Goal: Task Accomplishment & Management: Use online tool/utility

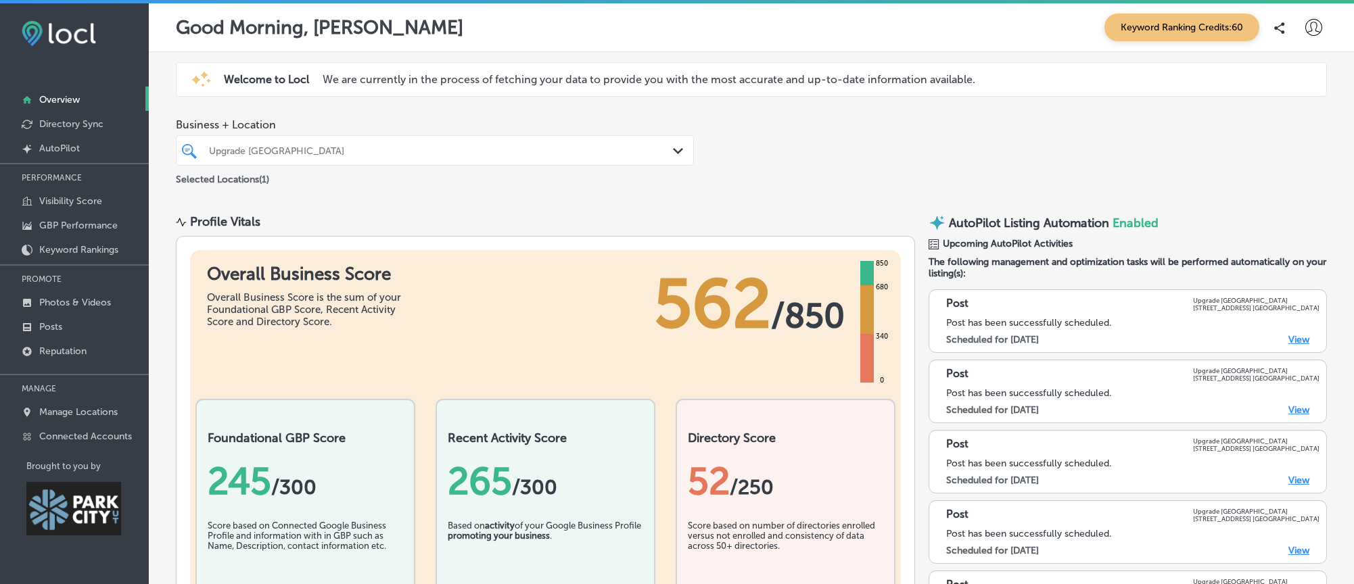
click at [955, 162] on div "Business + Location Upgrade Labs Park City Path Created with Sketch. Selected L…" at bounding box center [751, 152] width 1205 height 89
click at [99, 206] on p "Visibility Score" at bounding box center [70, 200] width 63 height 11
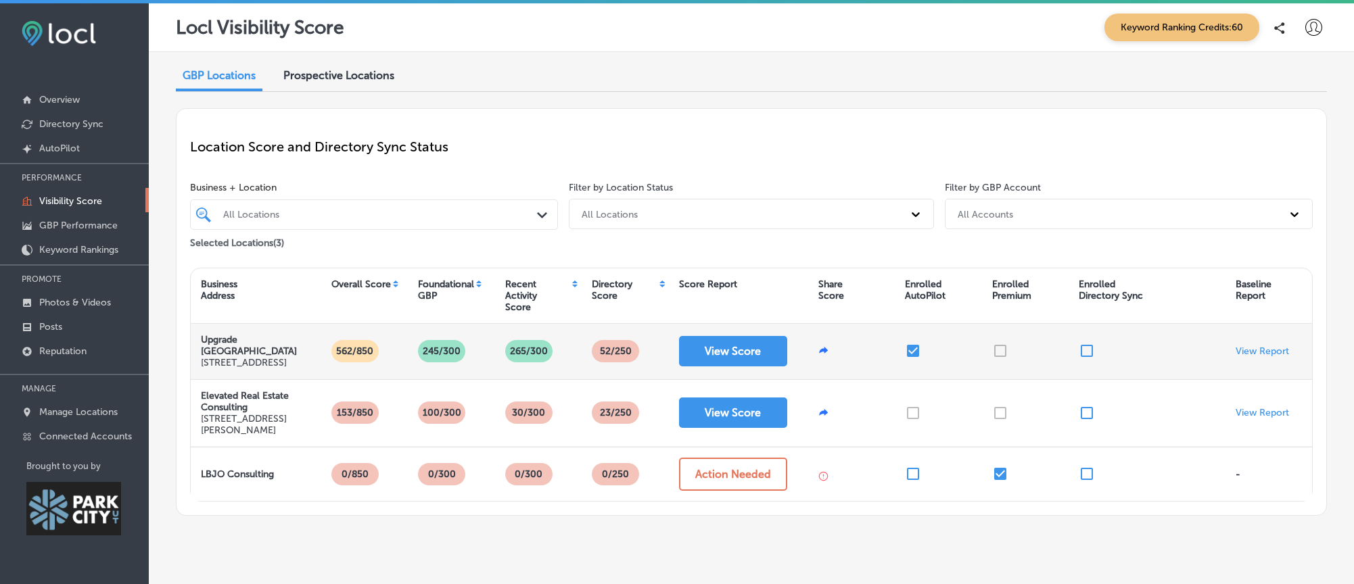
click at [998, 358] on div at bounding box center [1025, 351] width 87 height 55
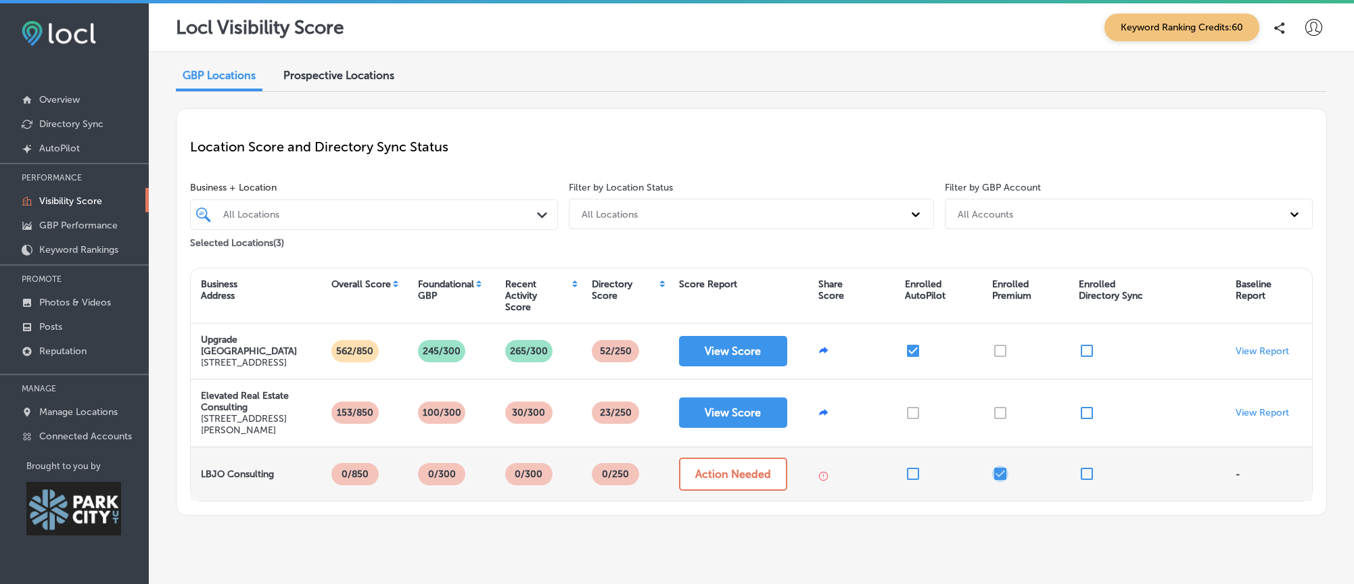
click at [998, 480] on input "checkbox" at bounding box center [1000, 474] width 16 height 16
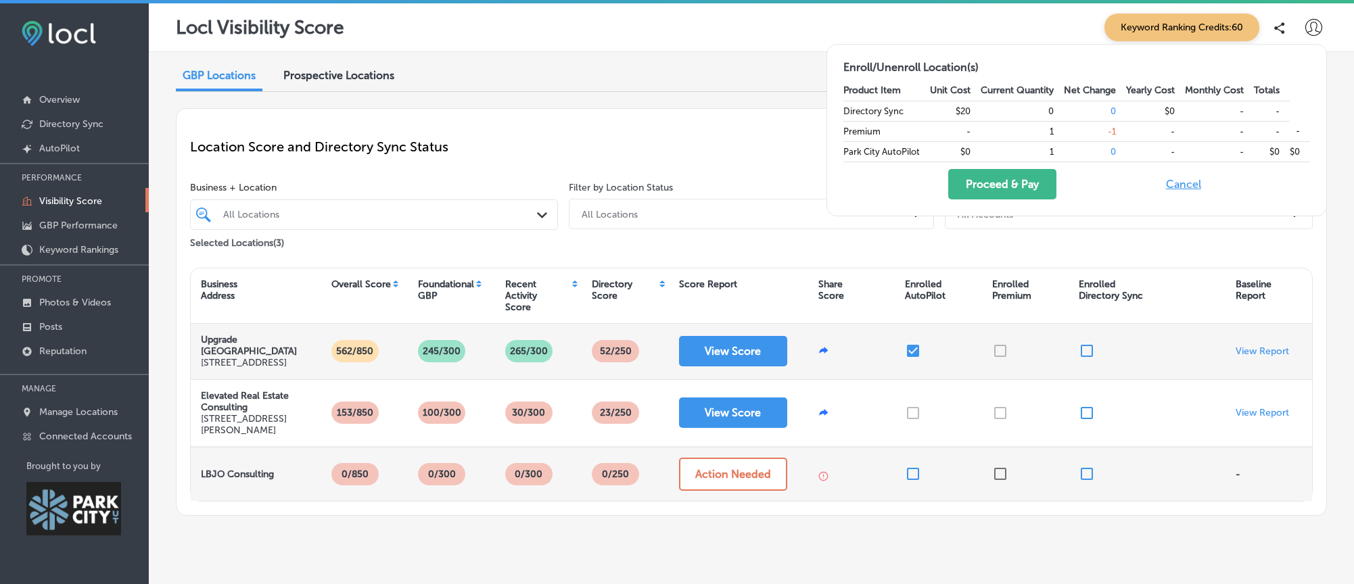
click at [996, 359] on div at bounding box center [1025, 351] width 87 height 55
click at [998, 357] on div at bounding box center [1025, 351] width 87 height 55
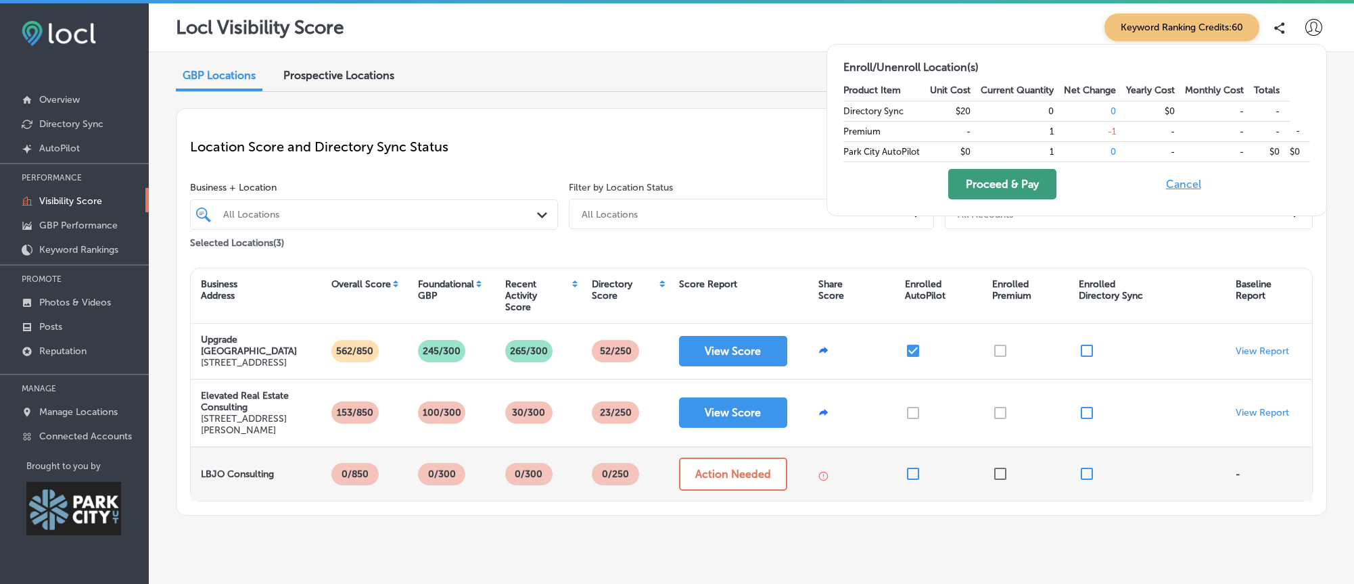
drag, startPoint x: 1040, startPoint y: 185, endPoint x: 1007, endPoint y: 196, distance: 34.9
click at [1040, 185] on button "Proceed & Pay" at bounding box center [1002, 184] width 108 height 30
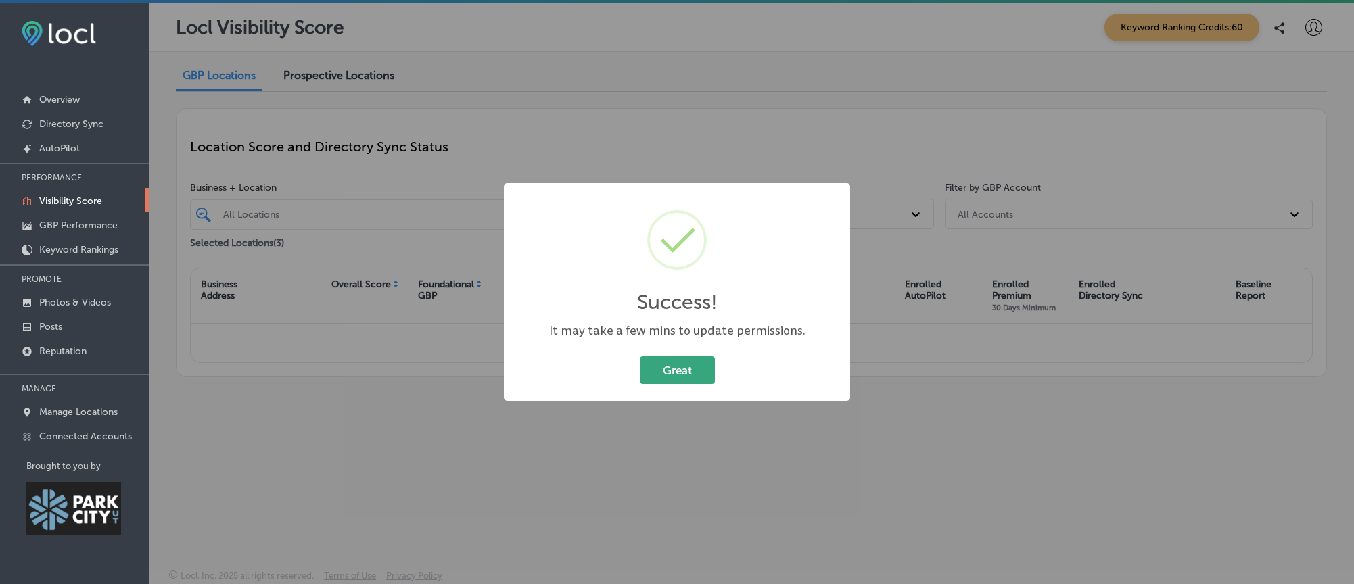
click at [695, 381] on button "Great" at bounding box center [677, 370] width 75 height 28
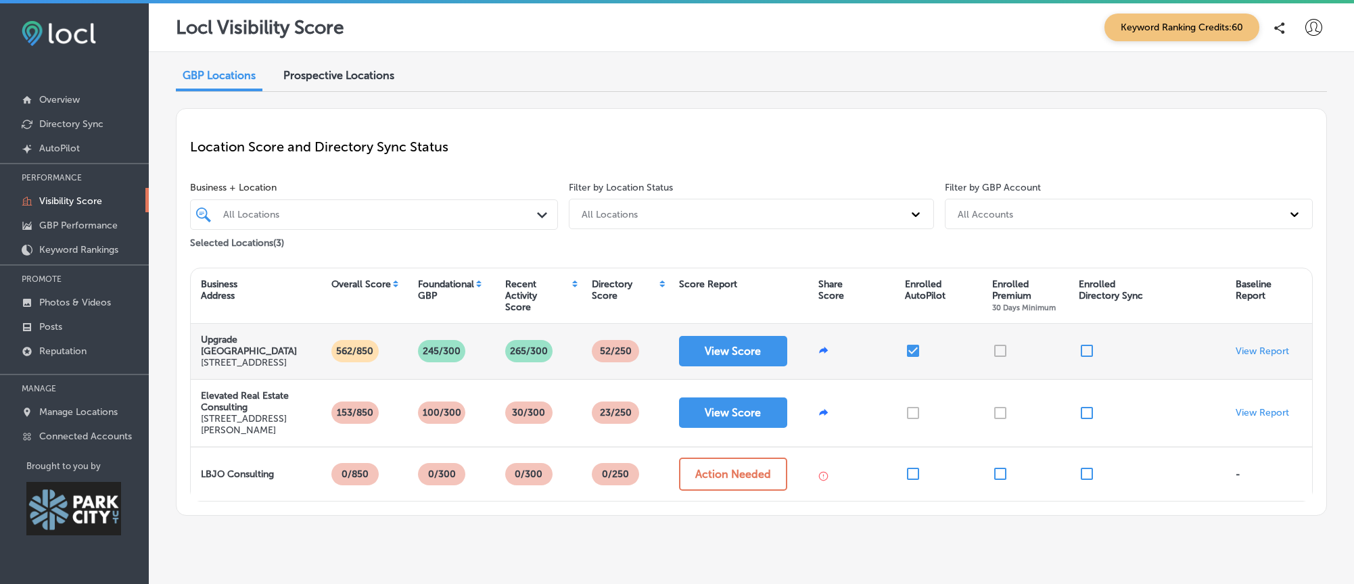
click at [998, 352] on div at bounding box center [1025, 351] width 87 height 55
drag, startPoint x: 249, startPoint y: 358, endPoint x: 261, endPoint y: 355, distance: 12.6
click at [249, 358] on p "6030 Market St Ste 135 Park City, UT US" at bounding box center [256, 362] width 110 height 11
click at [747, 367] on button "View Score" at bounding box center [733, 351] width 108 height 30
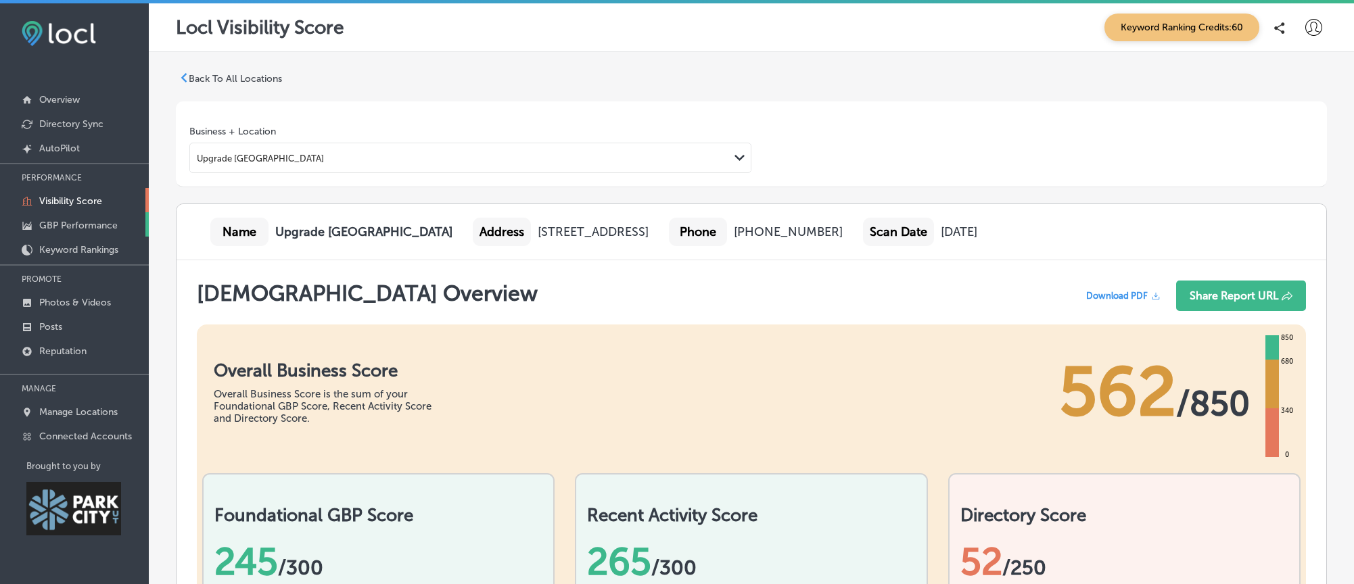
click at [87, 223] on p "GBP Performance" at bounding box center [78, 225] width 78 height 11
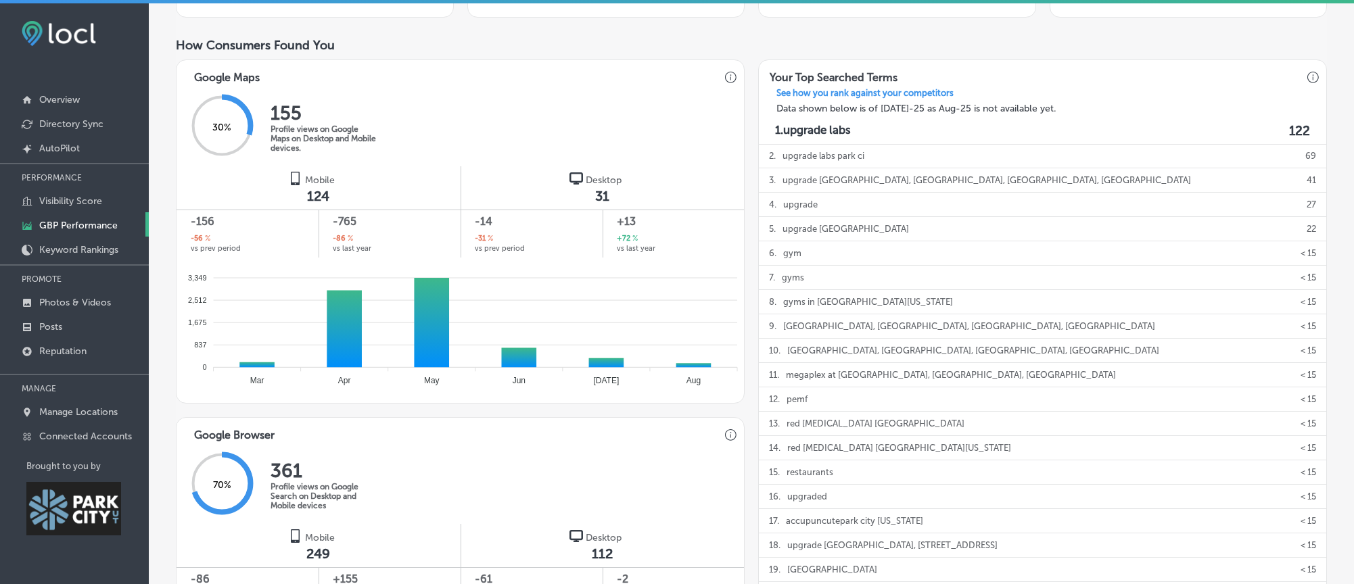
scroll to position [512, 0]
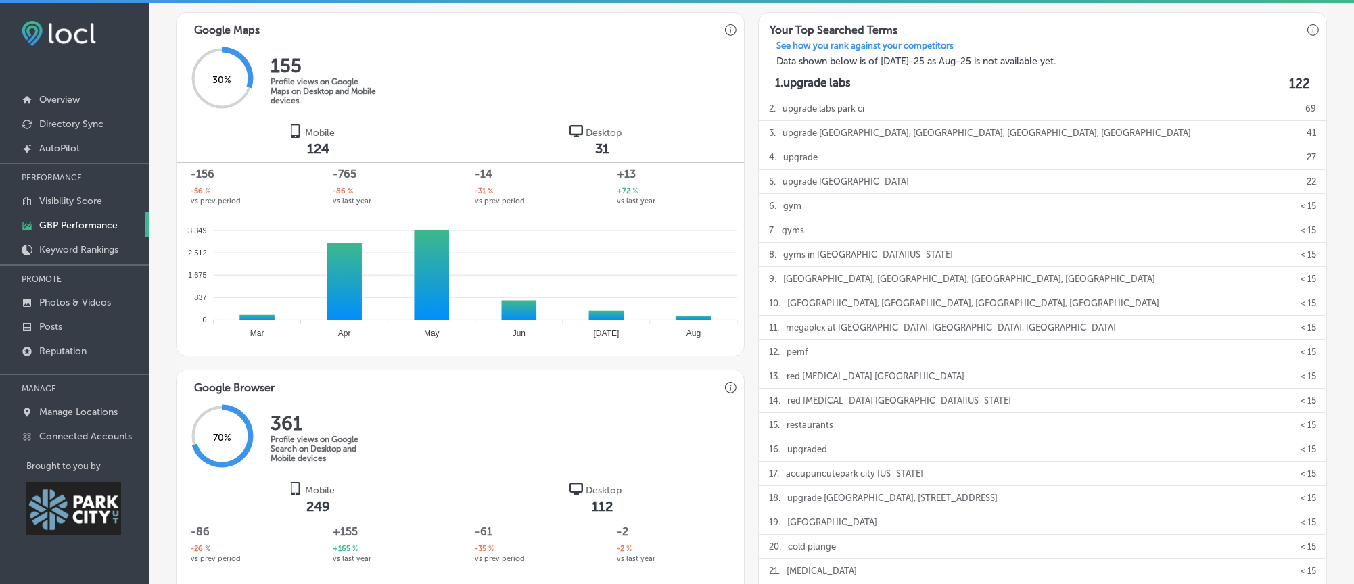
click at [443, 356] on div "3,349 3,349 2,512 2,512 1,675 1,675 837 837 0 0 Mar Mar Apr Apr May May Jun Jun…" at bounding box center [460, 282] width 567 height 145
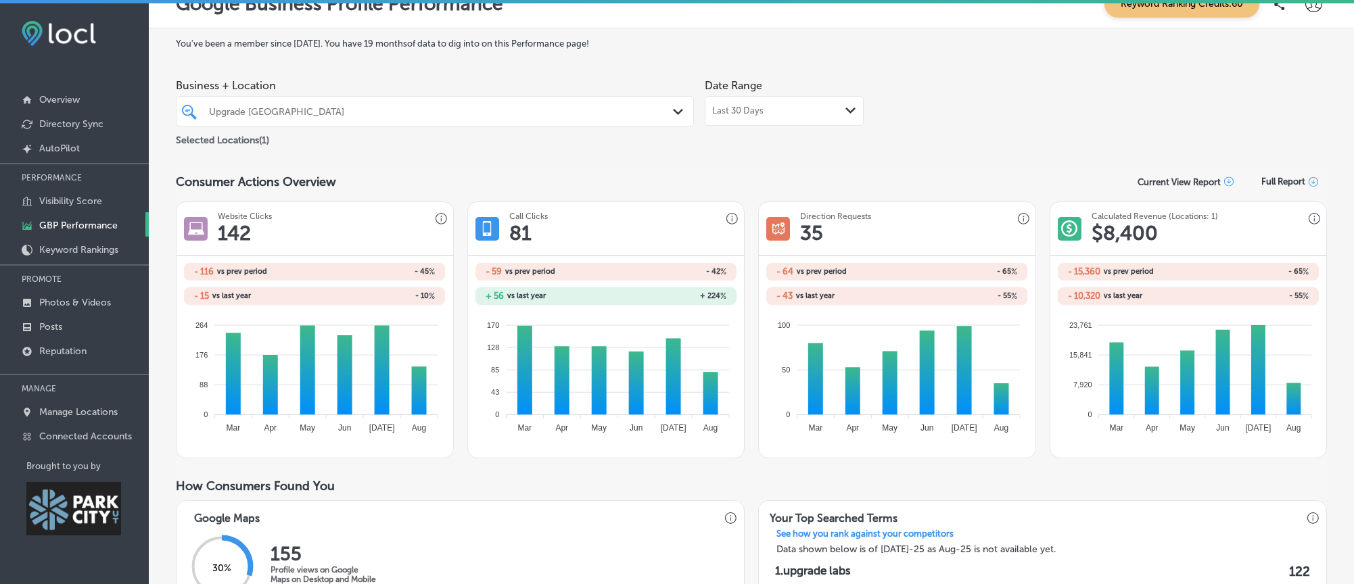
scroll to position [0, 0]
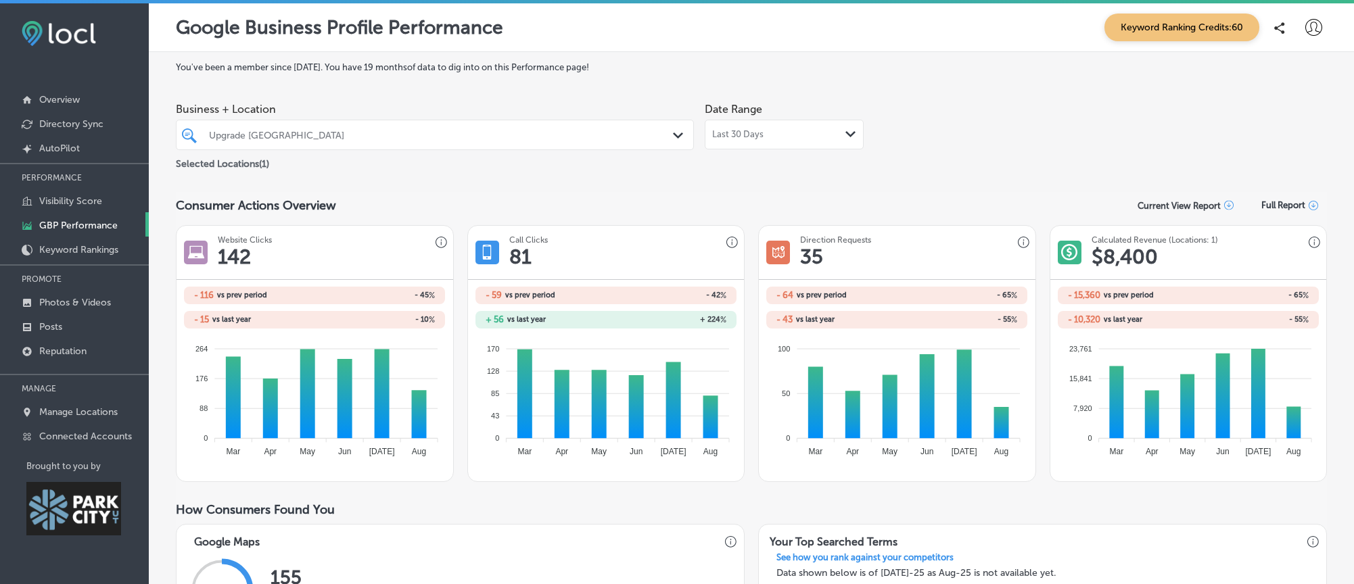
click at [848, 143] on div "Last 30 Days Path Created with Sketch." at bounding box center [784, 135] width 159 height 30
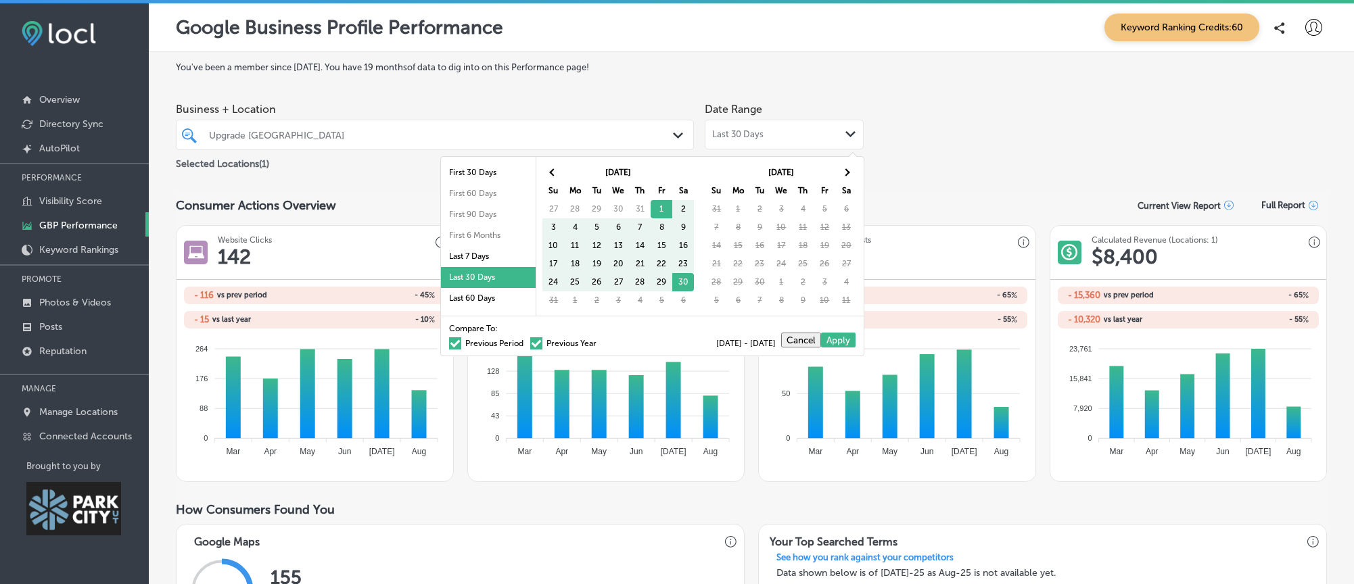
click at [979, 143] on div "Business + Location Upgrade Labs Park City Path Created with Sketch. Selected L…" at bounding box center [751, 134] width 1151 height 76
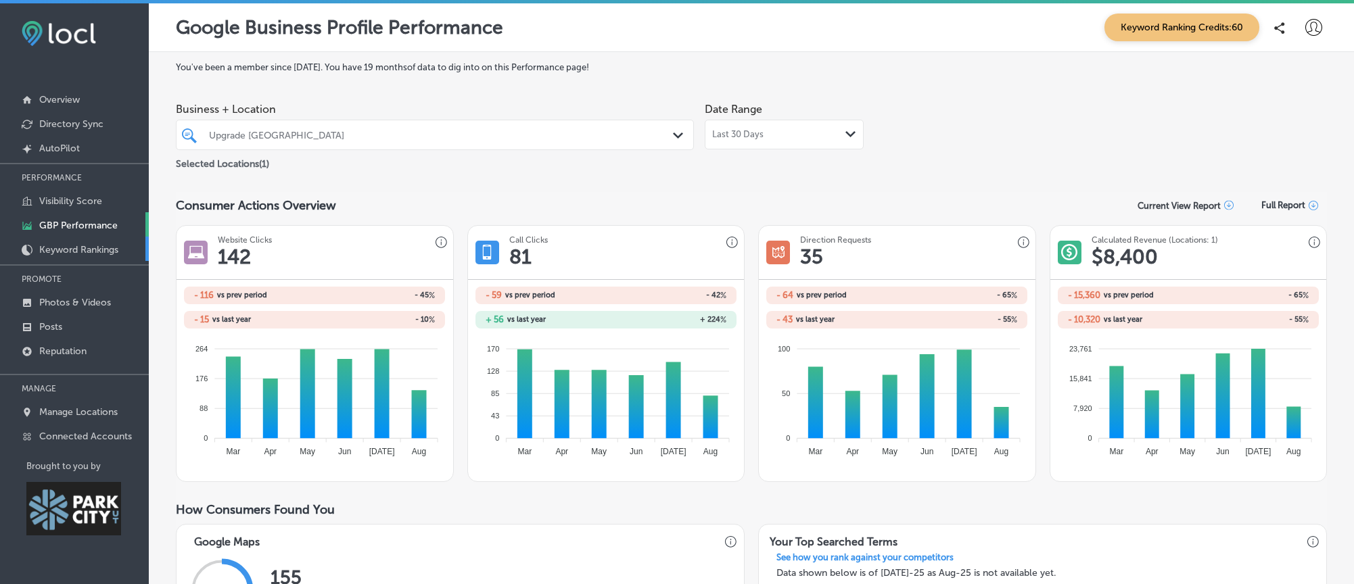
click at [71, 247] on p "Keyword Rankings" at bounding box center [78, 249] width 79 height 11
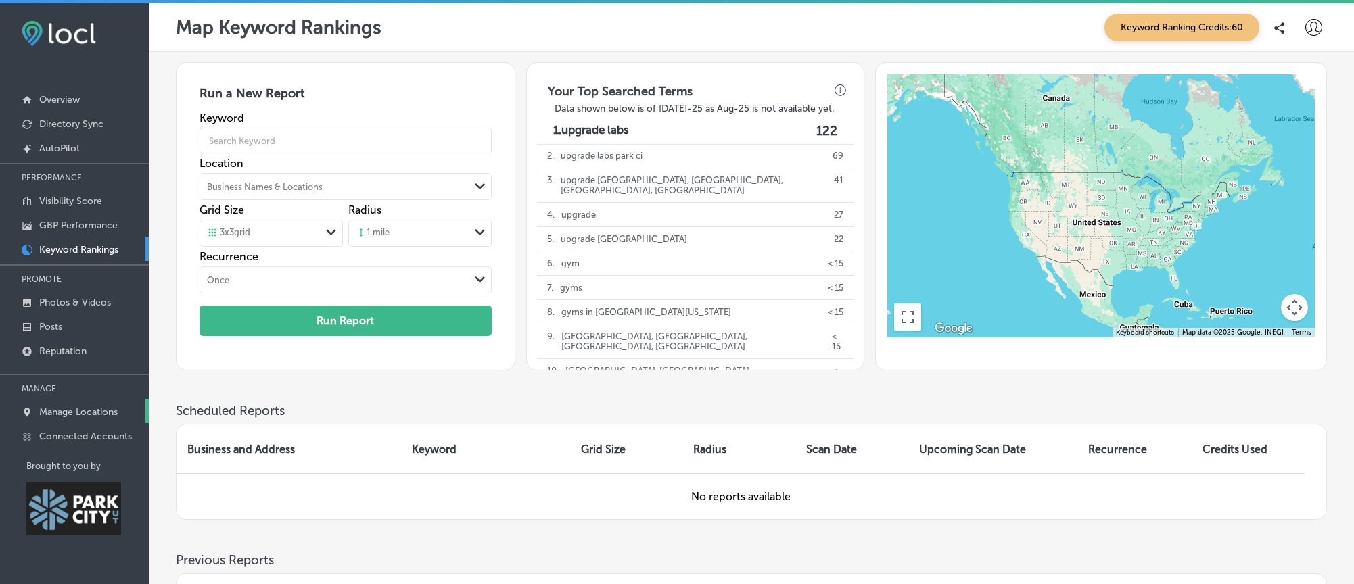
click at [91, 413] on p "Manage Locations" at bounding box center [78, 412] width 78 height 11
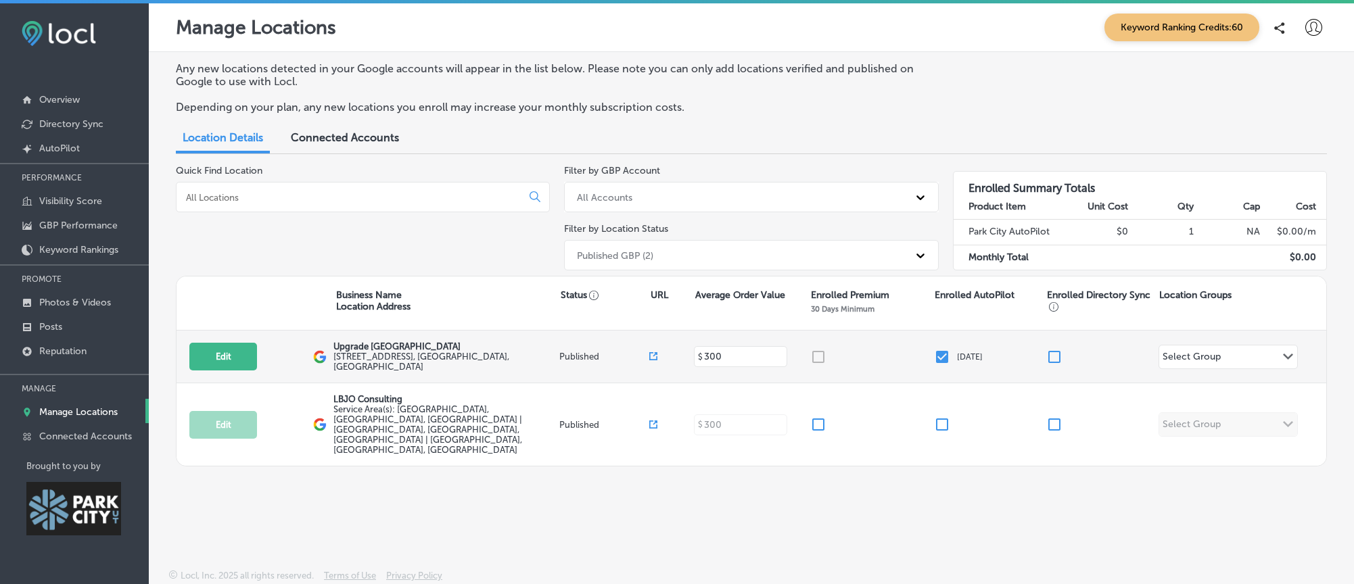
click at [818, 362] on div at bounding box center [872, 357] width 124 height 16
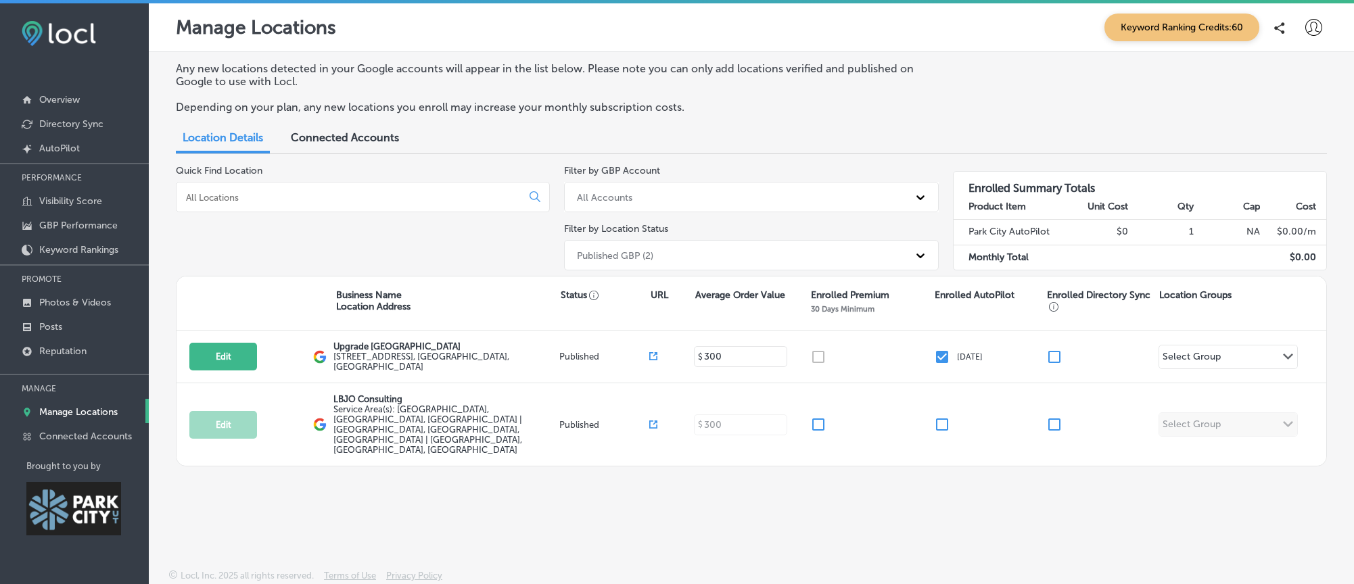
click at [833, 317] on div "Enrolled Premium 30 Days Minimum" at bounding box center [873, 303] width 124 height 28
click at [846, 301] on p "Enrolled Premium" at bounding box center [850, 294] width 78 height 11
click at [839, 314] on p "30 Days Minimum" at bounding box center [843, 308] width 64 height 9
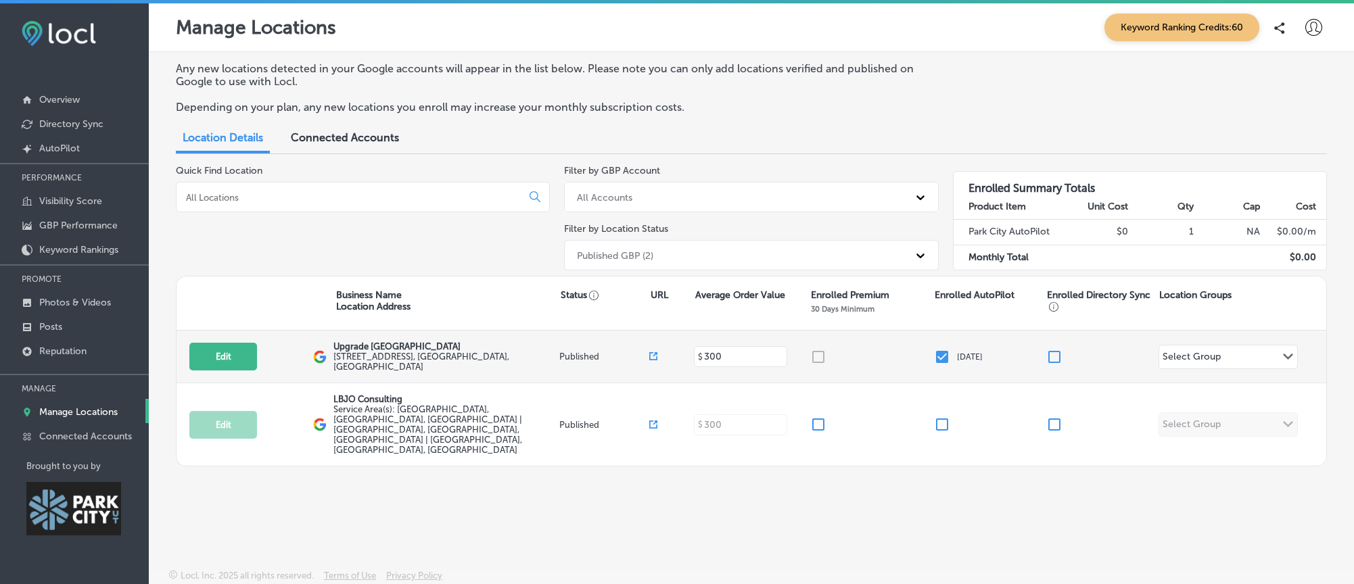
click at [1220, 367] on div "Select Group" at bounding box center [1192, 357] width 66 height 19
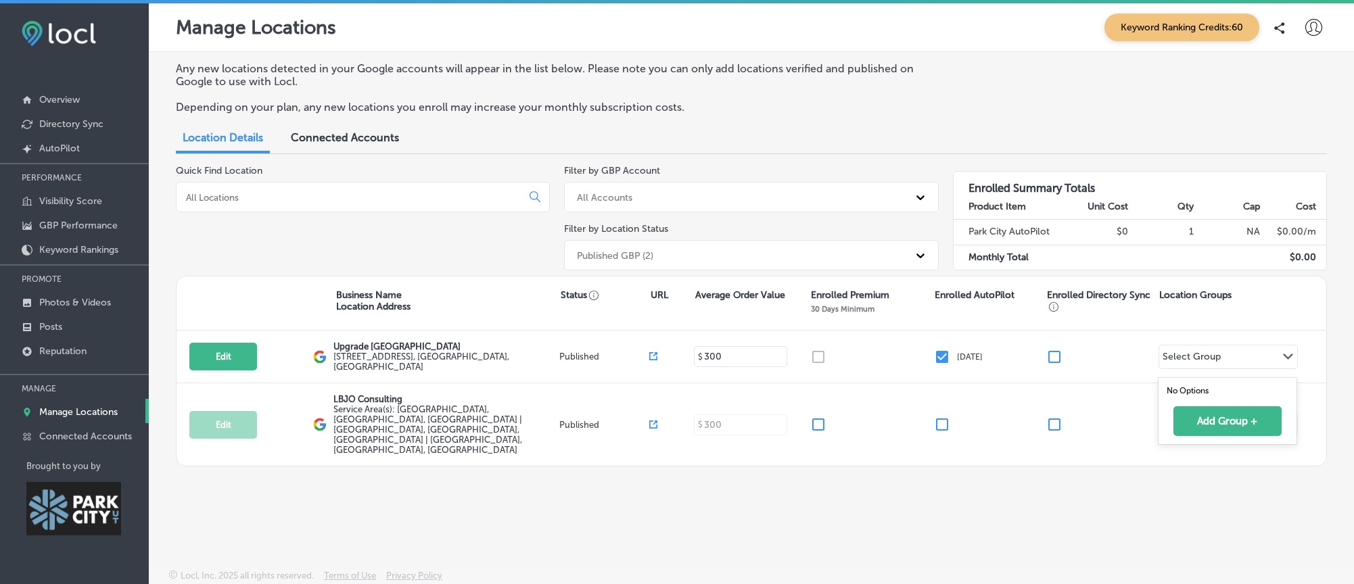
click at [1225, 331] on div "Business Name Location Address Status URL Average Order Value Enrolled Premium …" at bounding box center [752, 304] width 1150 height 54
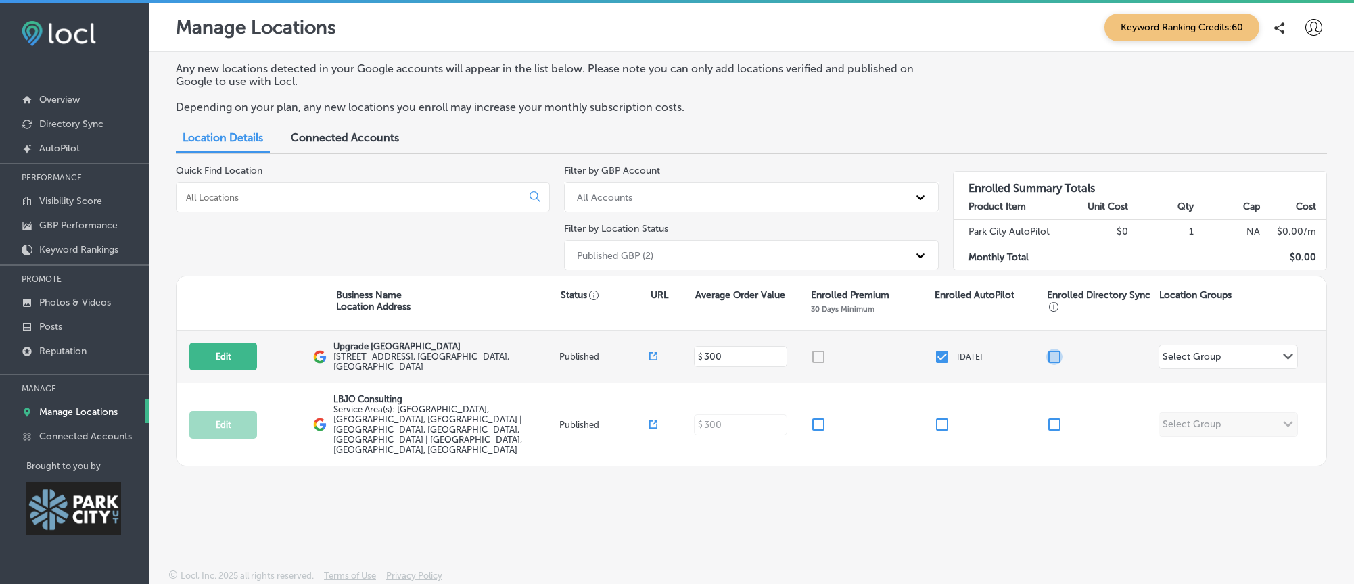
click at [1050, 365] on input "checkbox" at bounding box center [1054, 357] width 16 height 16
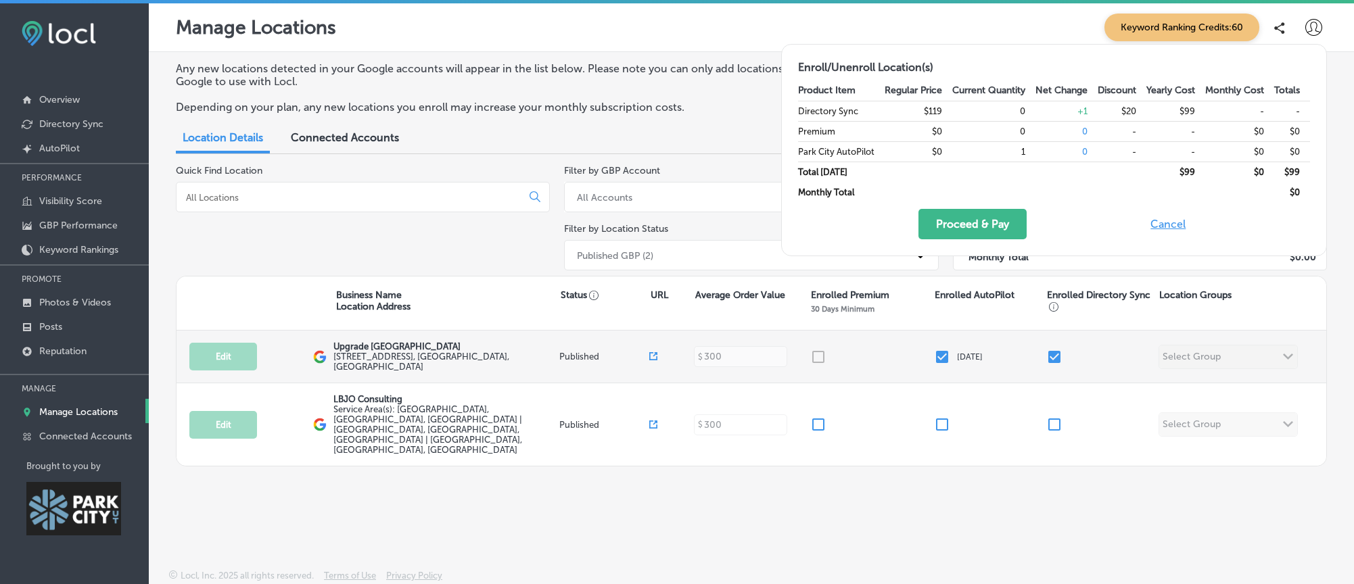
click at [1050, 365] on input "checkbox" at bounding box center [1054, 357] width 16 height 16
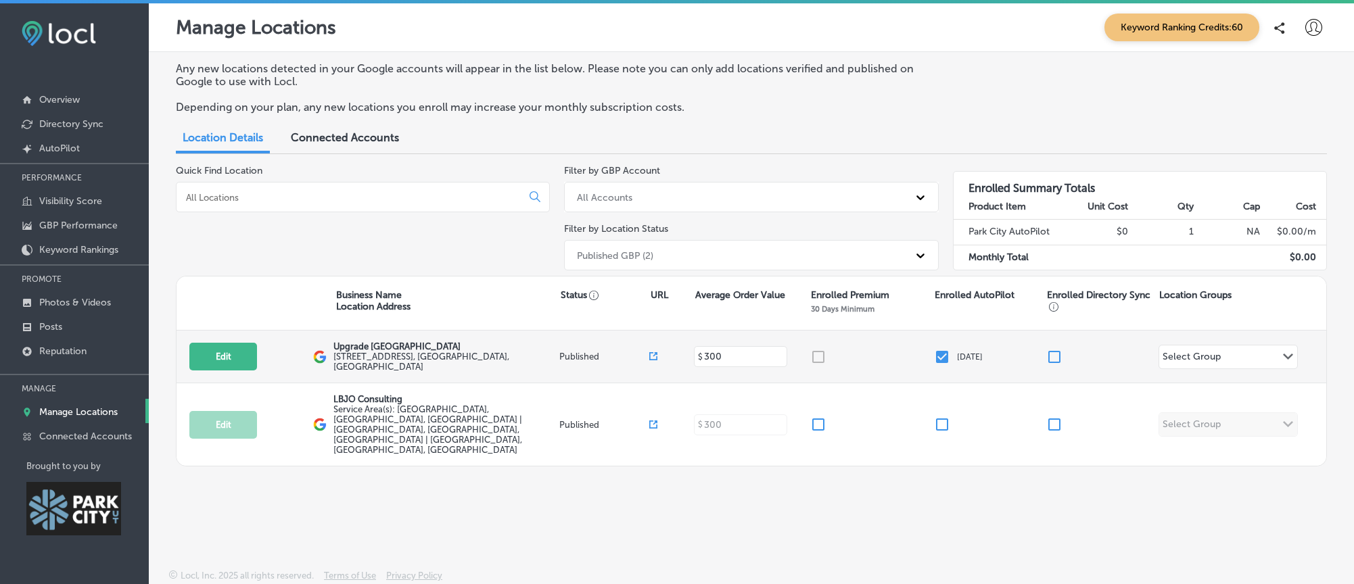
click at [819, 364] on div at bounding box center [872, 357] width 124 height 16
click at [1053, 365] on input "checkbox" at bounding box center [1054, 357] width 16 height 16
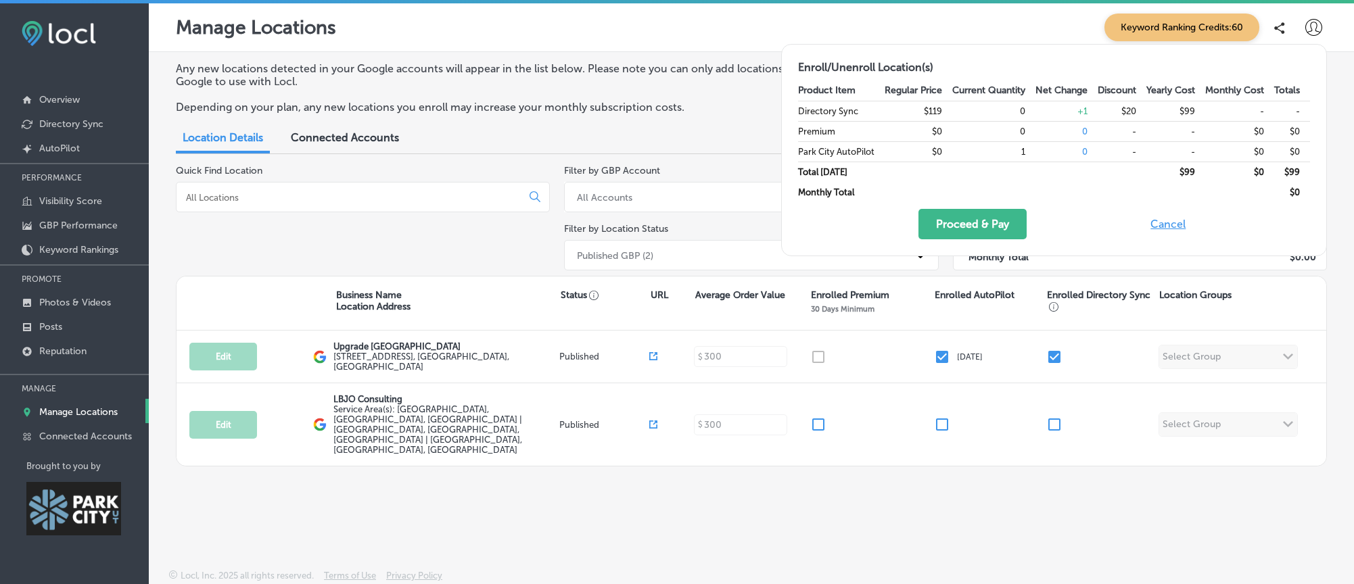
click at [495, 190] on div at bounding box center [363, 197] width 374 height 30
click at [1157, 219] on button "Cancel" at bounding box center [1167, 224] width 43 height 30
checkbox input "false"
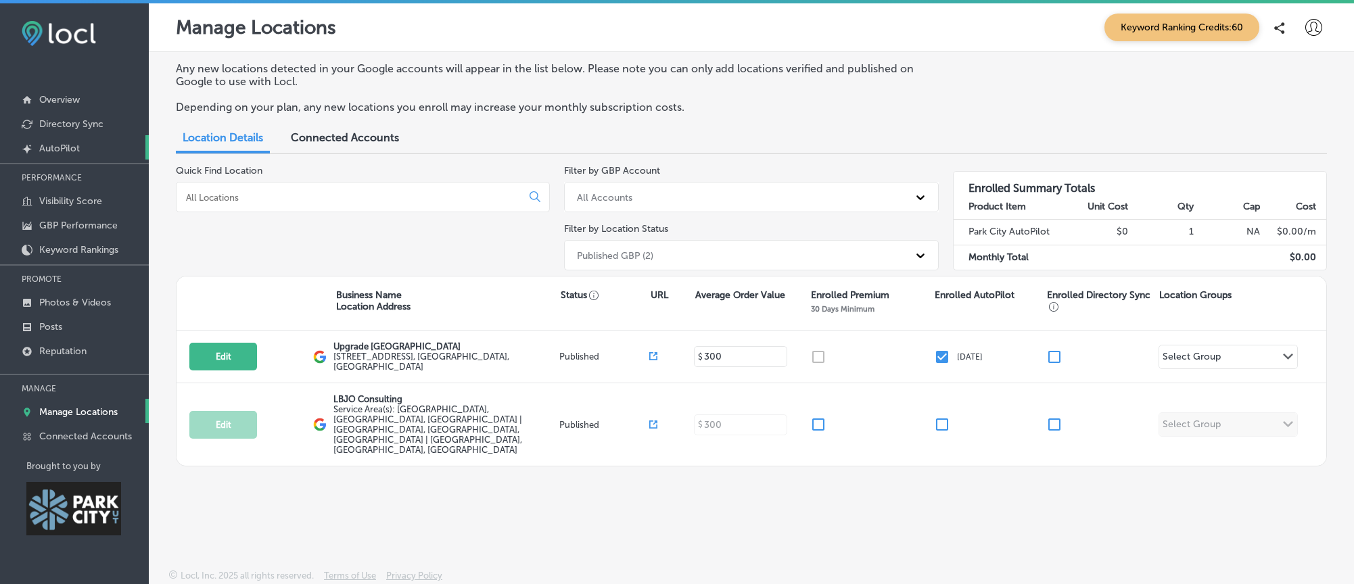
click at [40, 148] on p "AutoPilot" at bounding box center [59, 148] width 41 height 11
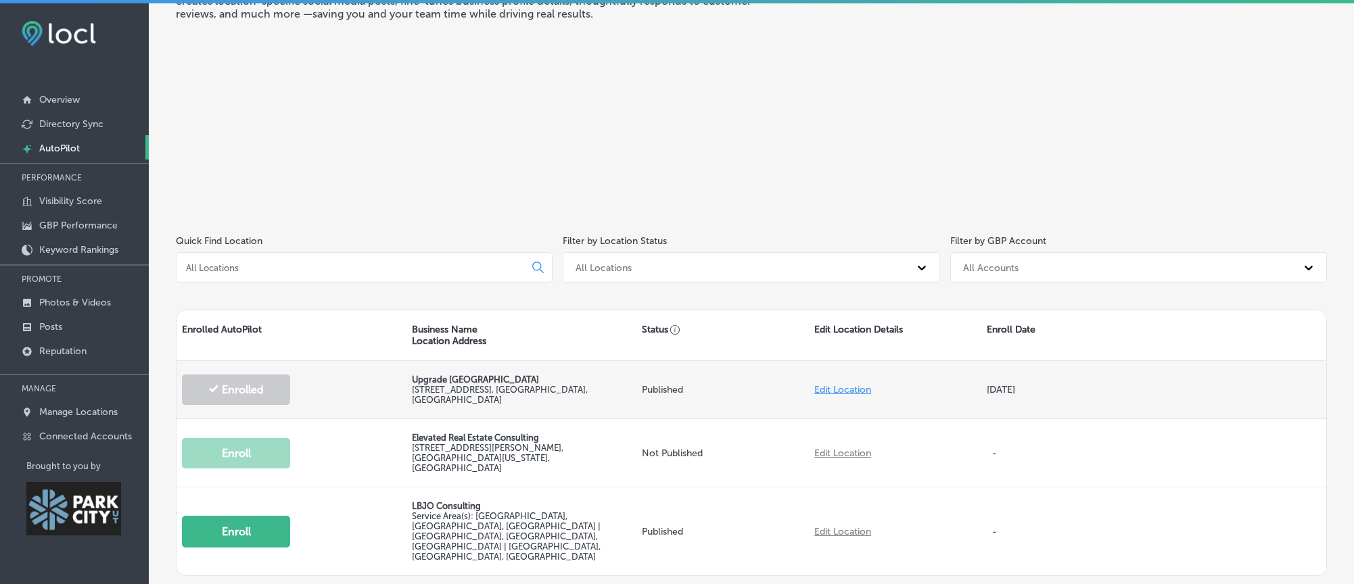
scroll to position [180, 0]
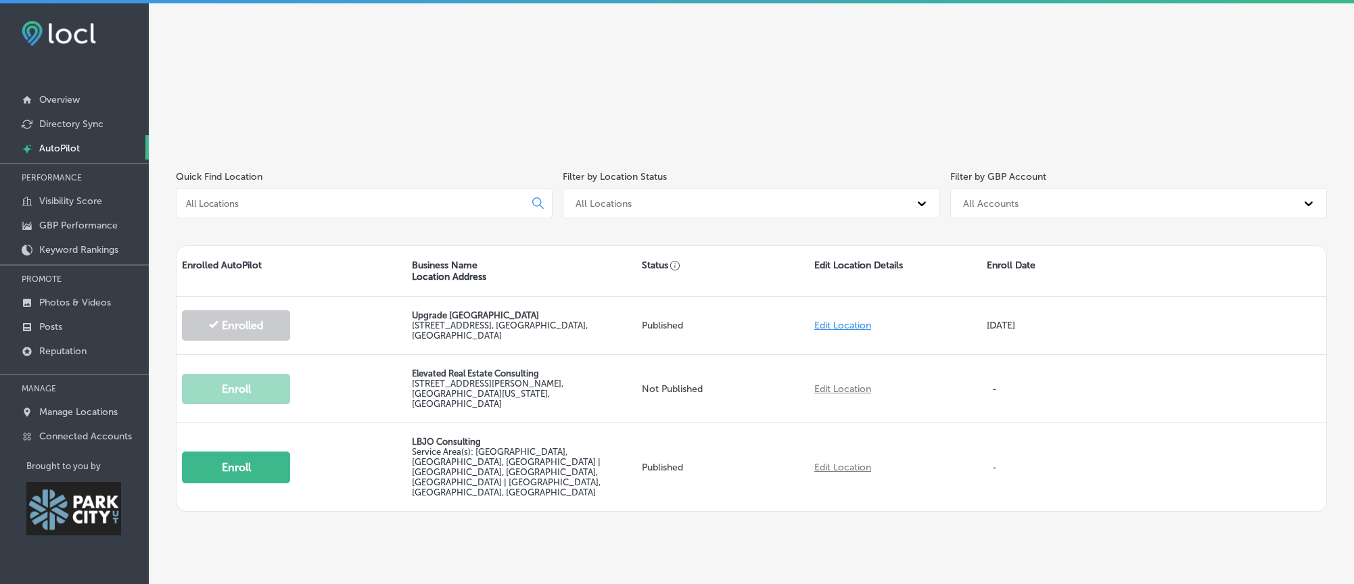
click at [70, 448] on div at bounding box center [74, 455] width 149 height 14
click at [76, 438] on p "Connected Accounts" at bounding box center [85, 436] width 93 height 11
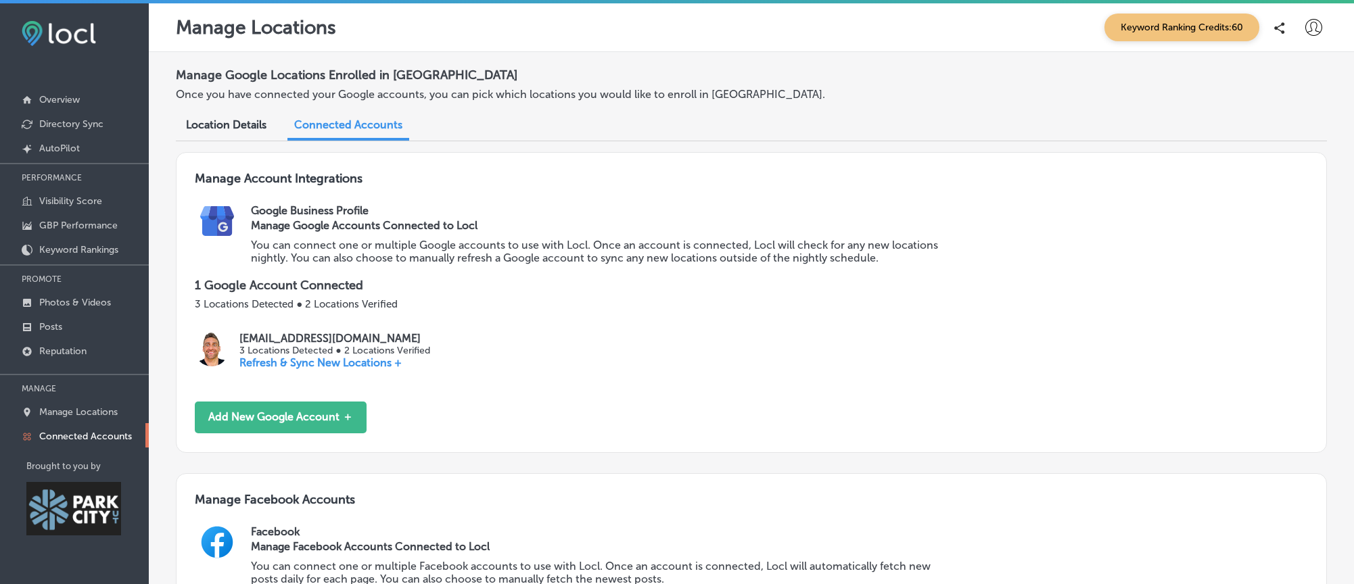
scroll to position [227, 0]
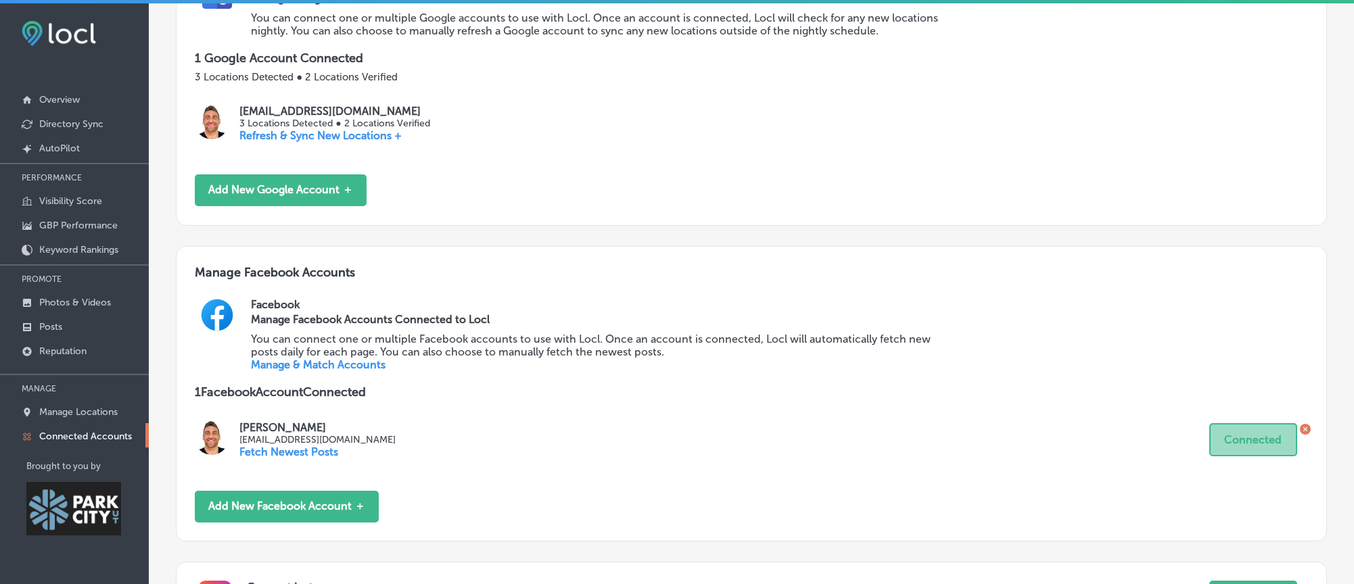
click at [1305, 435] on icon at bounding box center [1305, 429] width 11 height 11
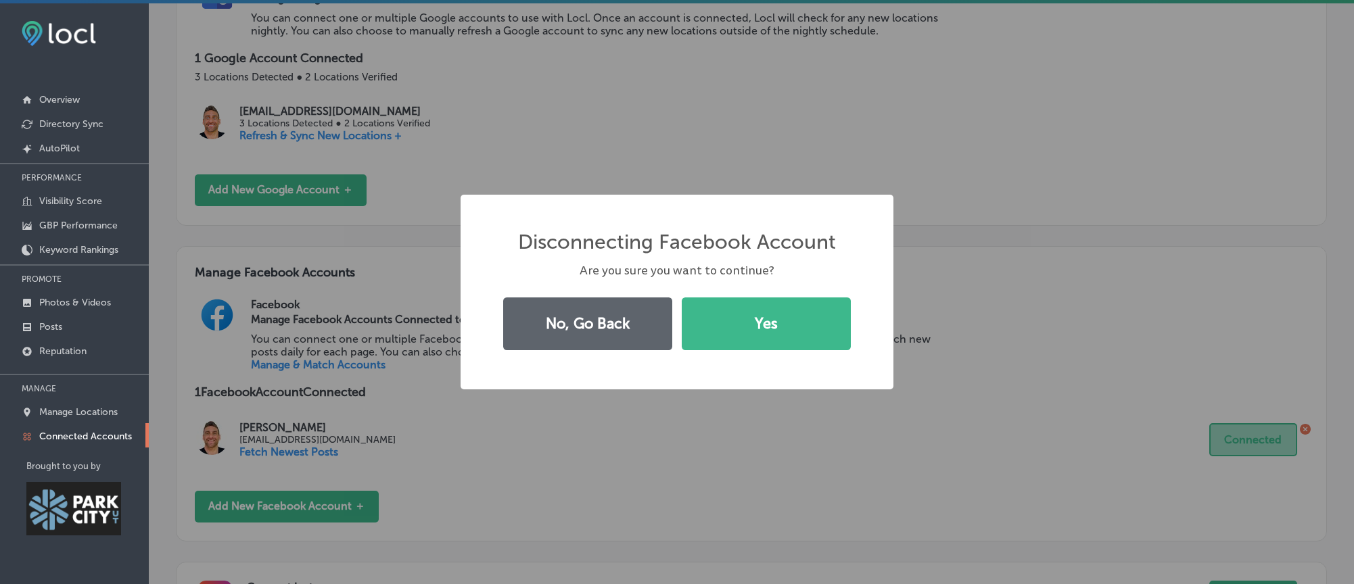
drag, startPoint x: 720, startPoint y: 336, endPoint x: 650, endPoint y: 386, distance: 86.3
click at [720, 336] on button "Yes" at bounding box center [766, 324] width 169 height 53
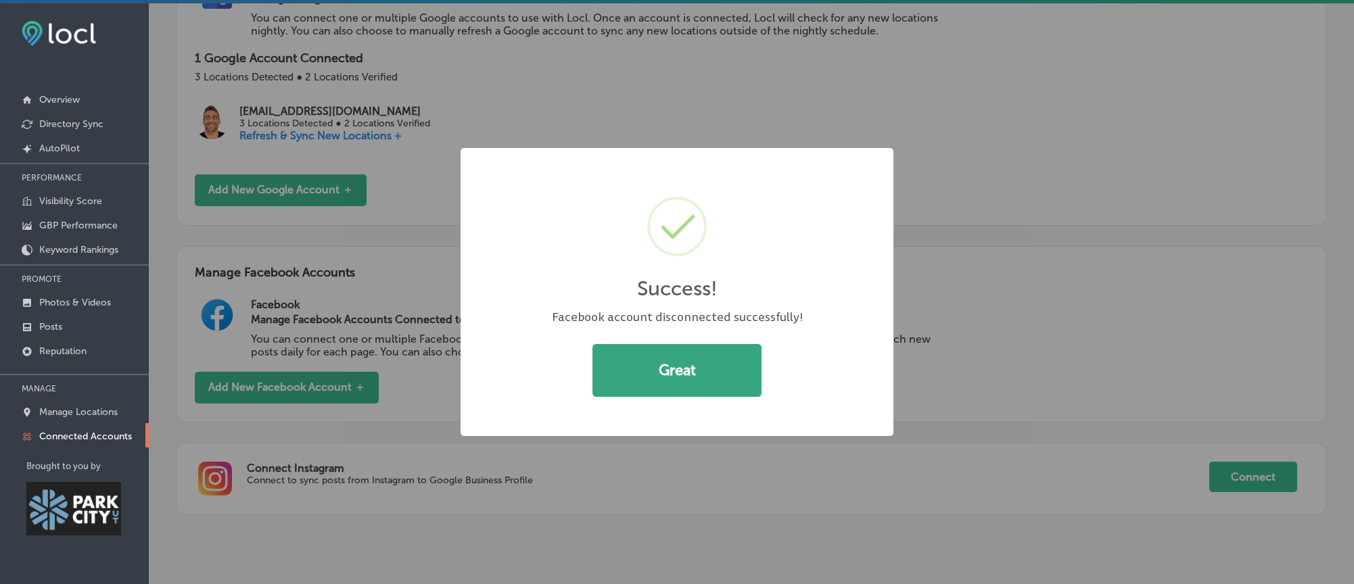
click at [636, 387] on button "Great" at bounding box center [677, 370] width 169 height 53
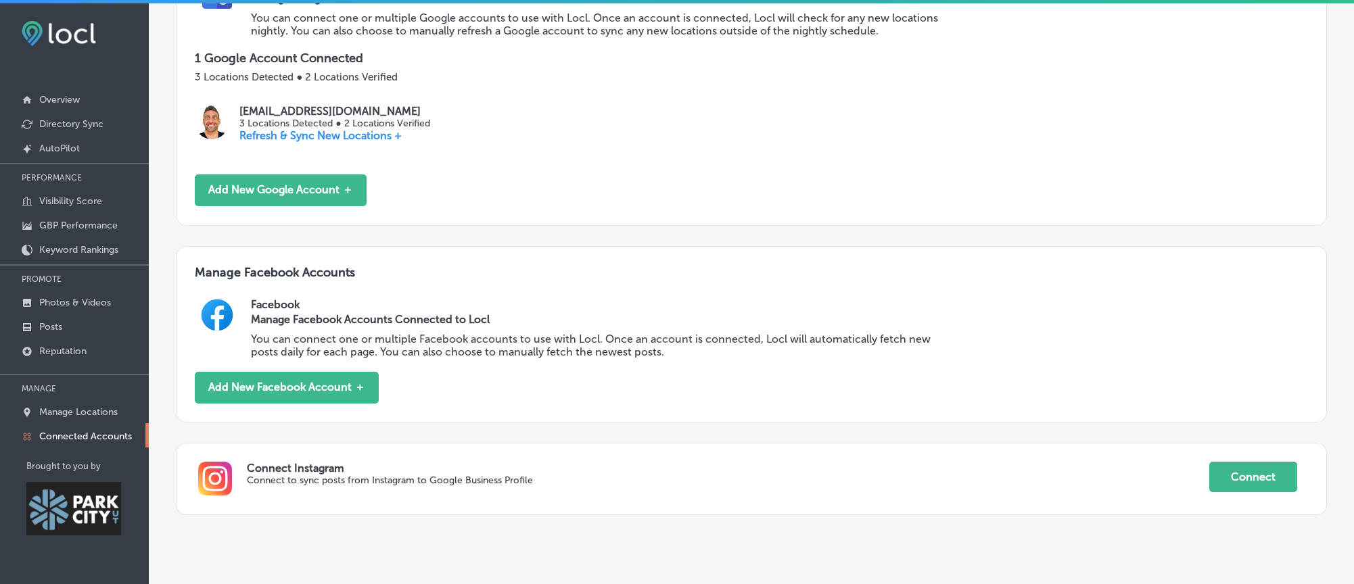
scroll to position [312, 0]
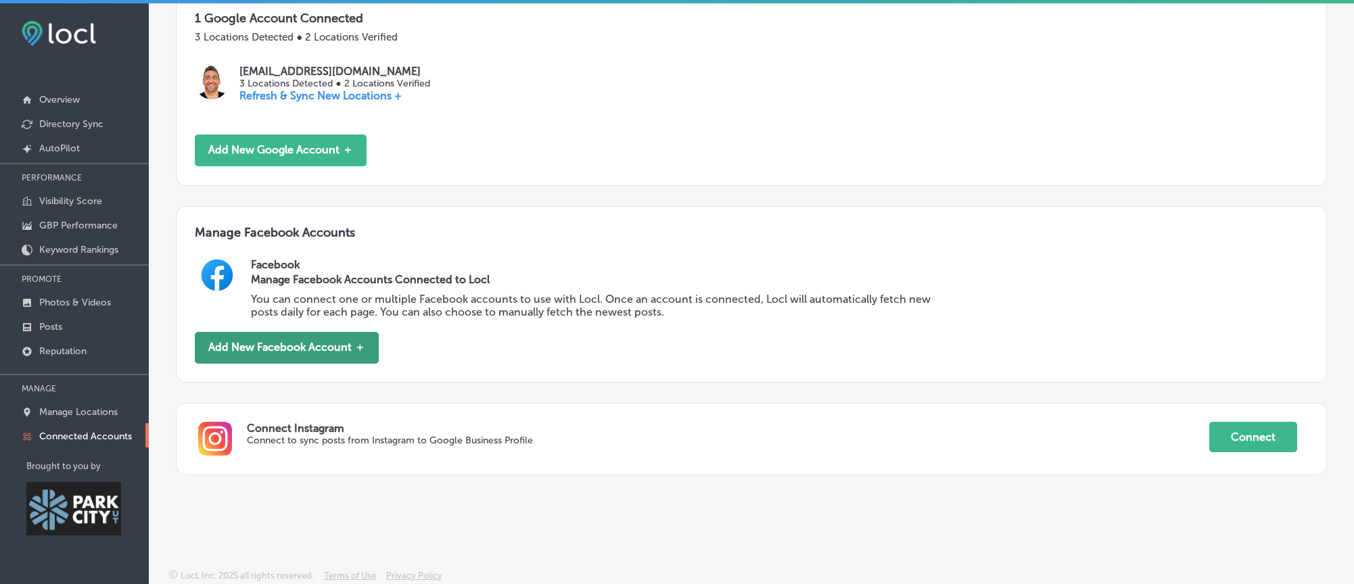
click at [348, 340] on button "Add New Facebook Account ＋" at bounding box center [287, 348] width 184 height 32
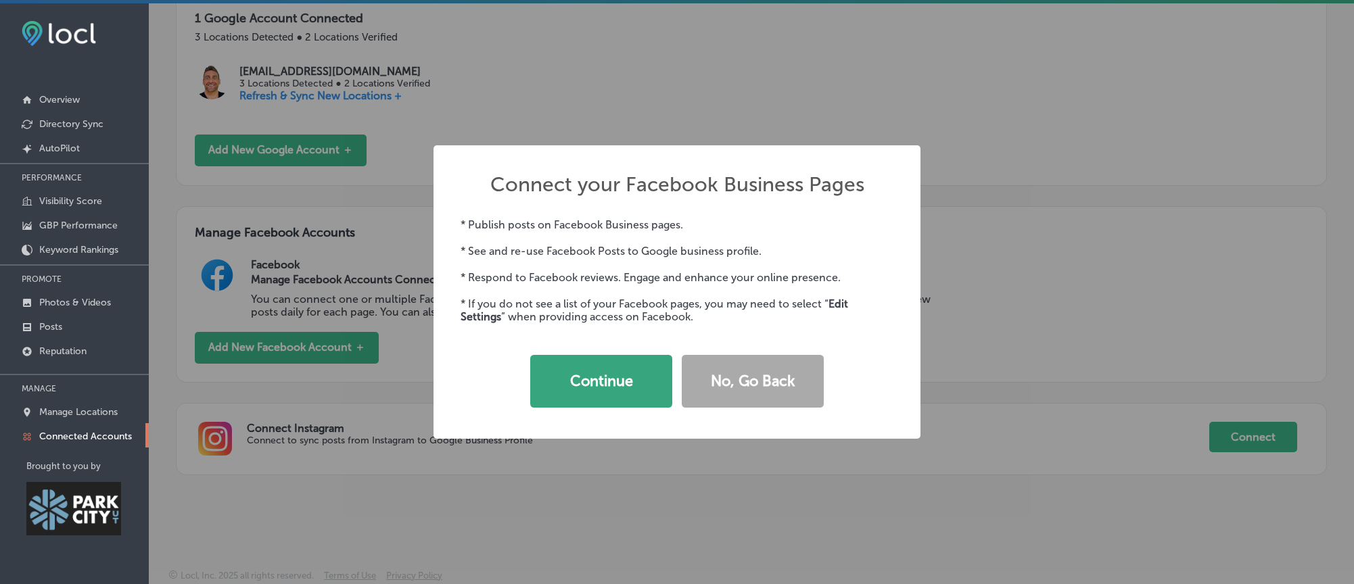
click at [629, 398] on button "Continue" at bounding box center [601, 381] width 142 height 53
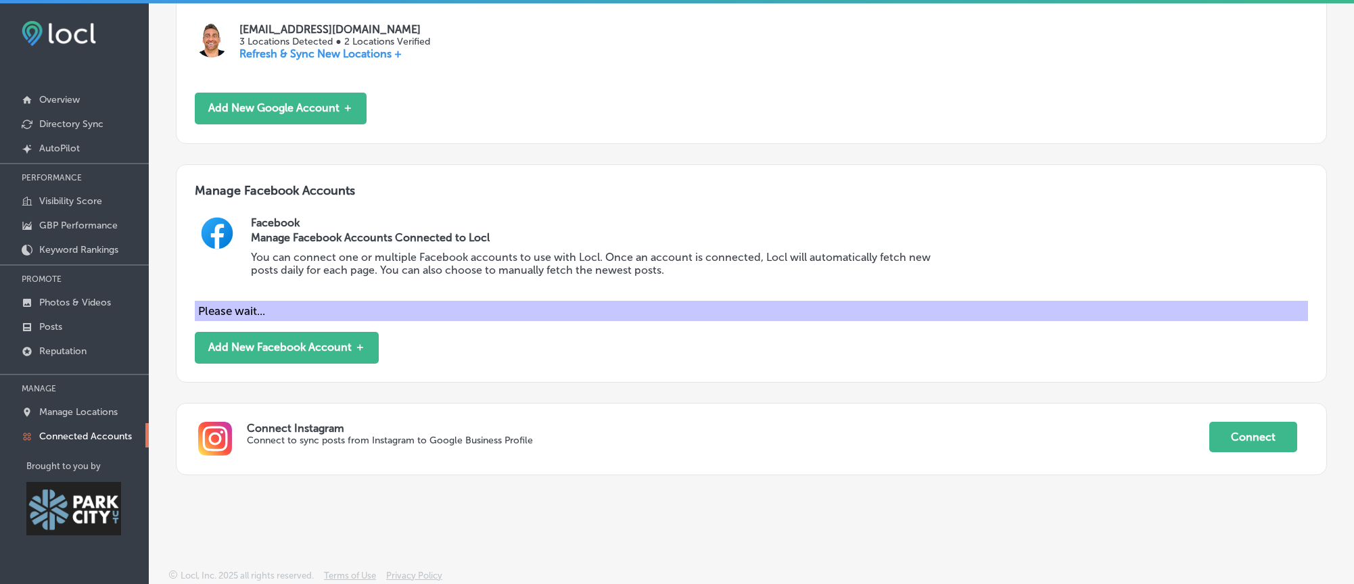
scroll to position [311, 0]
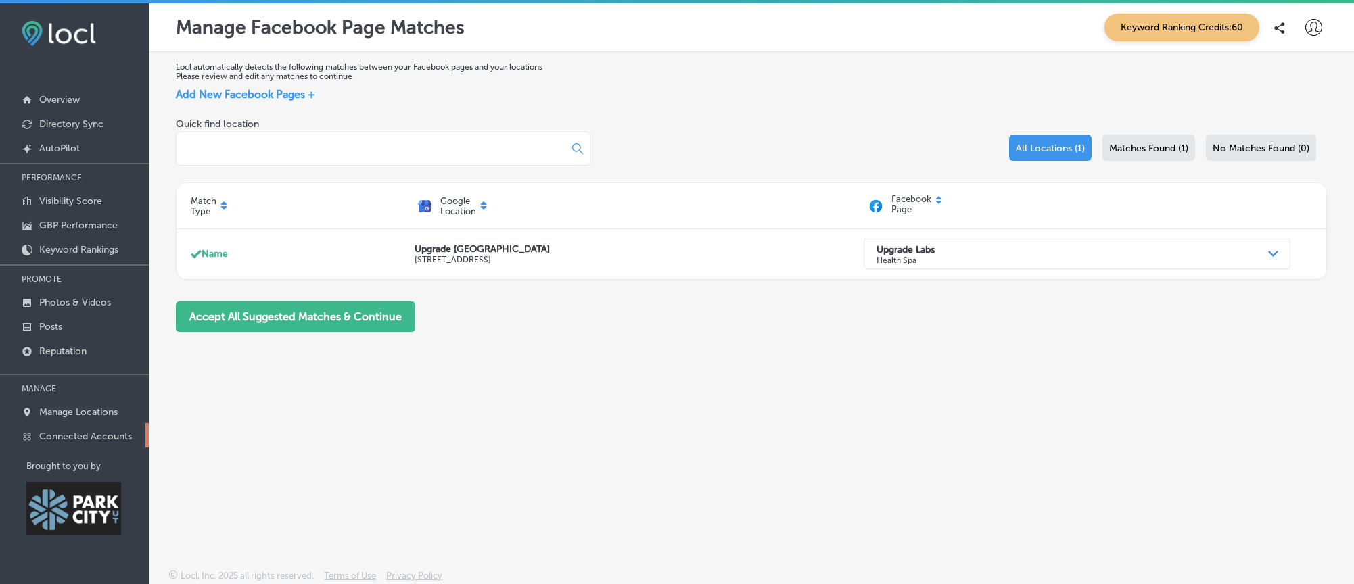
click at [77, 427] on link "Connected Accounts" at bounding box center [74, 435] width 149 height 24
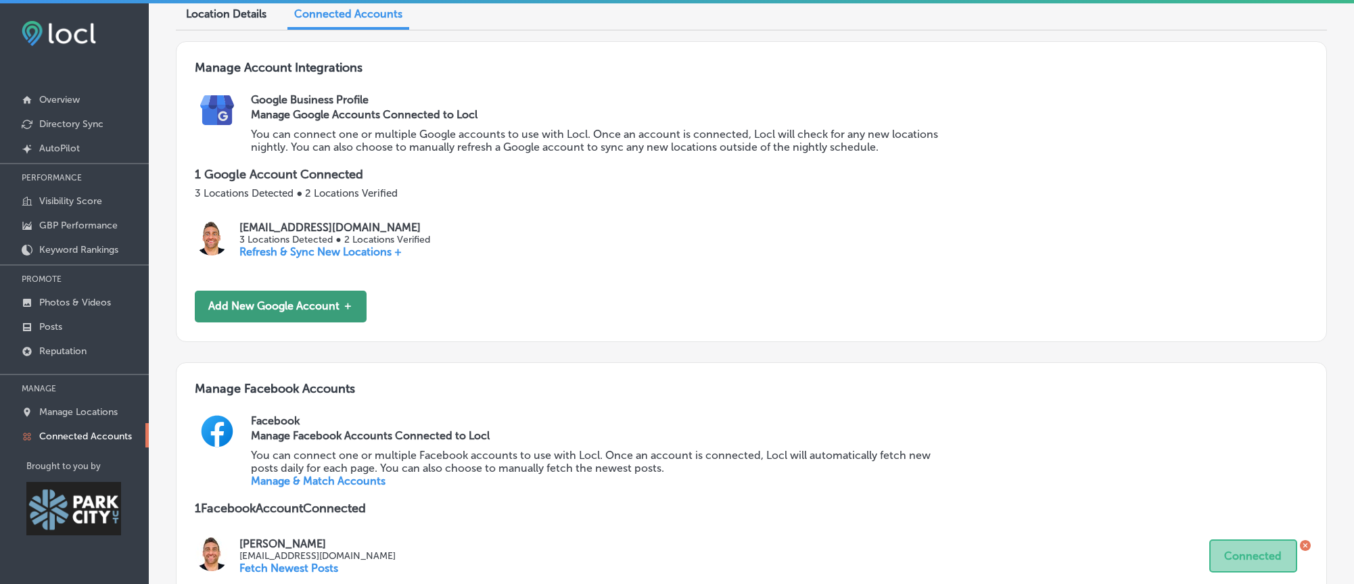
scroll to position [293, 0]
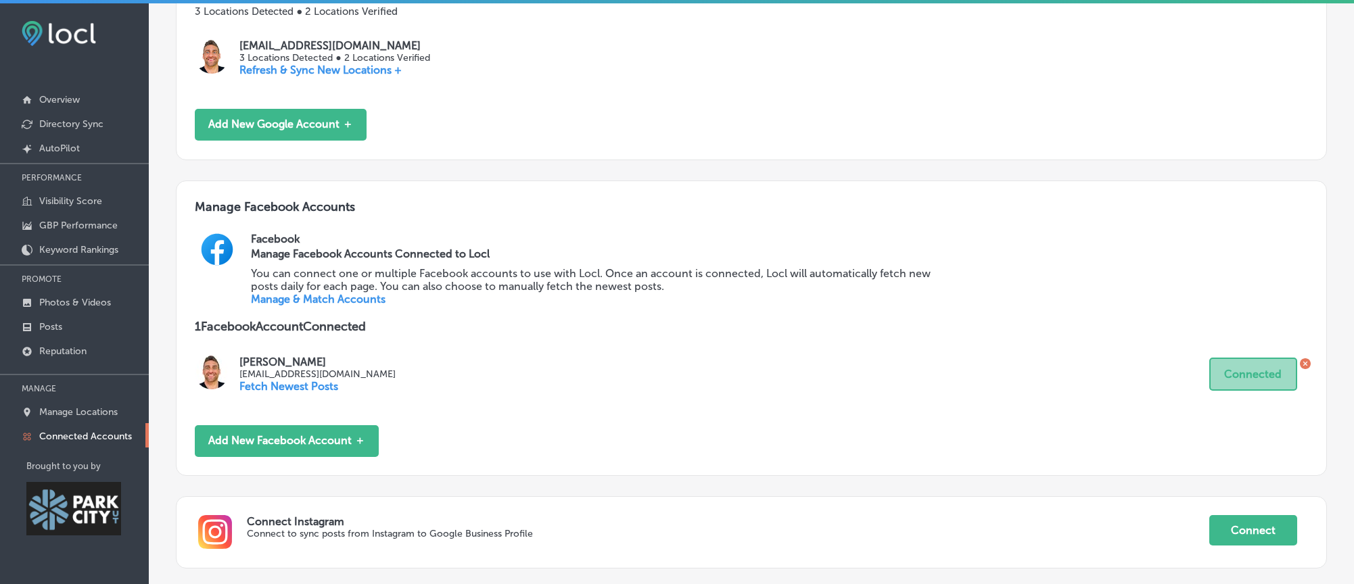
click at [361, 306] on link "Manage & Match Accounts" at bounding box center [318, 299] width 135 height 13
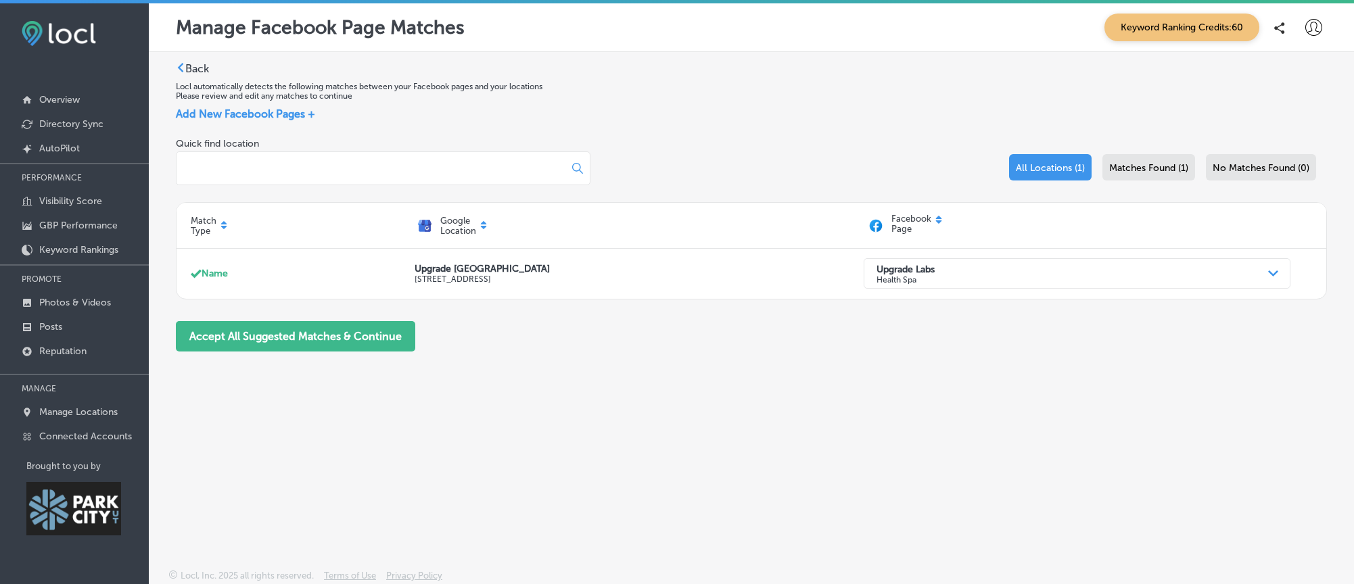
click at [937, 230] on div "Facebook Page" at bounding box center [1089, 226] width 451 height 24
click at [915, 231] on p "Facebook Page" at bounding box center [911, 226] width 40 height 24
click at [944, 224] on div "Facebook Page" at bounding box center [1089, 226] width 451 height 24
click at [935, 224] on icon at bounding box center [939, 220] width 8 height 8
click at [914, 229] on p "Facebook Page" at bounding box center [911, 226] width 40 height 24
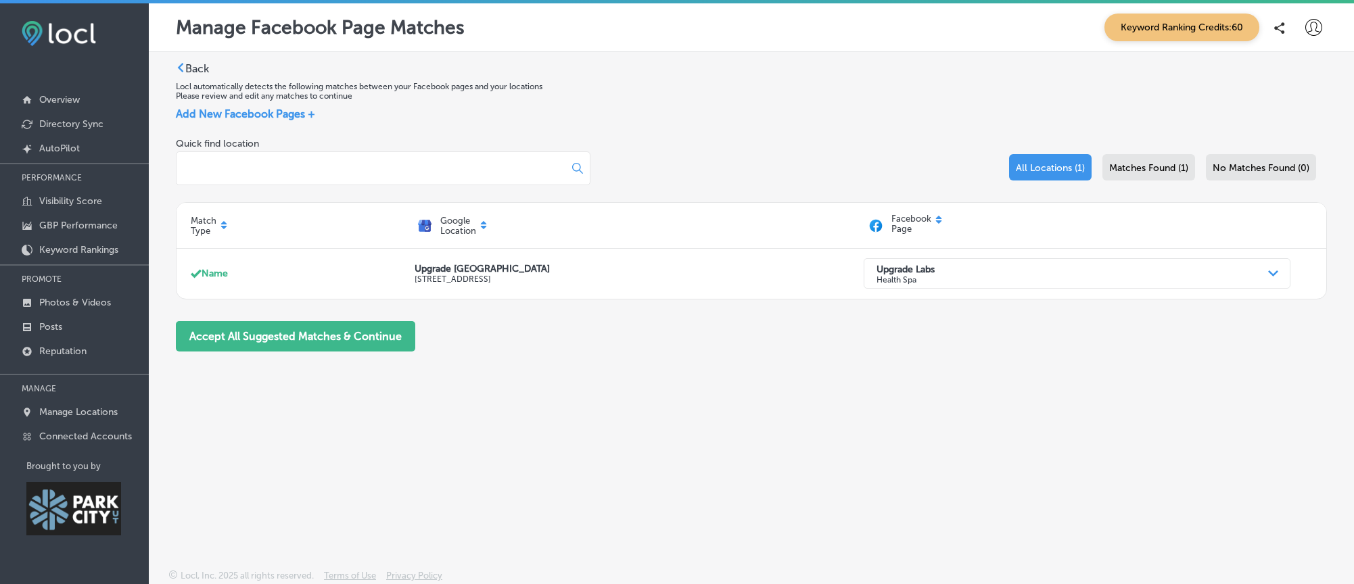
click at [935, 223] on div "Match Type Google Location Facebook Page" at bounding box center [752, 226] width 1150 height 46
click at [910, 234] on p "Facebook Page" at bounding box center [911, 226] width 40 height 24
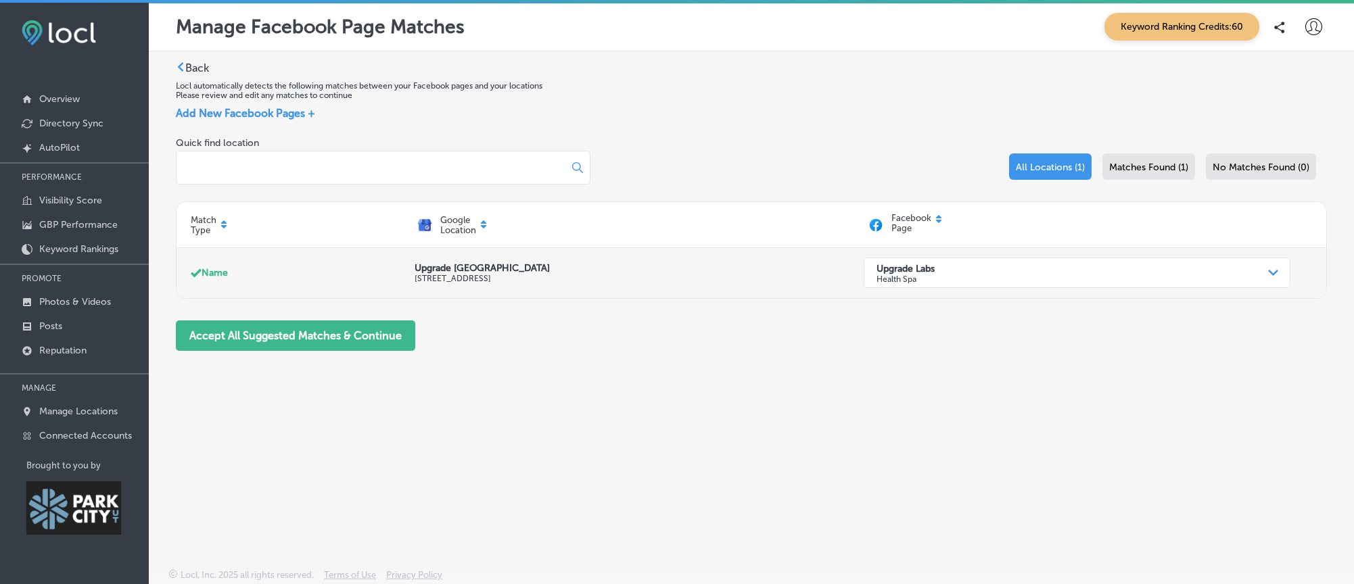
scroll to position [1, 0]
click at [980, 273] on div "Upgrade Labs Health Spa" at bounding box center [1066, 272] width 393 height 26
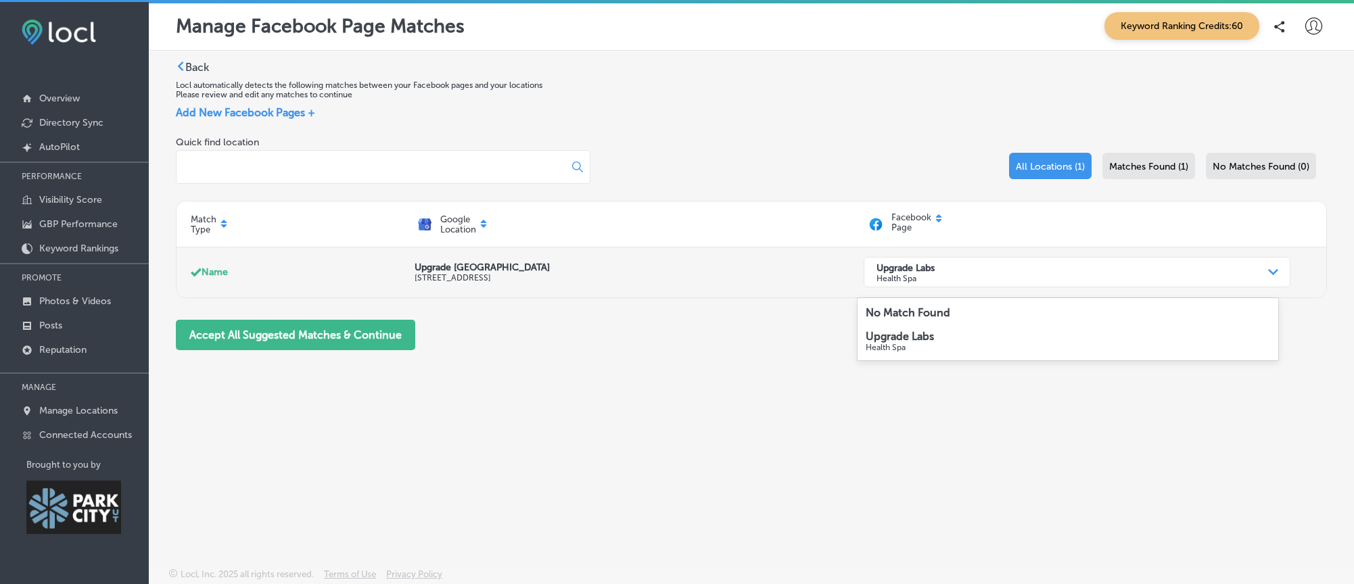
scroll to position [0, 0]
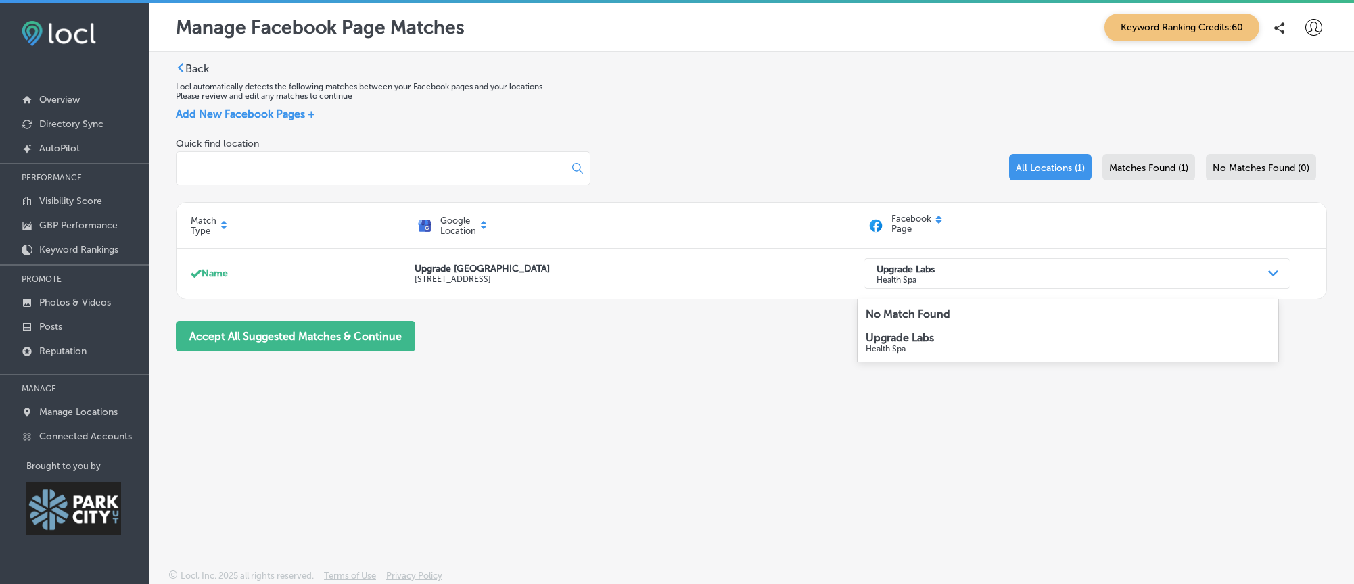
click at [943, 340] on p "Upgrade Labs" at bounding box center [1068, 337] width 404 height 13
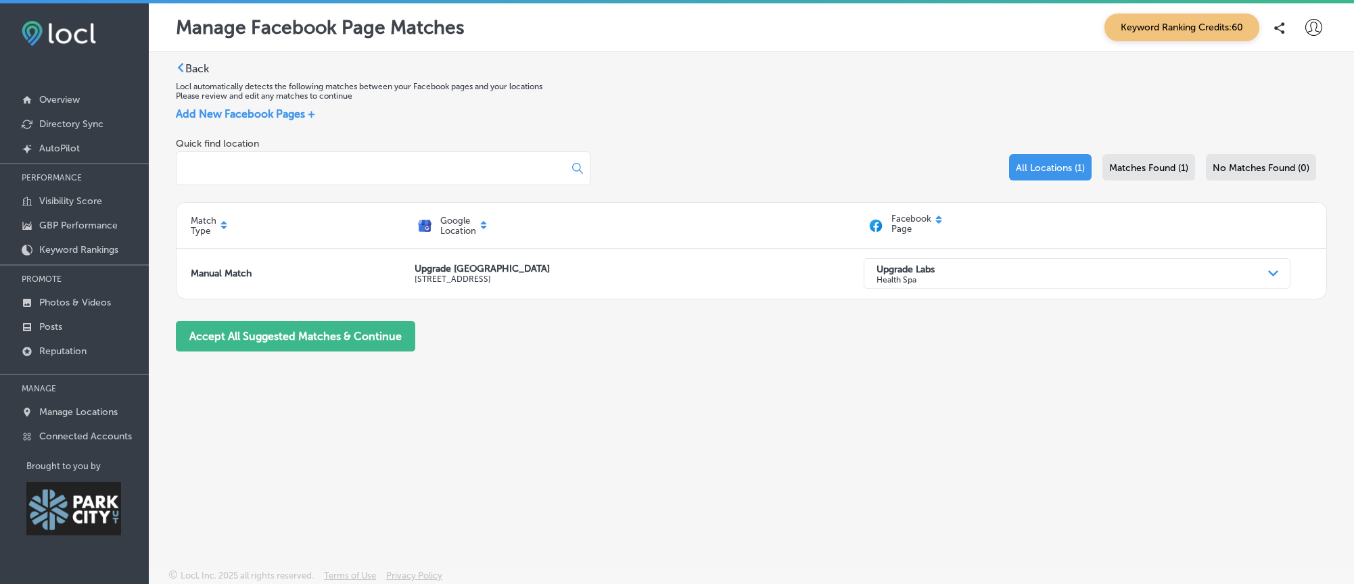
click at [1116, 172] on span "Matches Found (1)" at bounding box center [1148, 167] width 79 height 11
click at [1289, 174] on span "No Matches Found (0)" at bounding box center [1261, 167] width 97 height 11
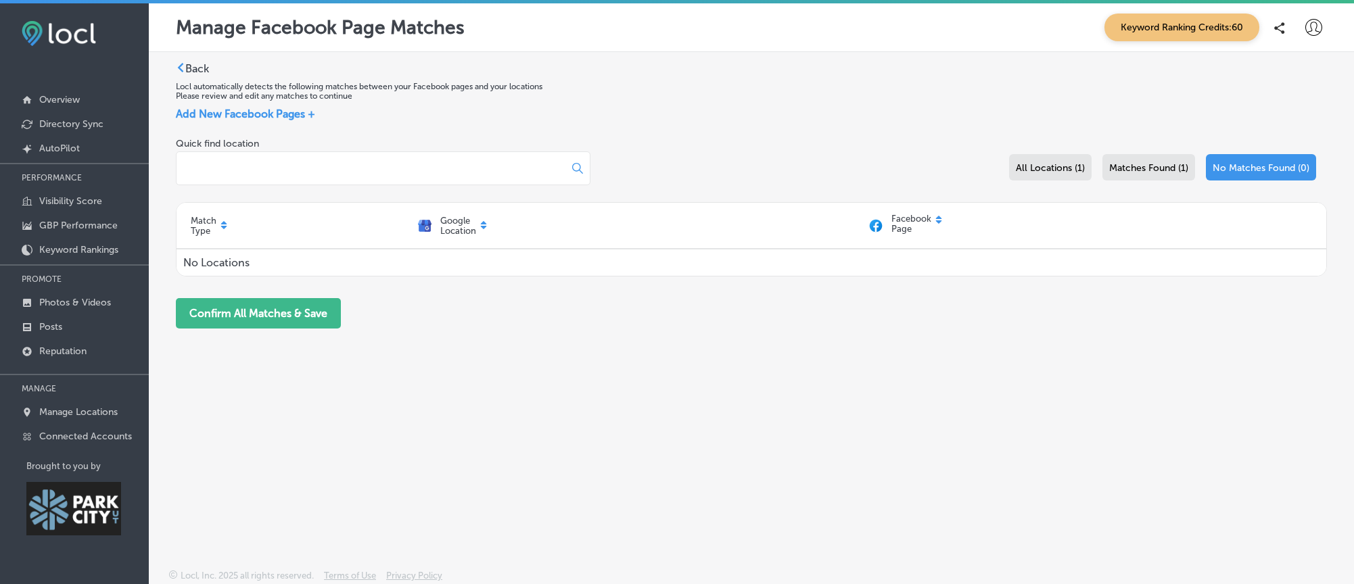
click at [1156, 174] on span "Matches Found (1)" at bounding box center [1148, 167] width 79 height 11
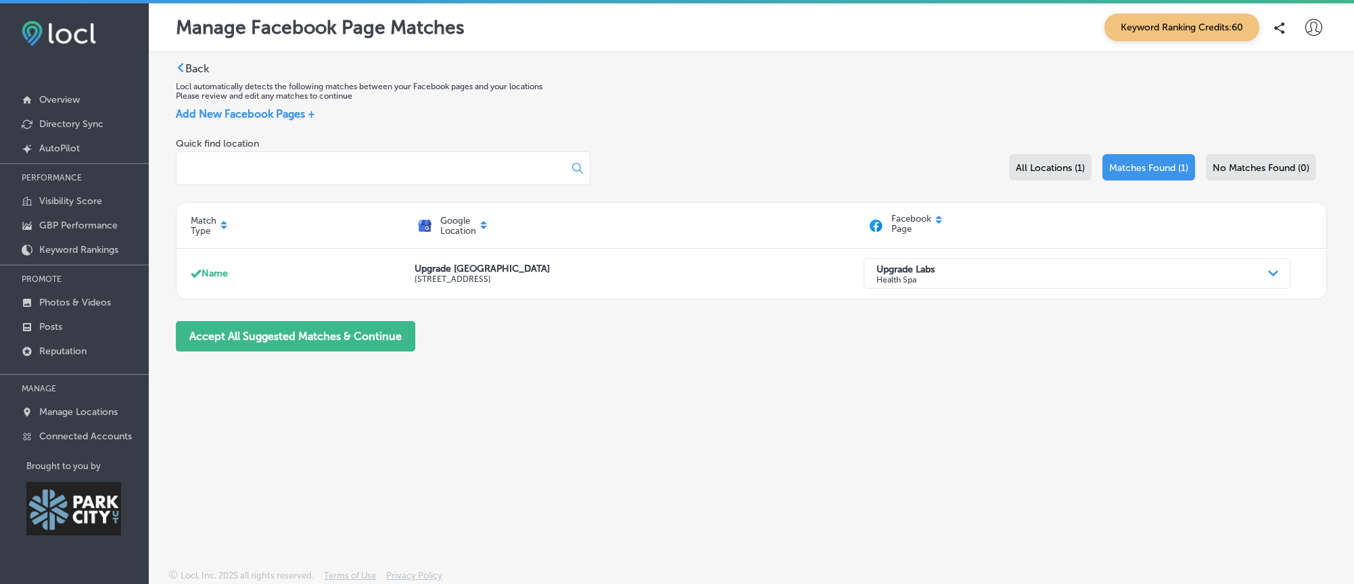
click at [233, 108] on div "Back Locl automatically detects the following matches between your Facebook pag…" at bounding box center [751, 279] width 1205 height 454
click at [227, 117] on span "Add New Facebook Pages +" at bounding box center [245, 114] width 139 height 13
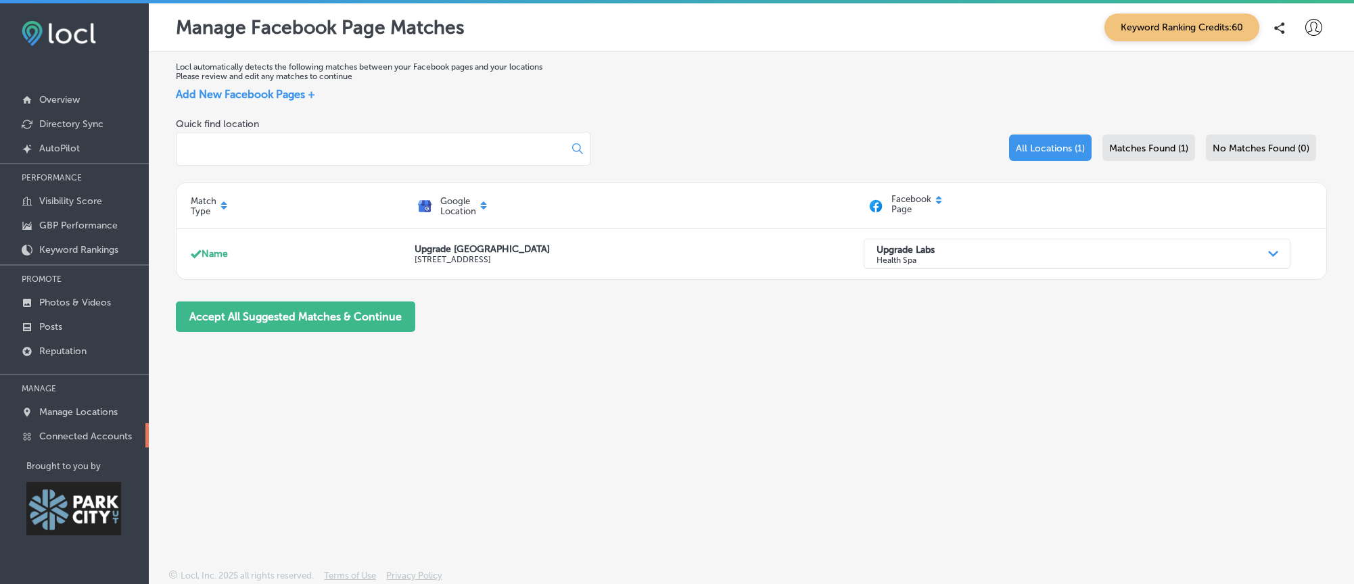
click at [72, 435] on p "Connected Accounts" at bounding box center [85, 436] width 93 height 11
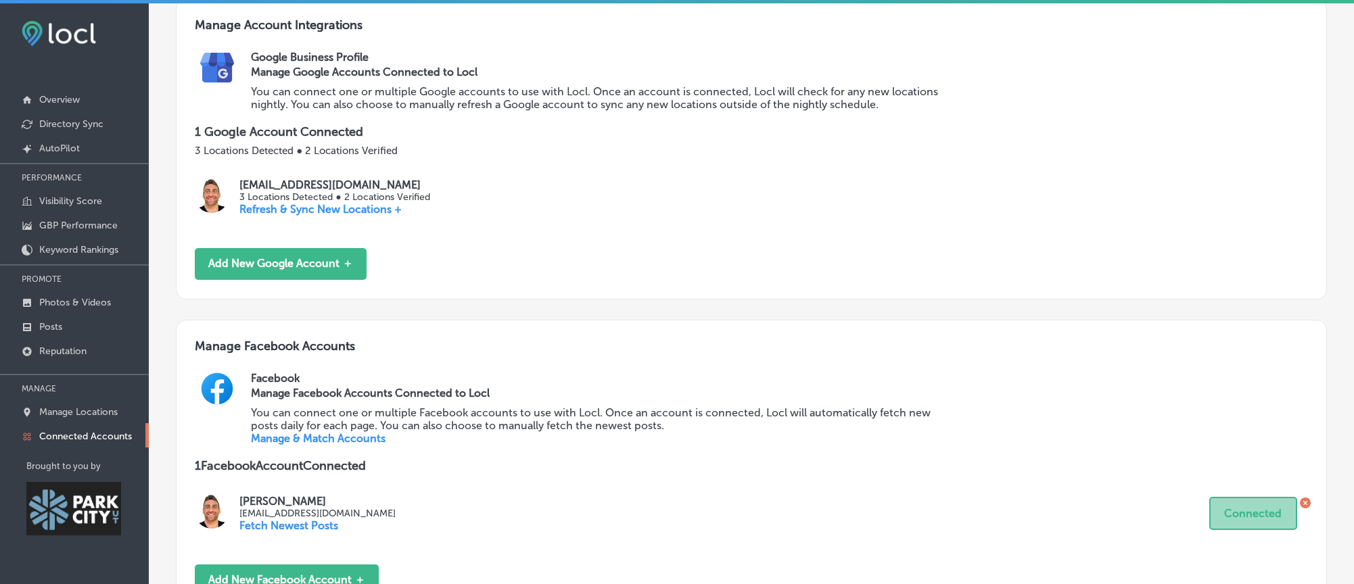
scroll to position [3, 0]
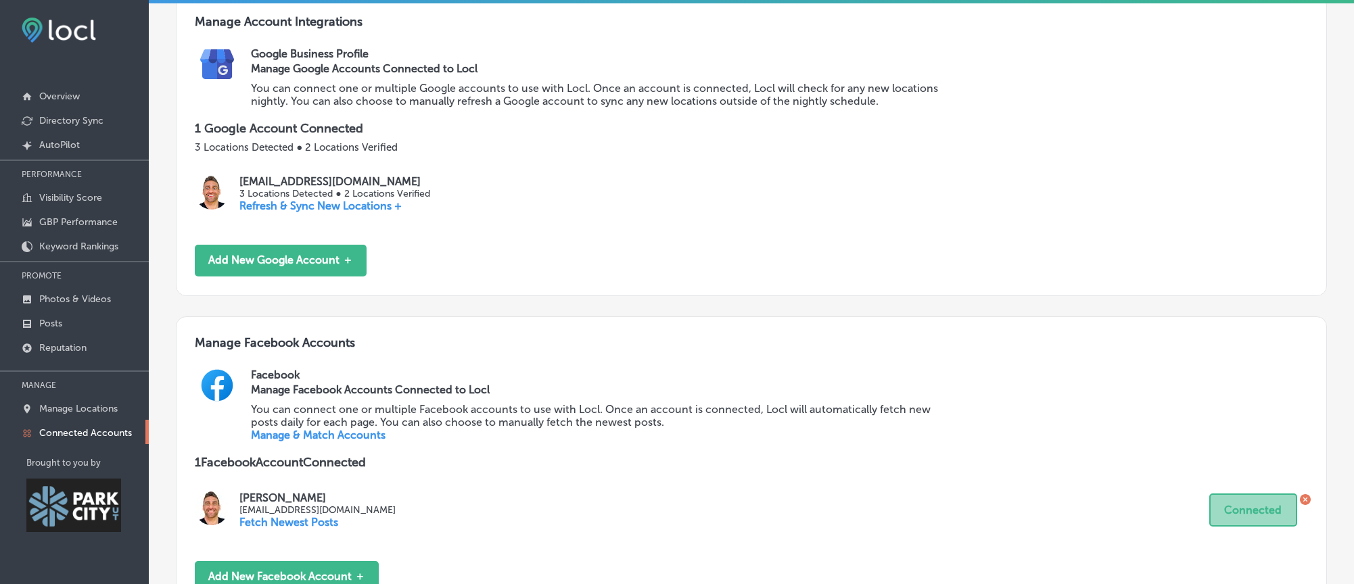
click at [1300, 505] on icon at bounding box center [1305, 499] width 11 height 11
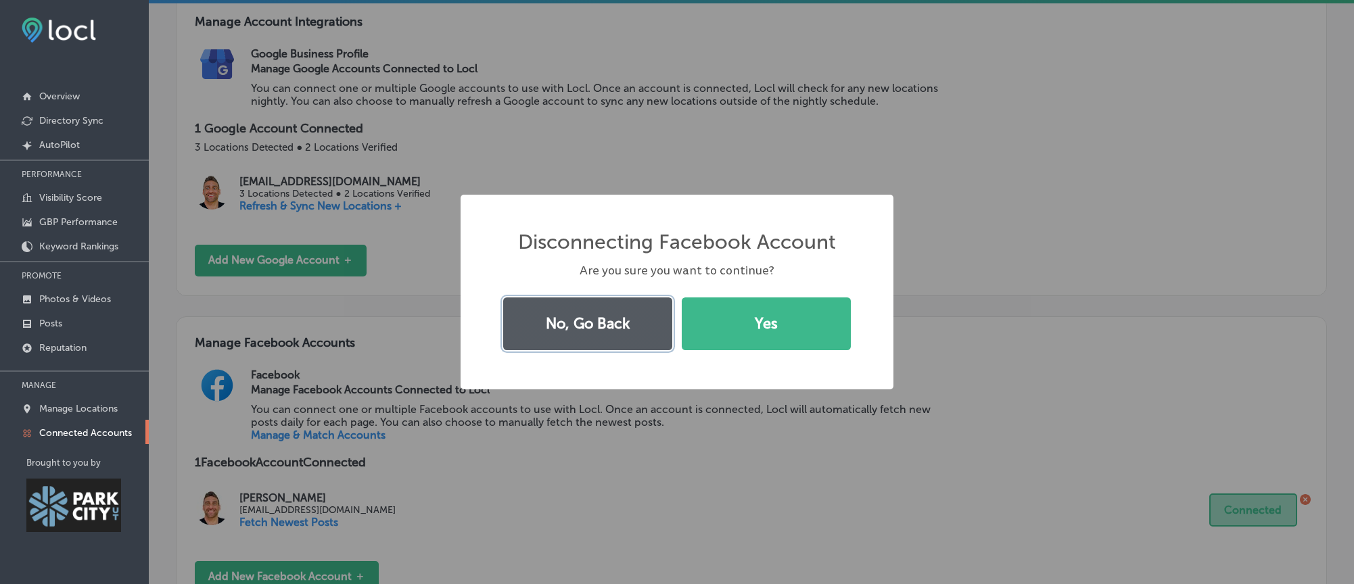
click at [540, 337] on button "No, Go Back" at bounding box center [587, 324] width 169 height 53
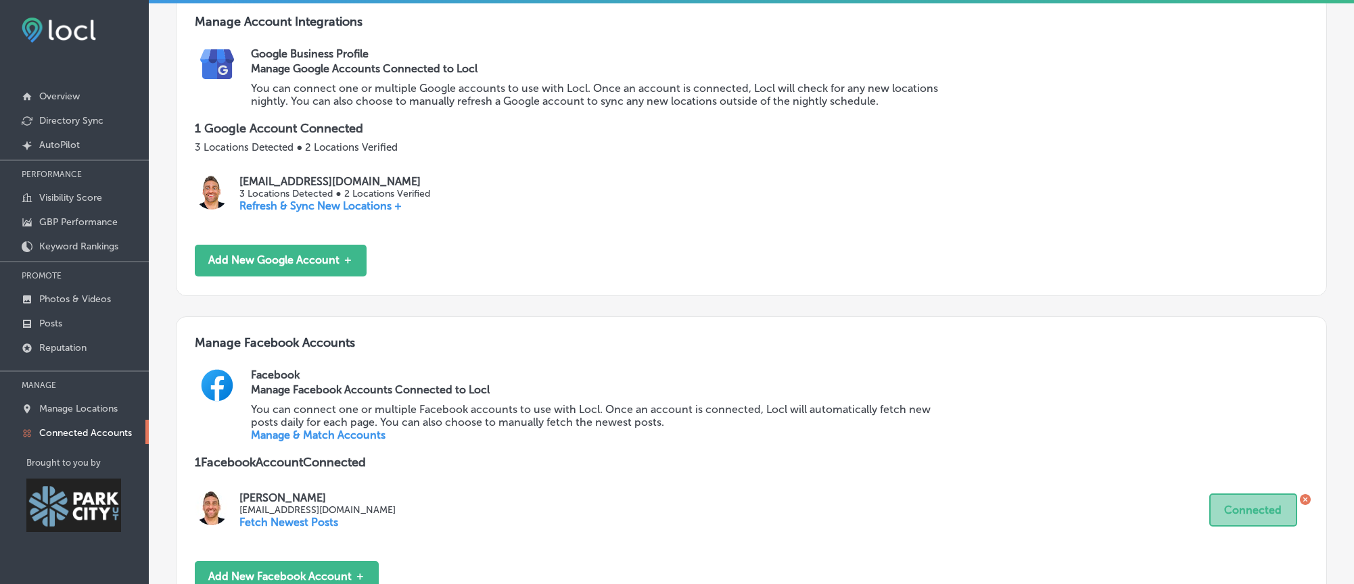
click at [312, 529] on p "Fetch Newest Posts" at bounding box center [317, 522] width 156 height 13
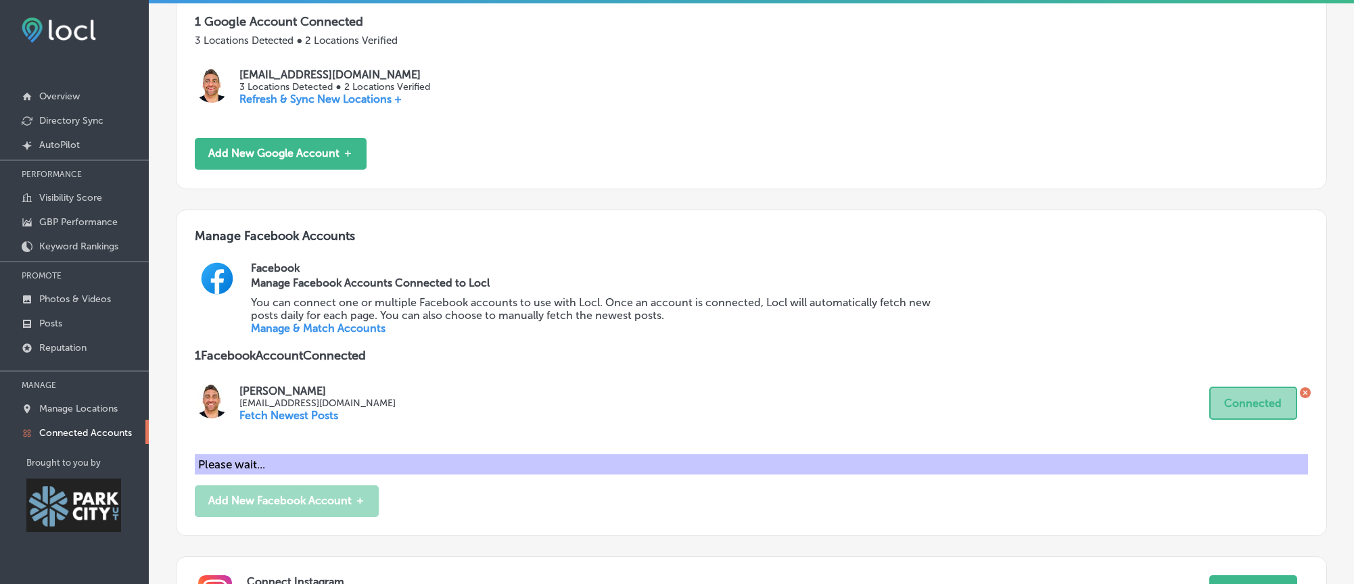
scroll to position [287, 0]
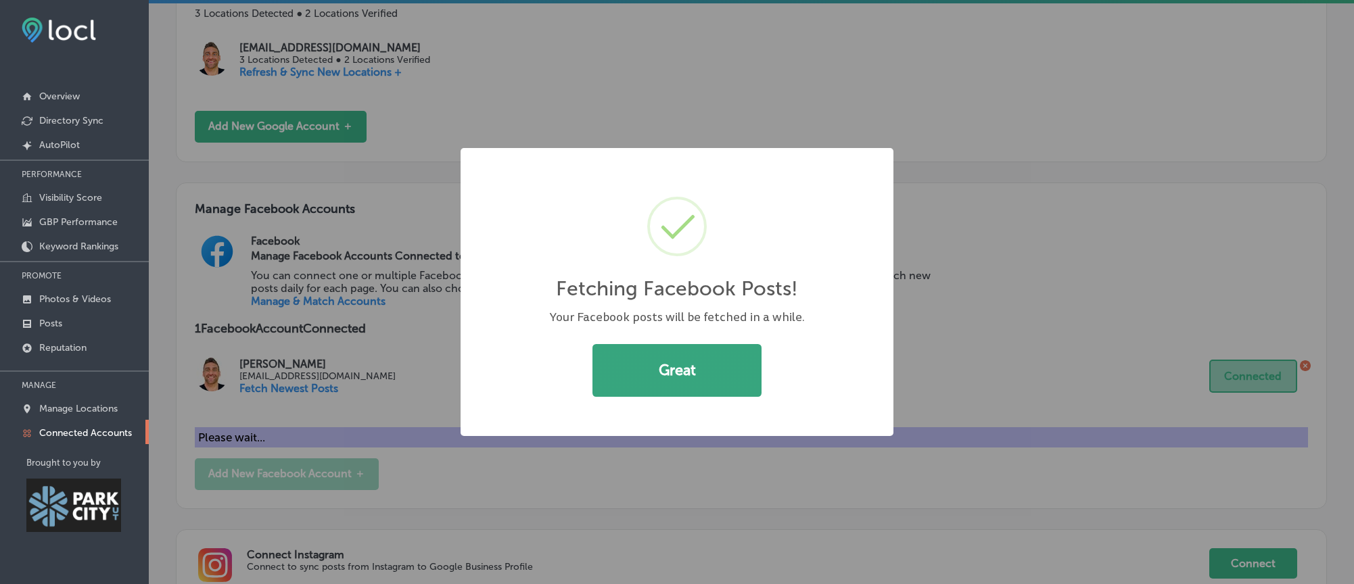
drag, startPoint x: 650, startPoint y: 390, endPoint x: 625, endPoint y: 388, distance: 25.2
click at [649, 390] on button "Great" at bounding box center [677, 370] width 169 height 53
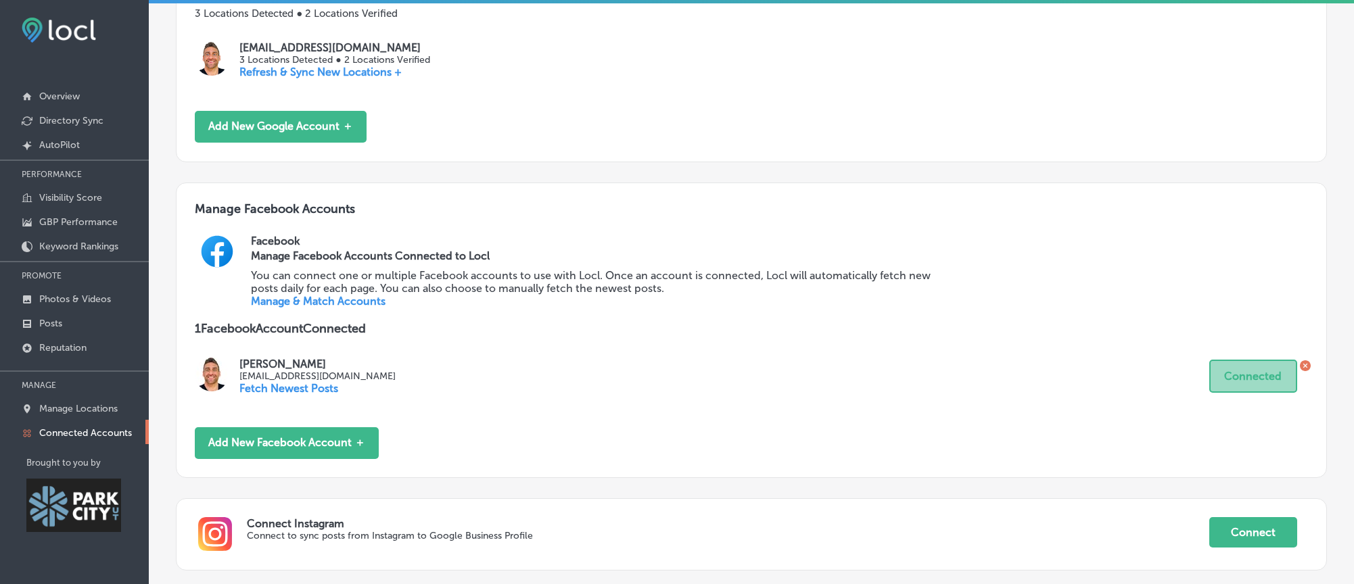
click at [77, 432] on p "Connected Accounts" at bounding box center [85, 432] width 93 height 11
click at [53, 413] on link "Manage Locations" at bounding box center [74, 408] width 149 height 24
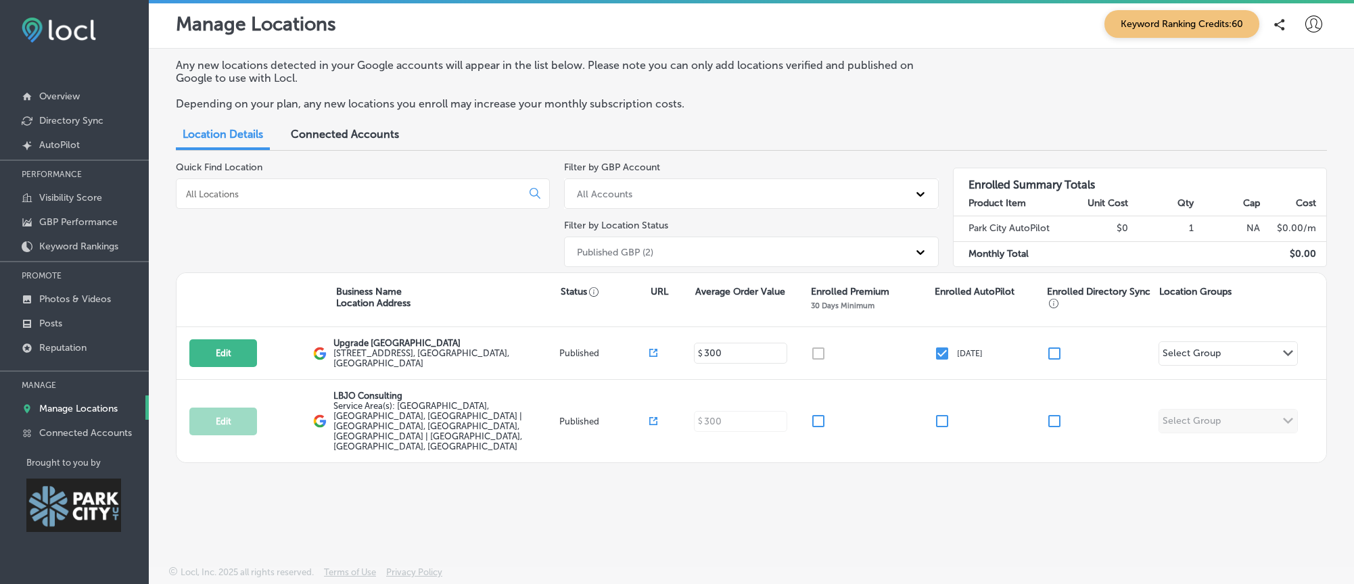
click at [329, 141] on span "Connected Accounts" at bounding box center [345, 134] width 108 height 13
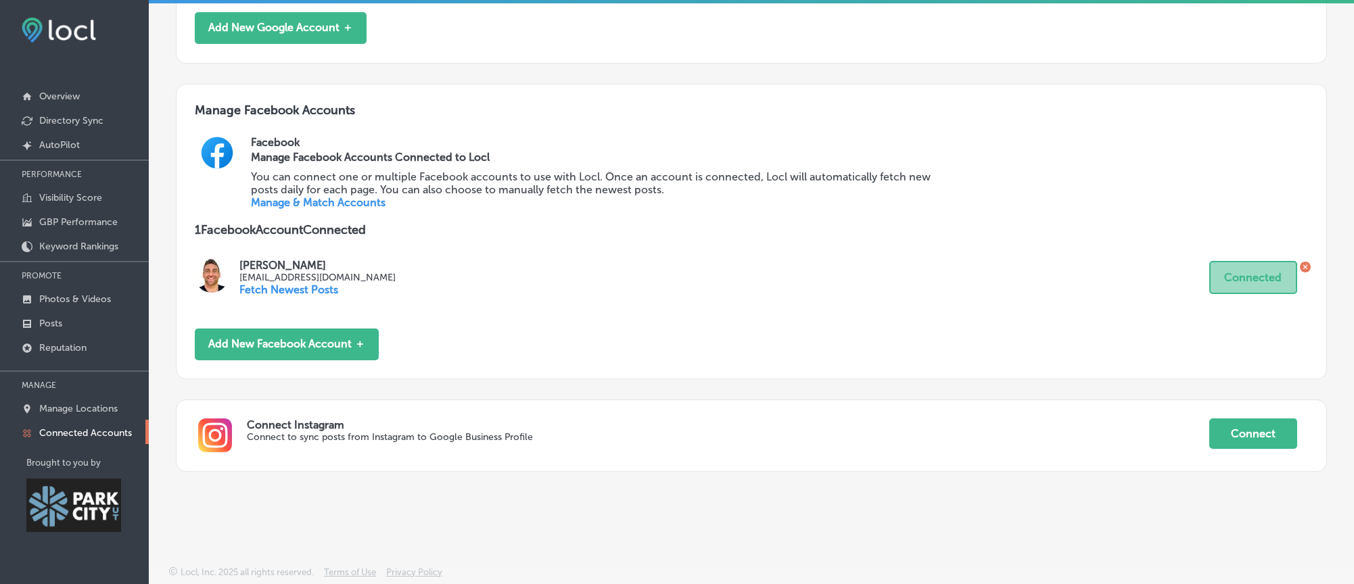
scroll to position [437, 0]
click at [1238, 425] on button "Connect" at bounding box center [1253, 434] width 88 height 30
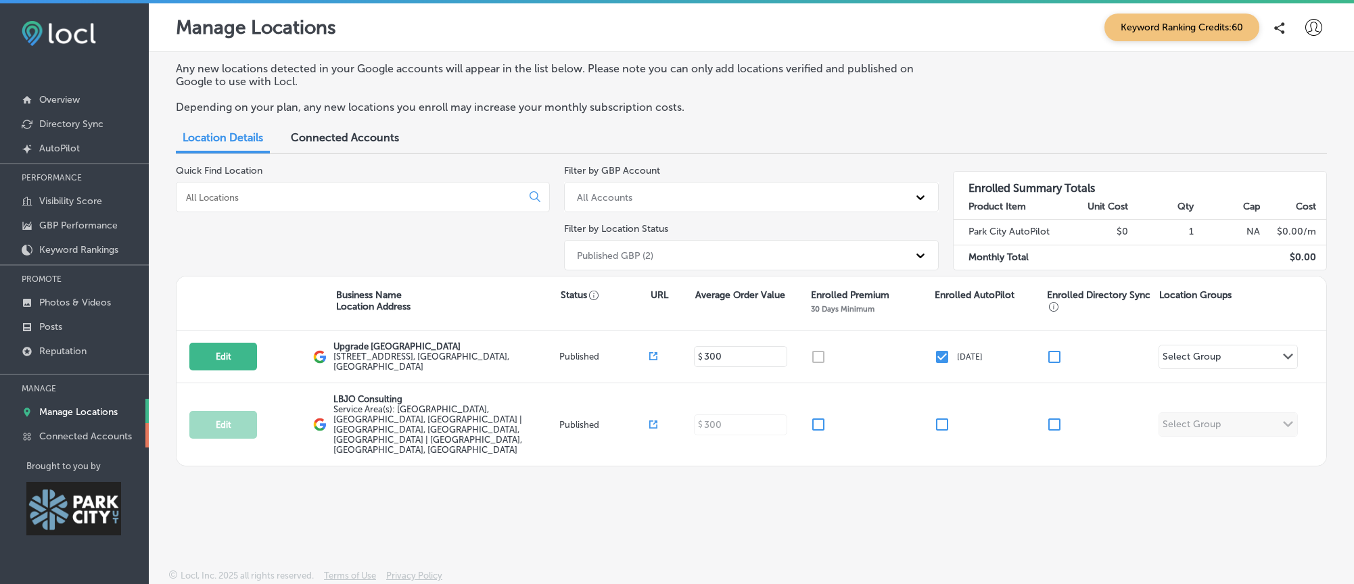
click at [69, 441] on link "Connected Accounts" at bounding box center [74, 435] width 149 height 24
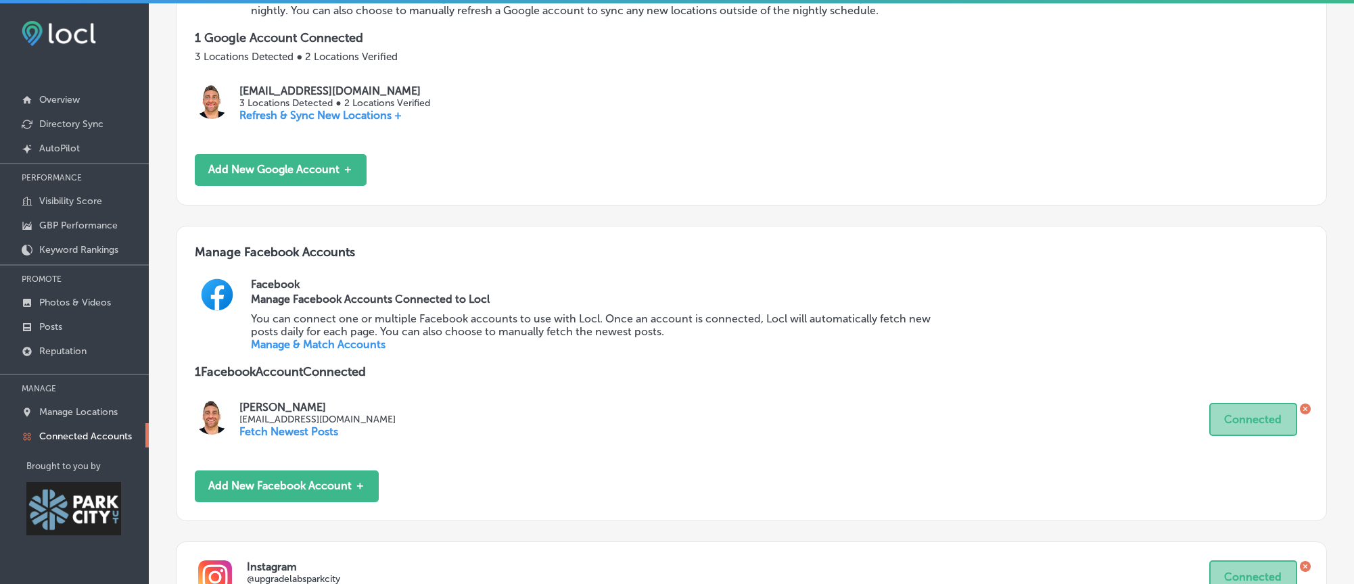
scroll to position [440, 0]
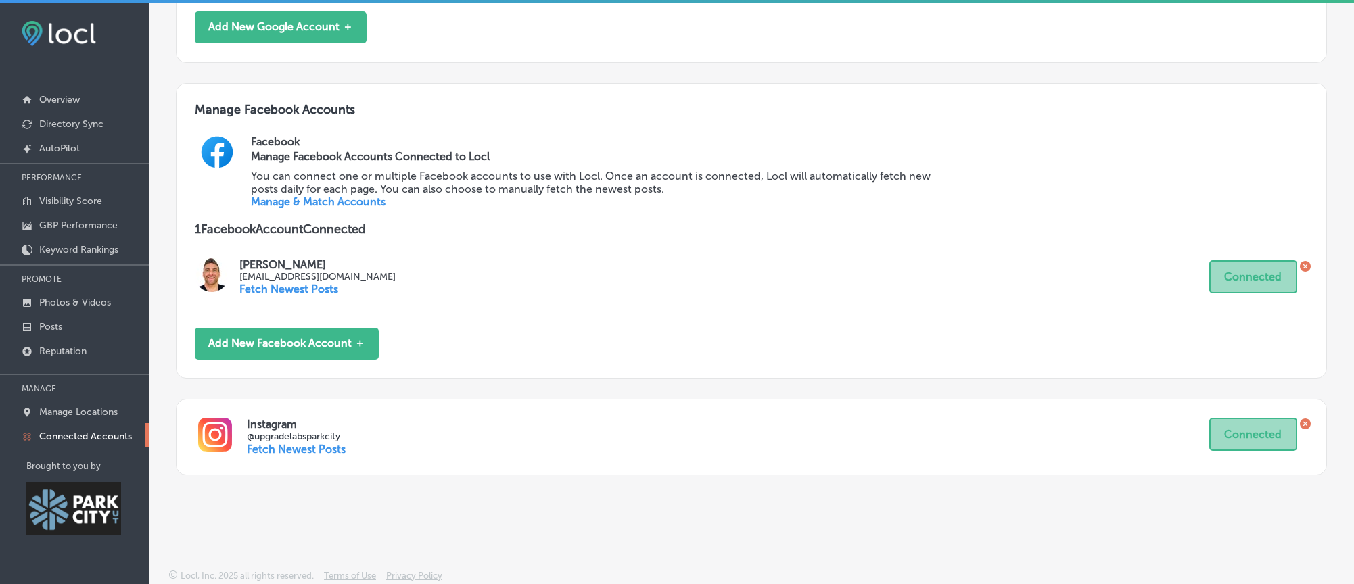
click at [310, 445] on p "Fetch Newest Posts" at bounding box center [296, 449] width 99 height 13
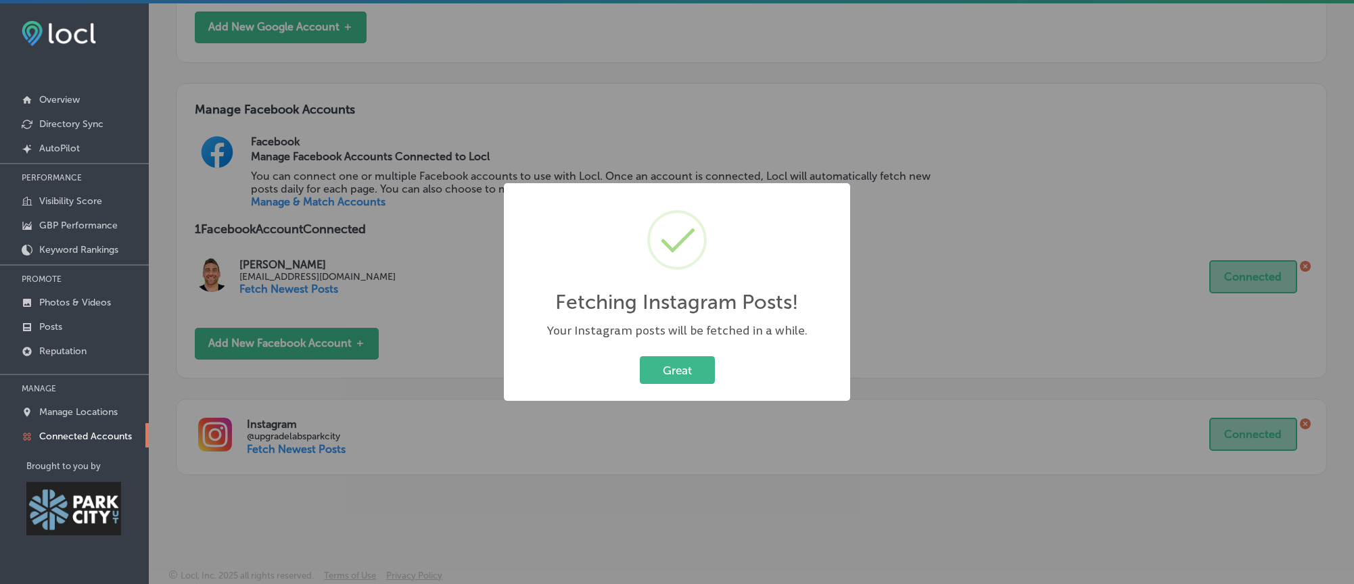
click at [657, 398] on div "Fetching Instagram Posts! × Your Instagram posts will be fetched in a while. Gr…" at bounding box center [677, 292] width 346 height 218
click at [676, 372] on button "Great" at bounding box center [677, 370] width 75 height 28
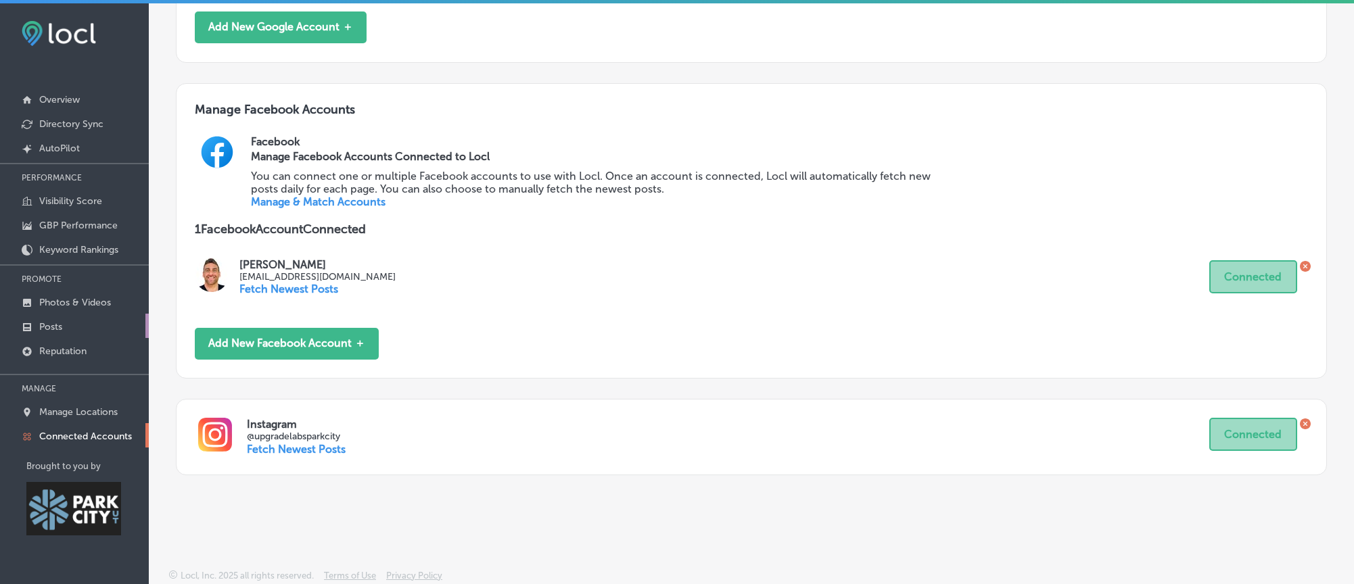
click at [73, 320] on link "Posts" at bounding box center [74, 326] width 149 height 24
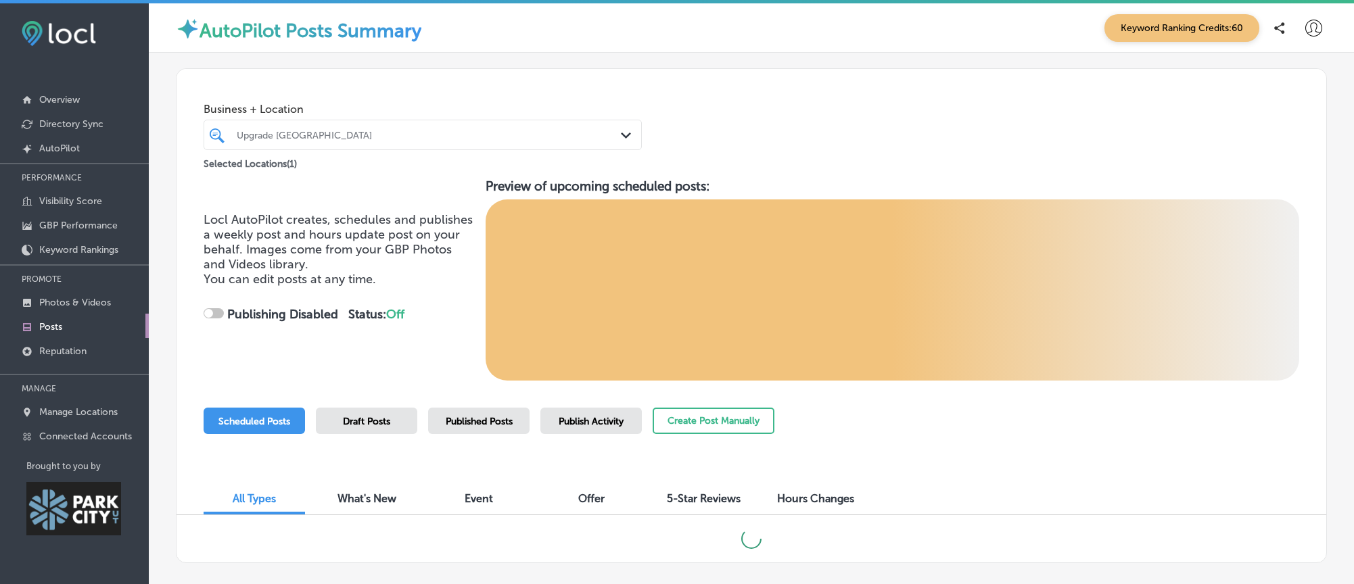
checkbox input "true"
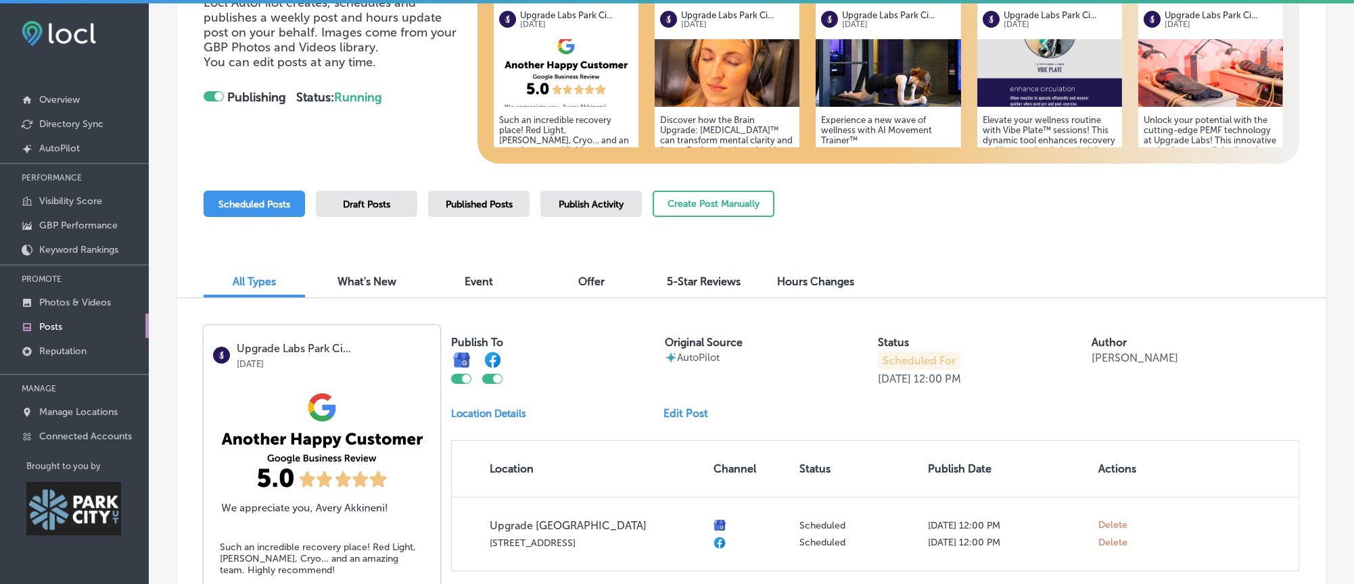
scroll to position [223, 0]
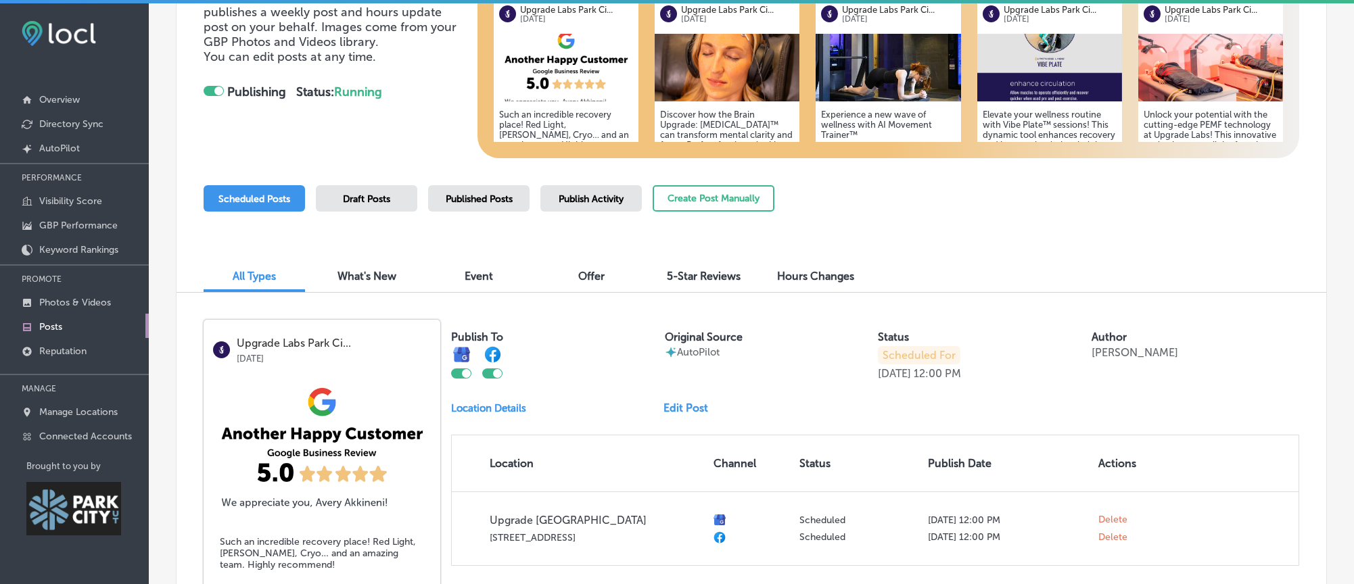
click at [691, 415] on link "Edit Post" at bounding box center [691, 408] width 55 height 13
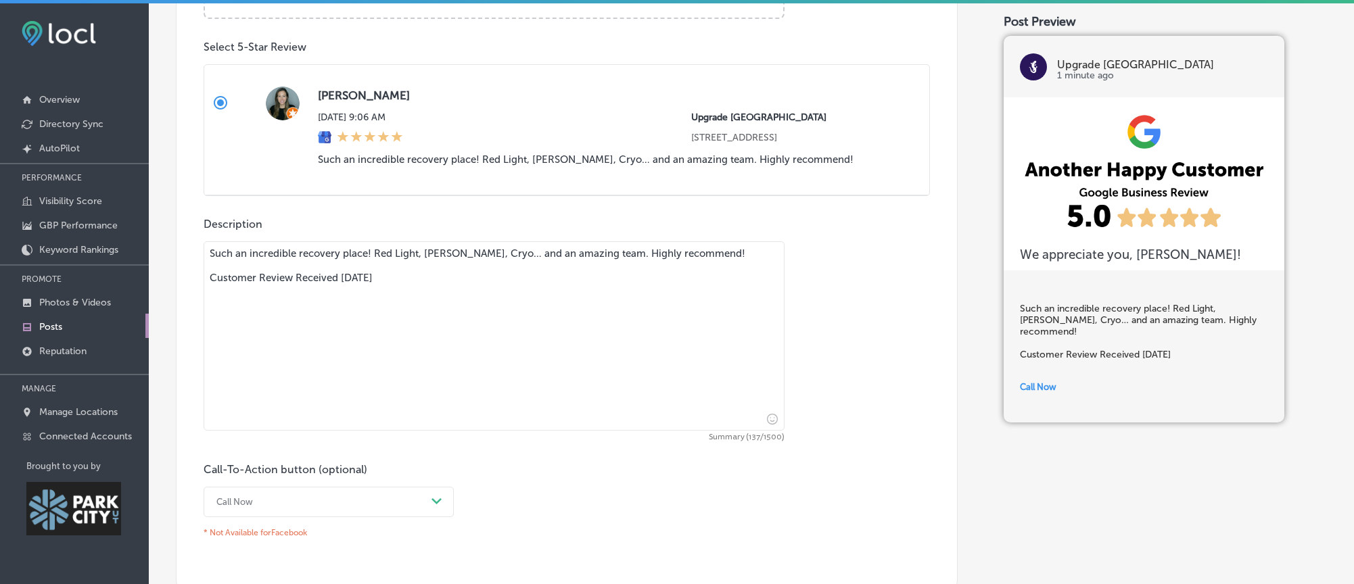
scroll to position [934, 0]
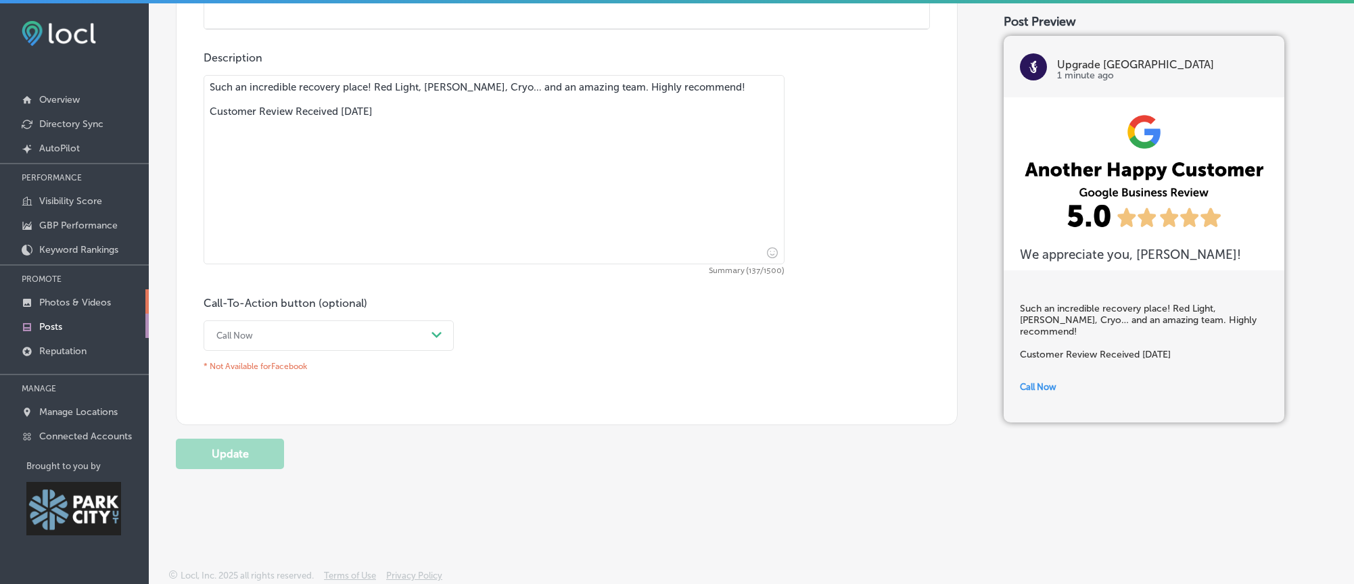
click at [84, 308] on link "Photos & Videos" at bounding box center [74, 301] width 149 height 24
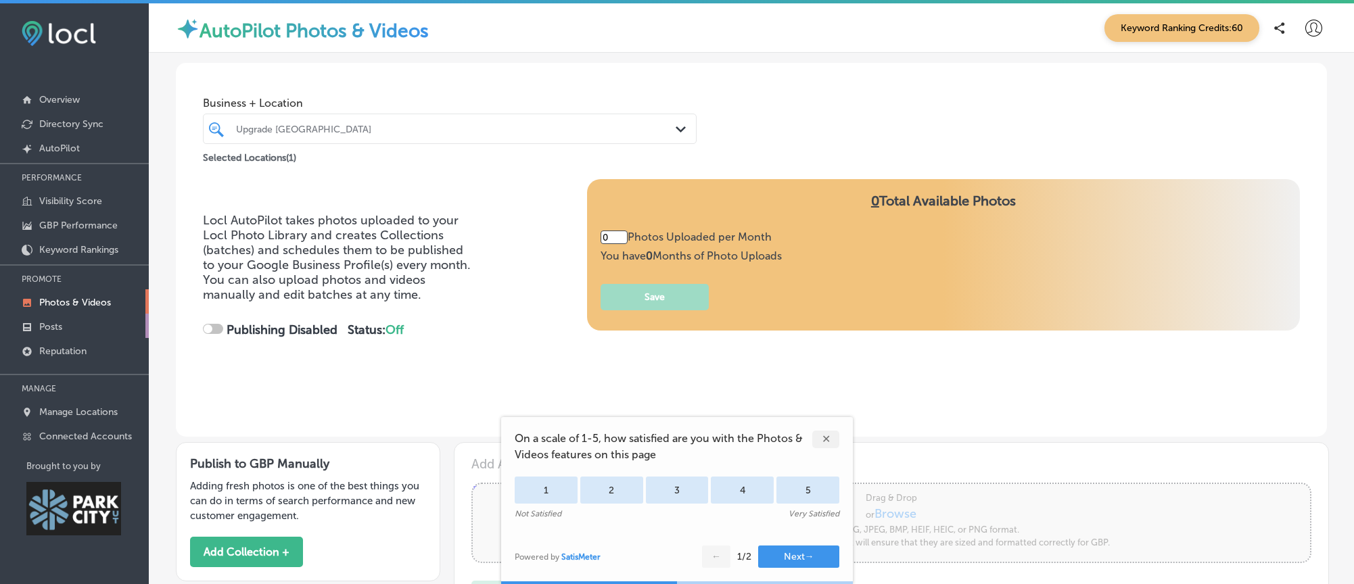
type input "5"
checkbox input "true"
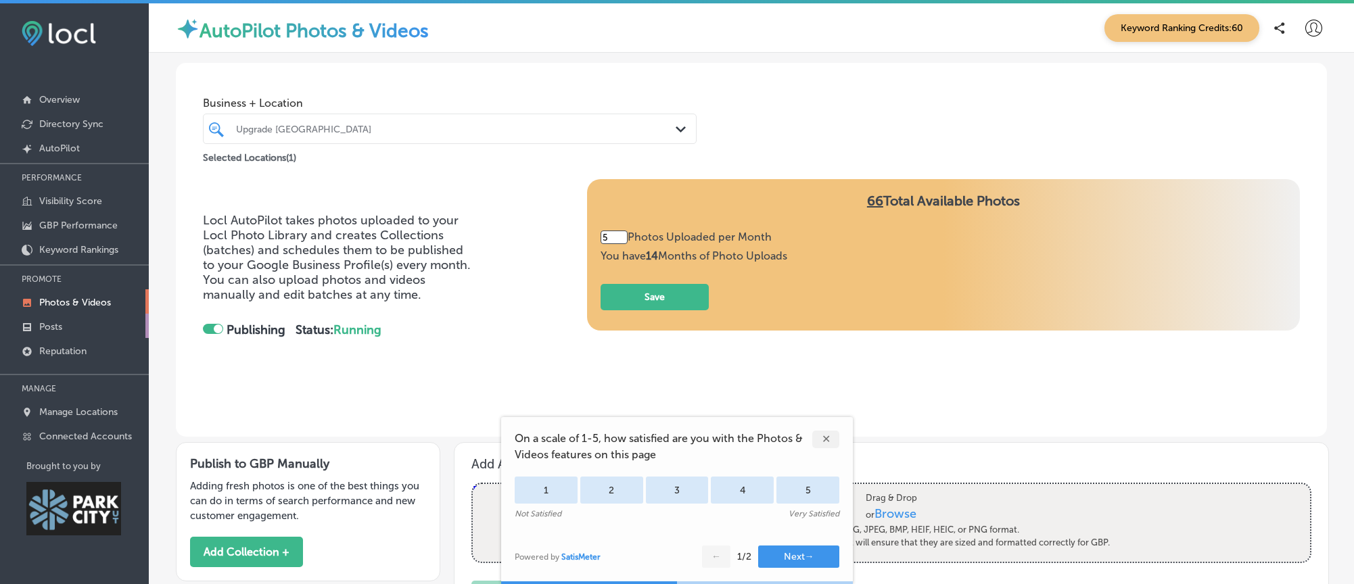
click at [66, 323] on link "Posts" at bounding box center [74, 326] width 149 height 24
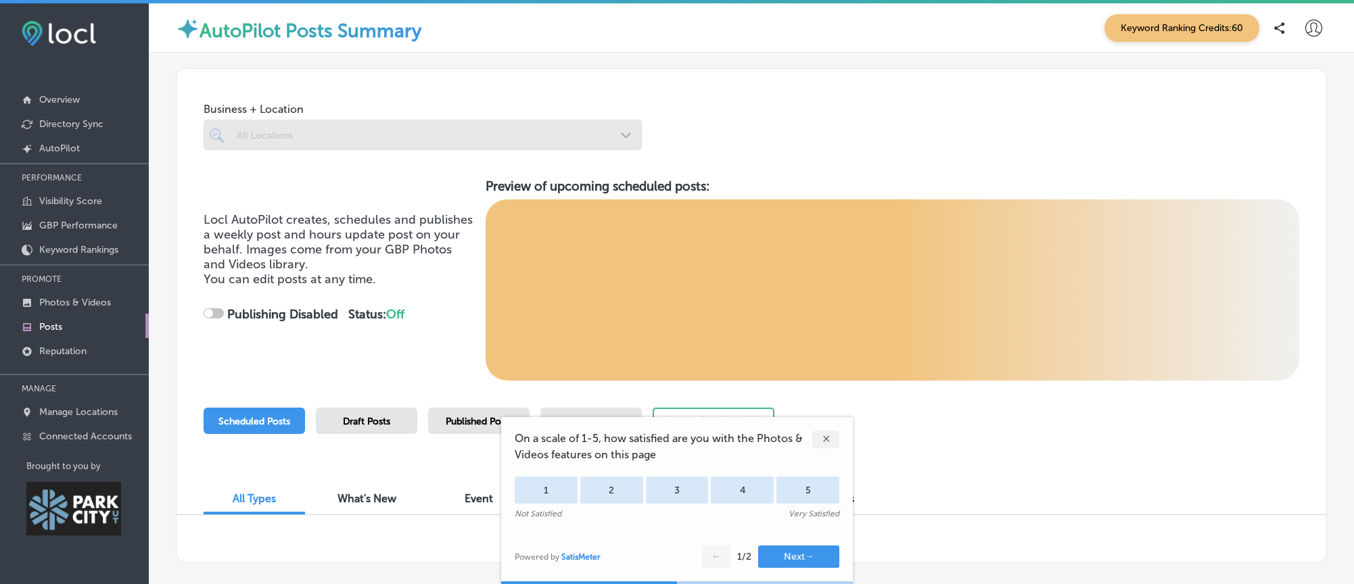
checkbox input "true"
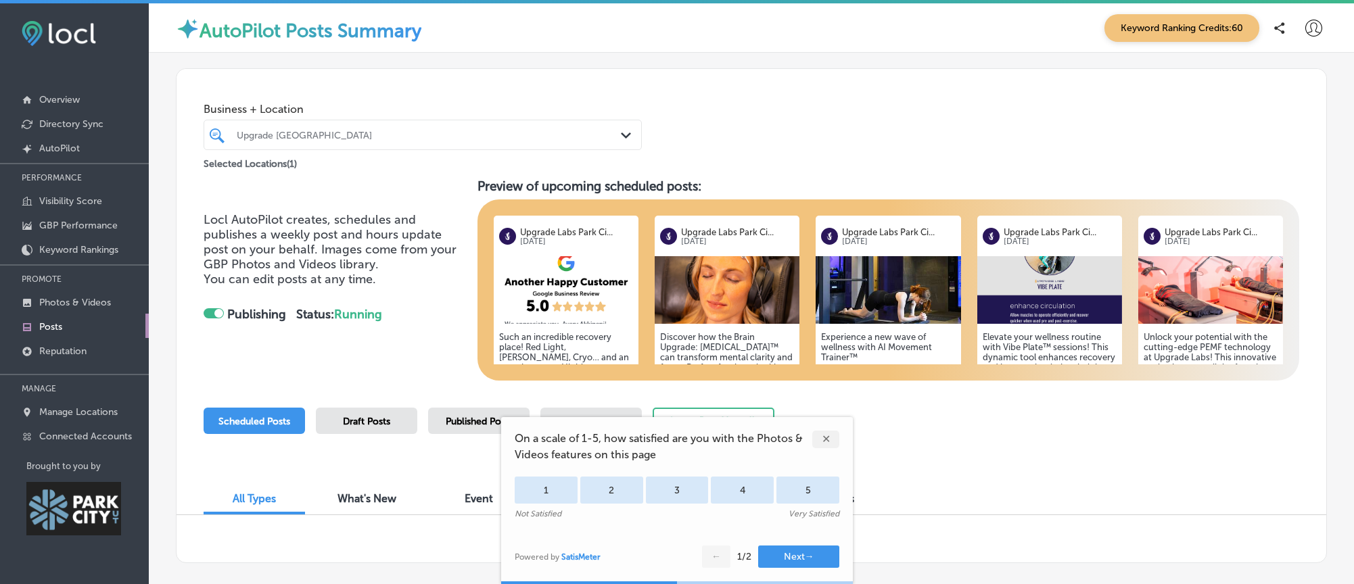
click at [814, 436] on div "✕" at bounding box center [825, 440] width 27 height 18
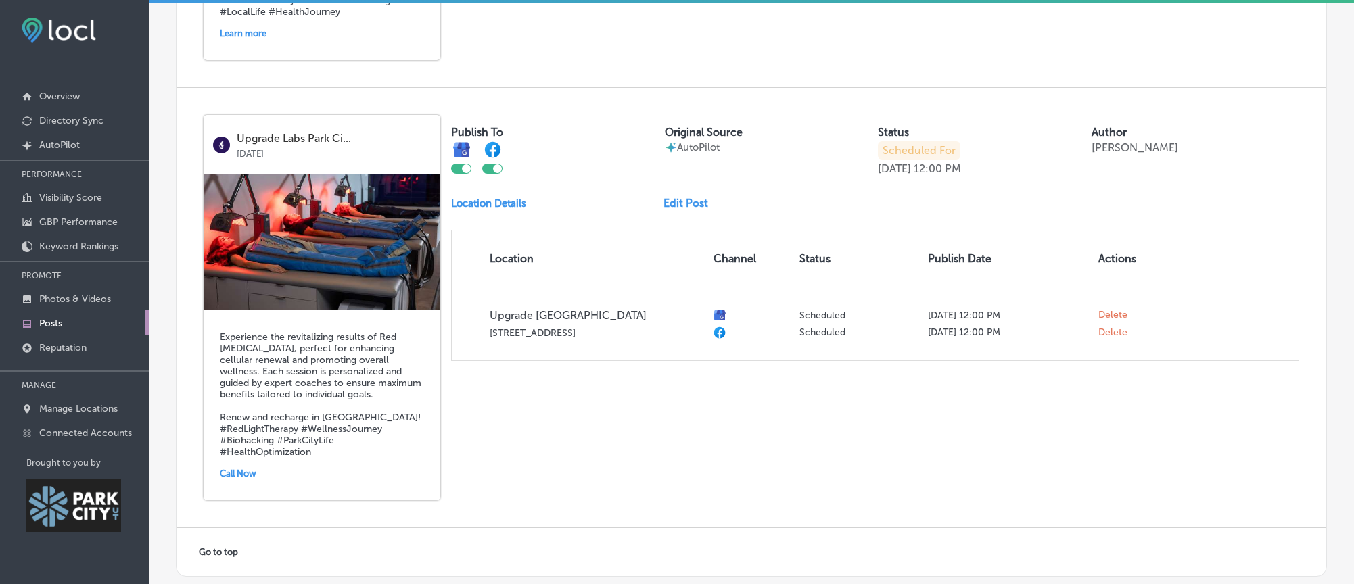
scroll to position [2676, 0]
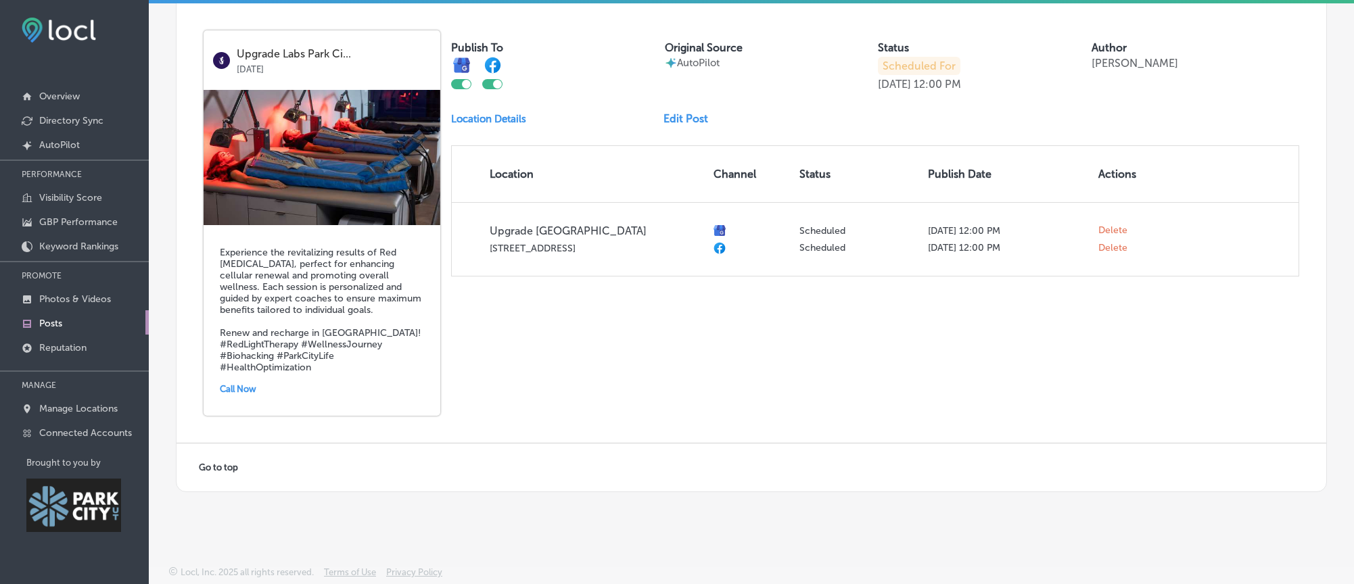
click at [340, 257] on h5 "Experience the revitalizing results of Red [MEDICAL_DATA], perfect for enhancin…" at bounding box center [322, 310] width 204 height 126
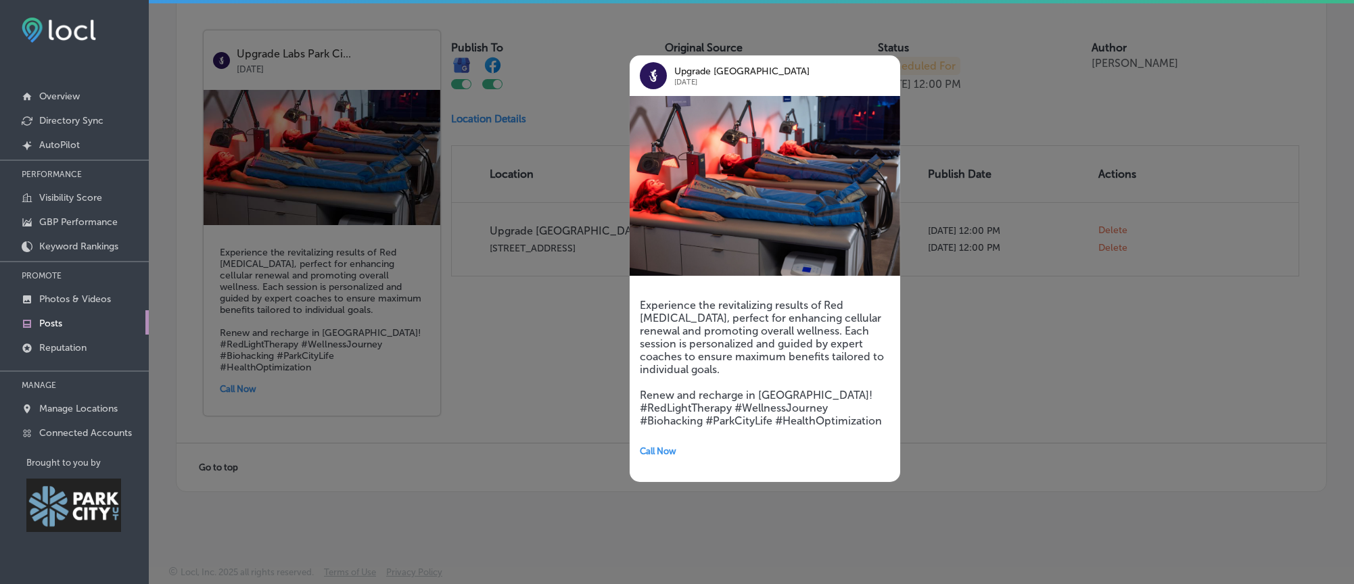
click at [753, 339] on h5 "Experience the revitalizing results of Red [MEDICAL_DATA], perfect for enhancin…" at bounding box center [765, 363] width 250 height 129
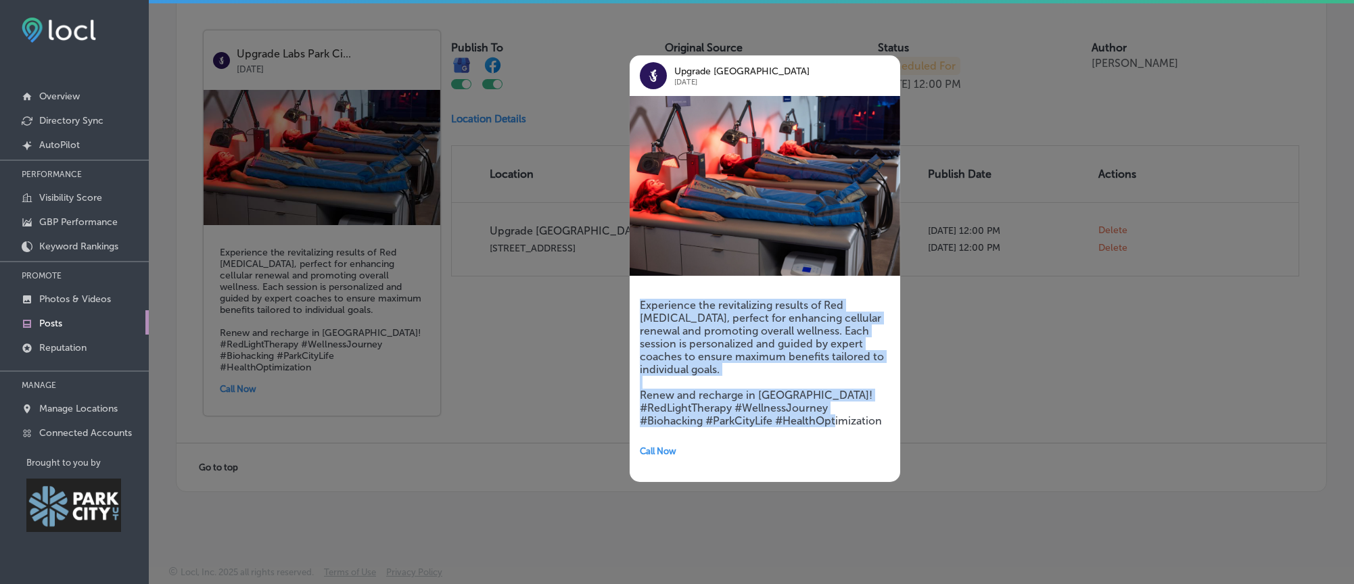
drag, startPoint x: 641, startPoint y: 304, endPoint x: 887, endPoint y: 424, distance: 274.4
click at [887, 424] on h5 "Experience the revitalizing results of Red [MEDICAL_DATA], perfect for enhancin…" at bounding box center [765, 363] width 250 height 129
copy h5 "Experience the revitalizing results of Red [MEDICAL_DATA], perfect for enhancin…"
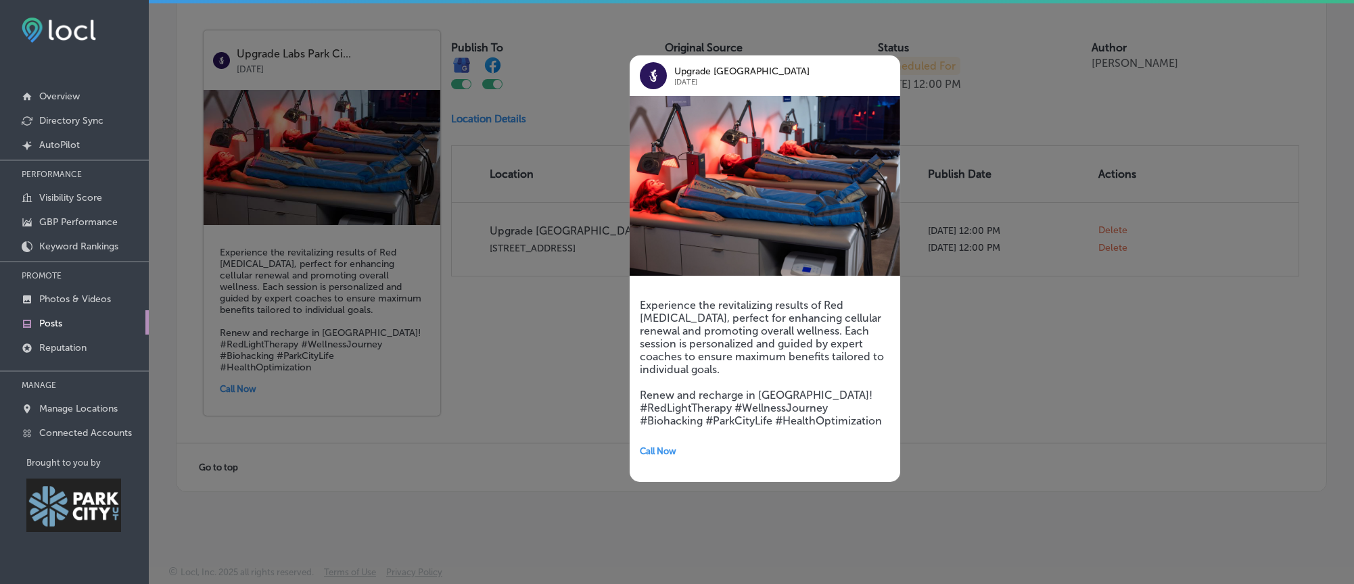
click at [981, 391] on div at bounding box center [677, 292] width 1354 height 584
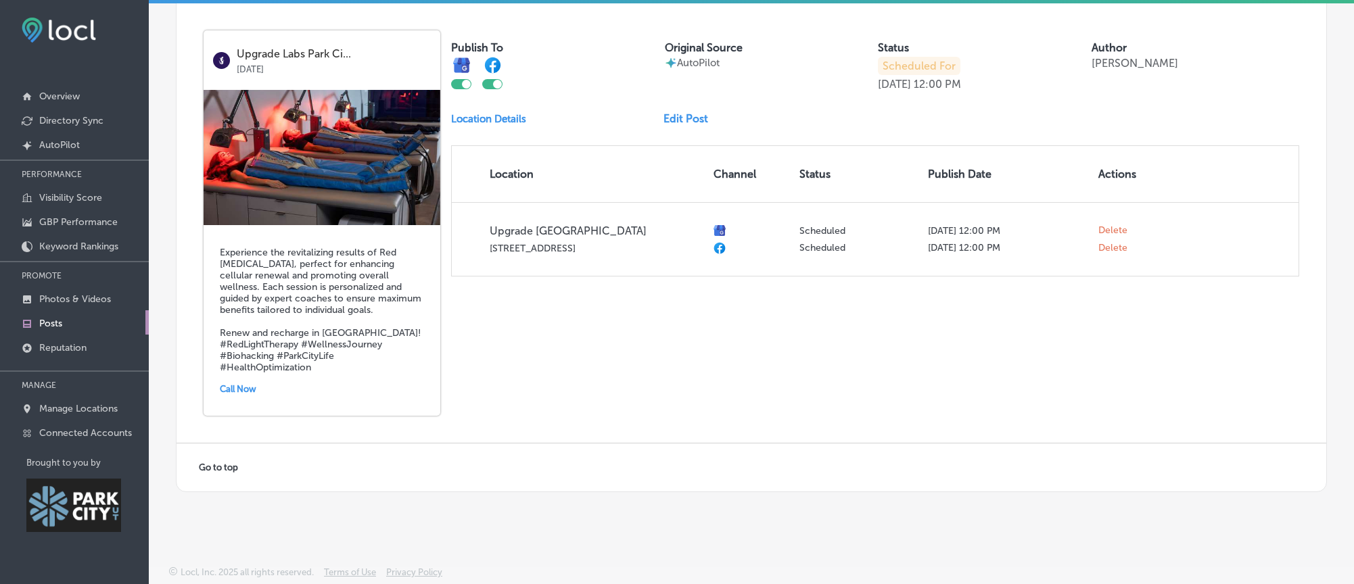
click at [709, 126] on div "Publish To Original Source AutoPilot Status Scheduled For [DATE] 12:00 PM Autho…" at bounding box center [875, 153] width 848 height 246
click at [703, 117] on link "Edit Post" at bounding box center [691, 118] width 55 height 13
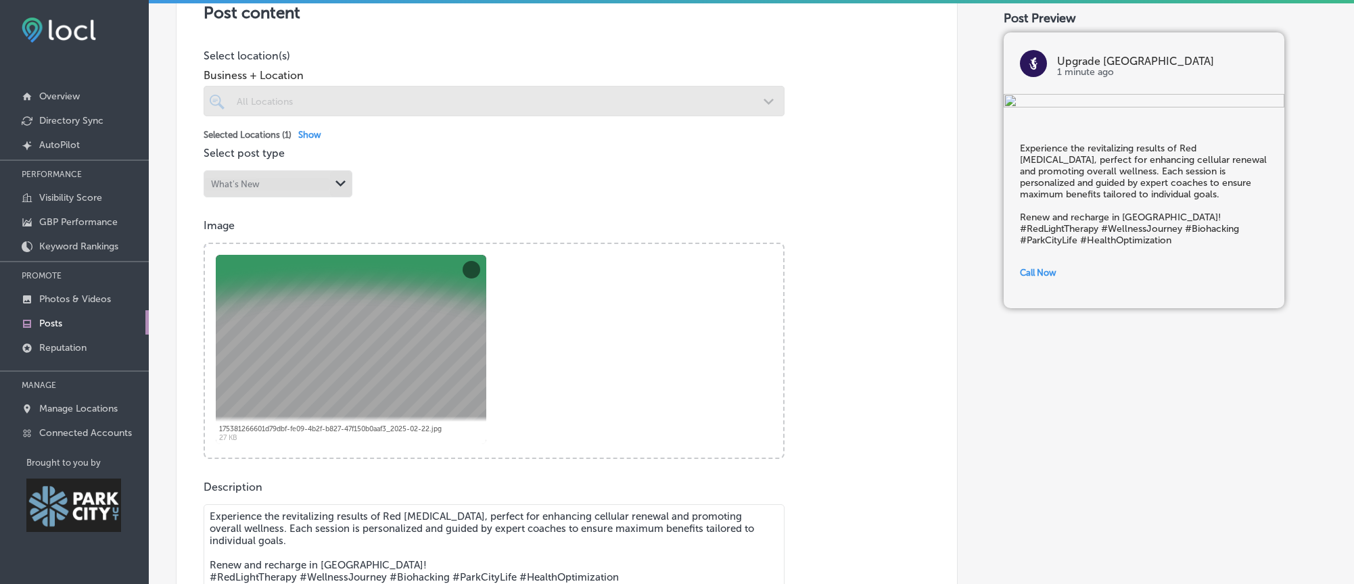
scroll to position [479, 0]
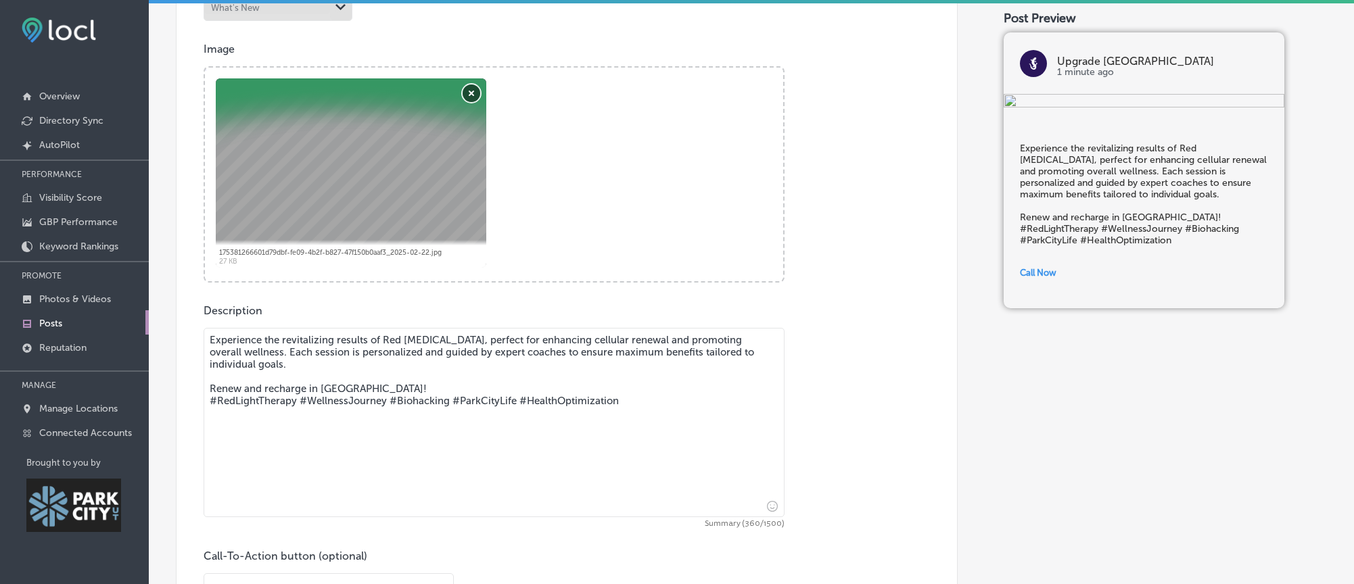
click at [466, 102] on button "Remove" at bounding box center [472, 94] width 18 height 18
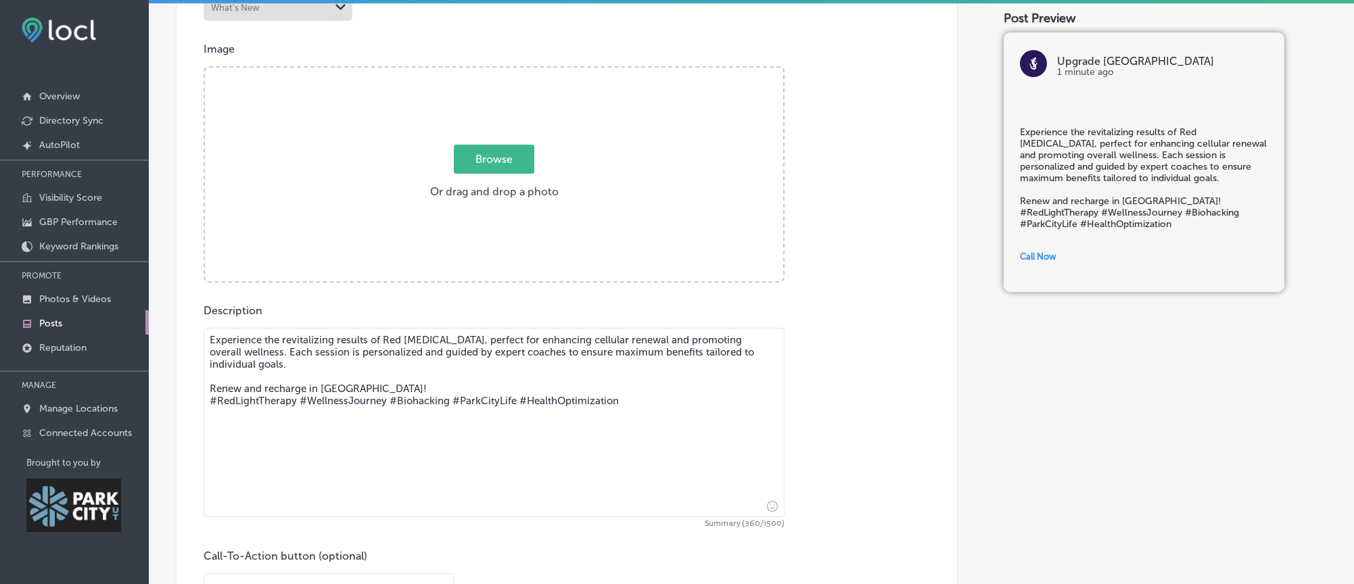
click at [521, 174] on span "Browse" at bounding box center [494, 159] width 80 height 29
click at [521, 72] on input "Browse Or drag and drop a photo" at bounding box center [494, 70] width 578 height 4
type input "C:\fakepath\REDcharger Upgrade [GEOGRAPHIC_DATA]jpeg"
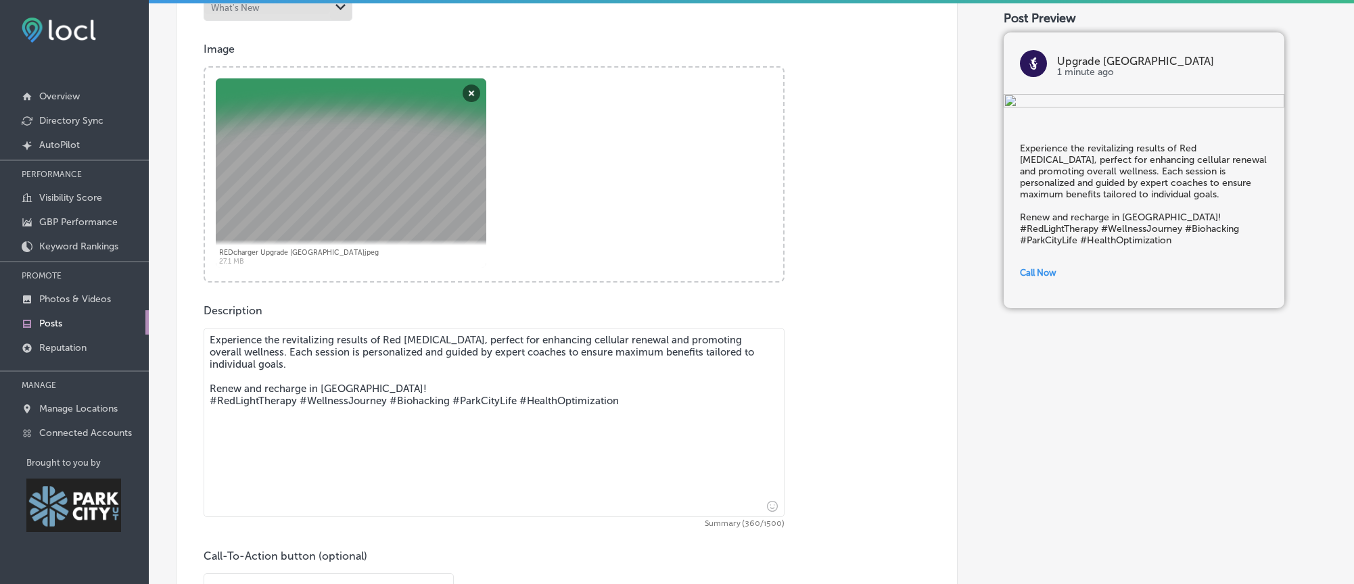
drag, startPoint x: 252, startPoint y: 371, endPoint x: 256, endPoint y: 361, distance: 10.9
click at [256, 361] on textarea "Experience the revitalizing results of Red [MEDICAL_DATA], perfect for enhancin…" at bounding box center [494, 422] width 581 height 189
paste textarea "The REDcharger™ uses targeted wavelengths of light, offering a non-invasive way…"
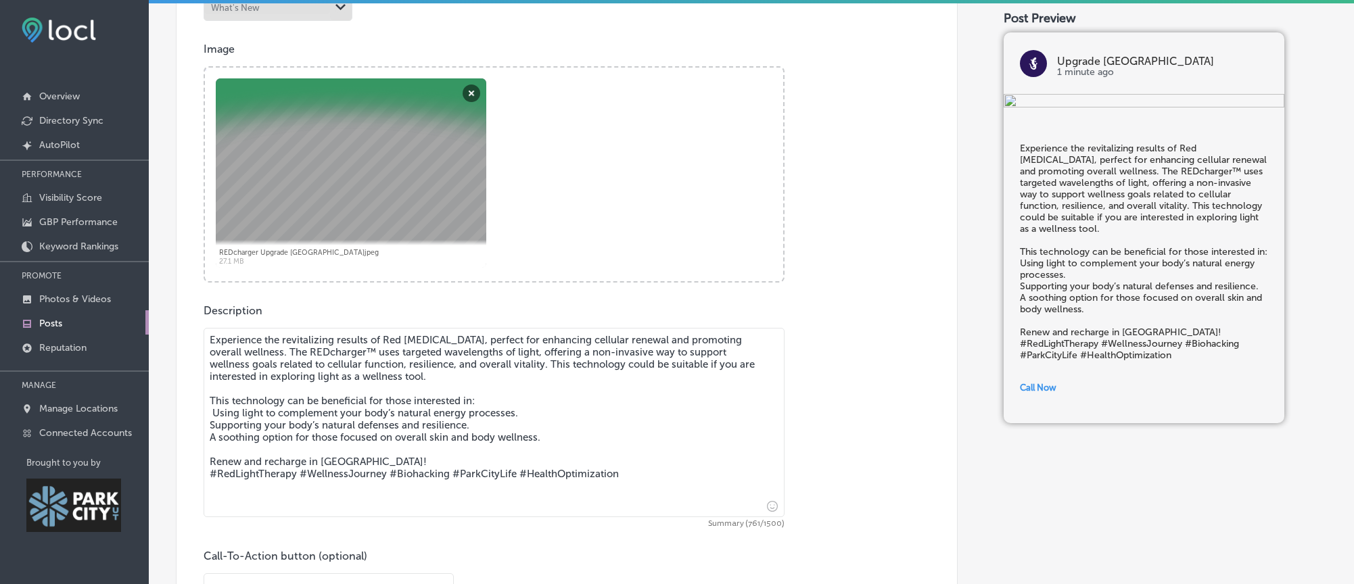
click at [208, 417] on textarea "Experience the revitalizing results of Red [MEDICAL_DATA], perfect for enhancin…" at bounding box center [494, 422] width 581 height 189
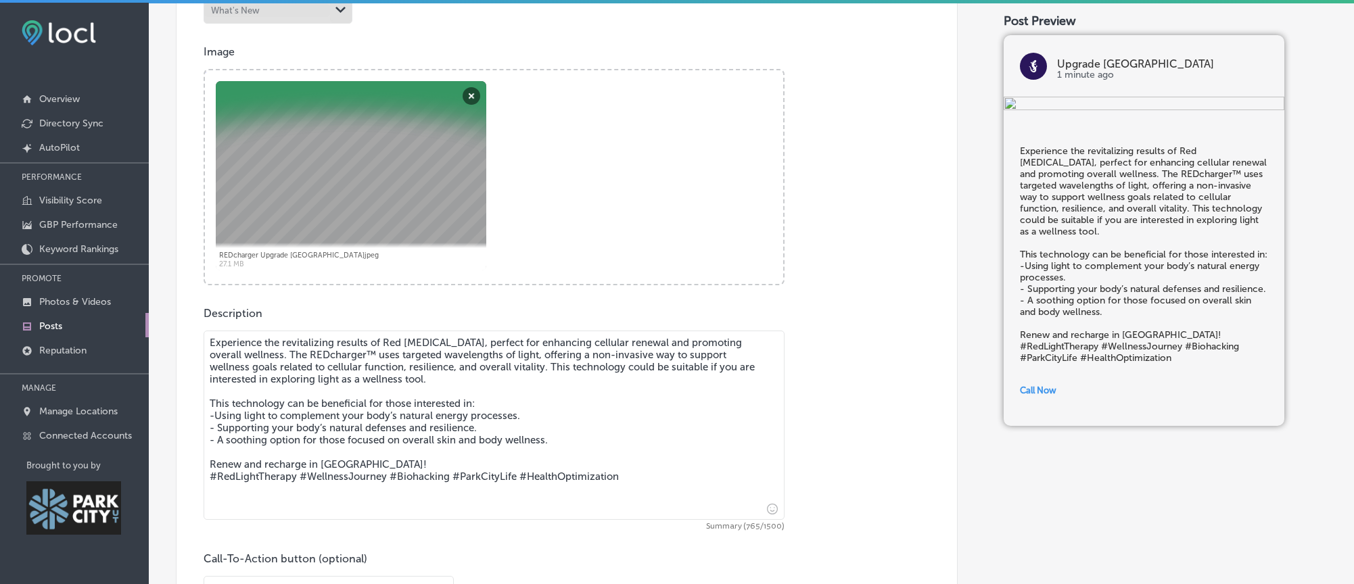
scroll to position [0, 0]
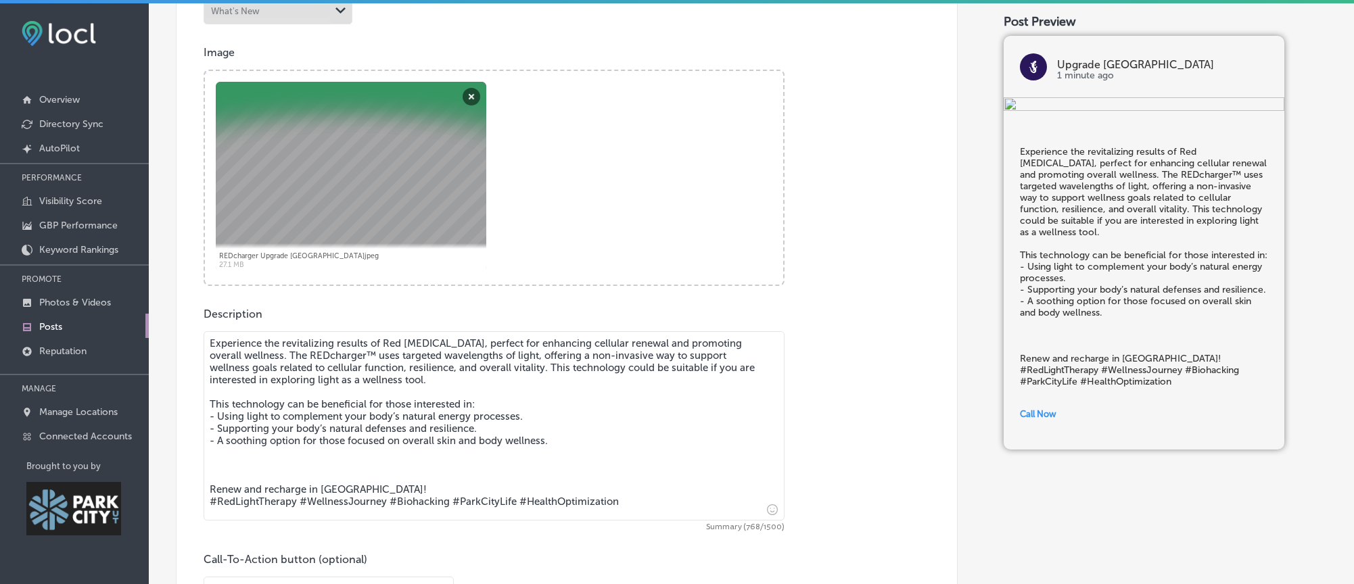
paste textarea "he REDcharger™ uses a process known as [MEDICAL_DATA]. Similar to how plants us…"
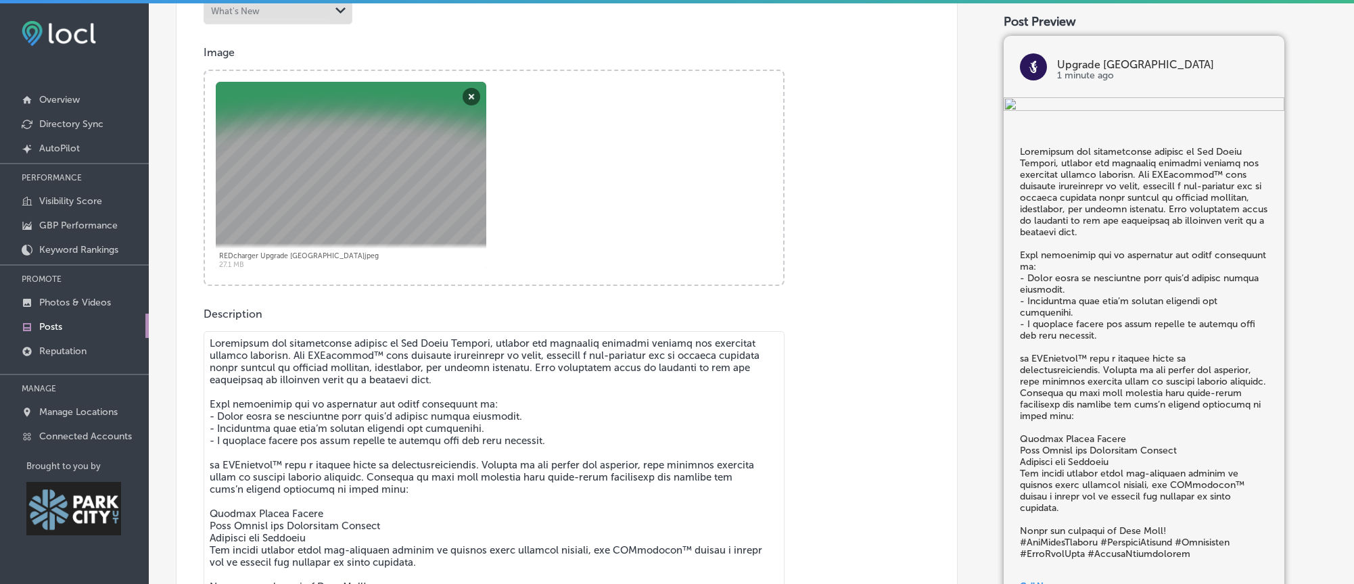
click at [209, 468] on textarea at bounding box center [494, 470] width 581 height 279
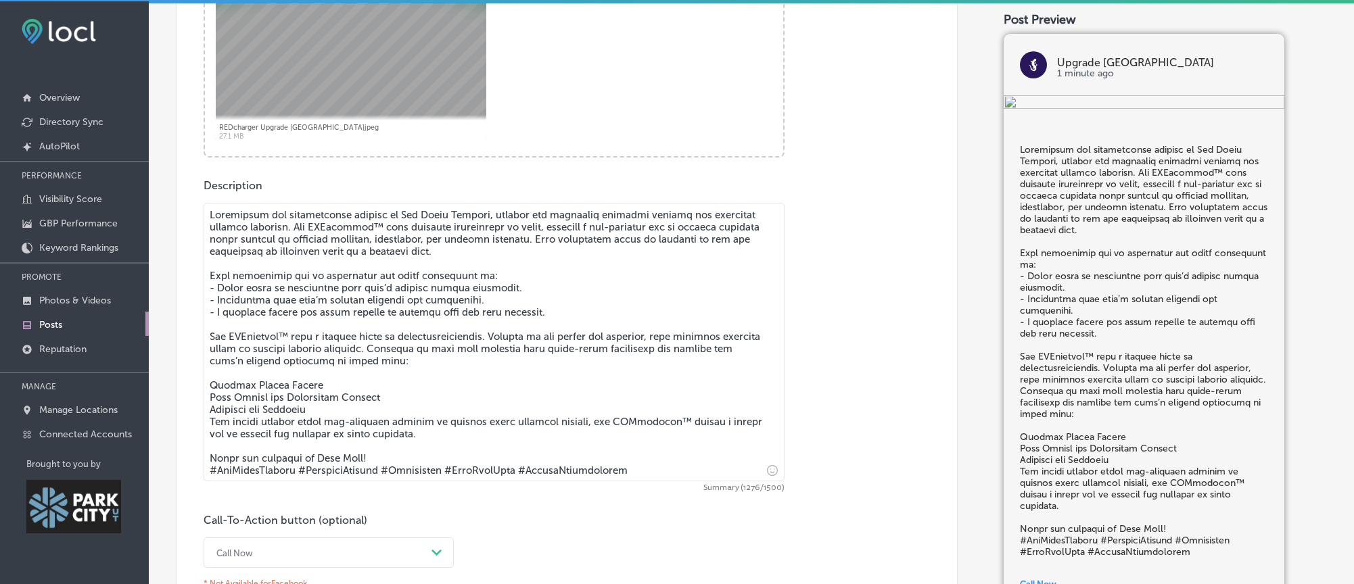
scroll to position [3, 0]
click at [215, 402] on textarea at bounding box center [494, 341] width 581 height 279
click at [209, 402] on textarea at bounding box center [494, 341] width 581 height 279
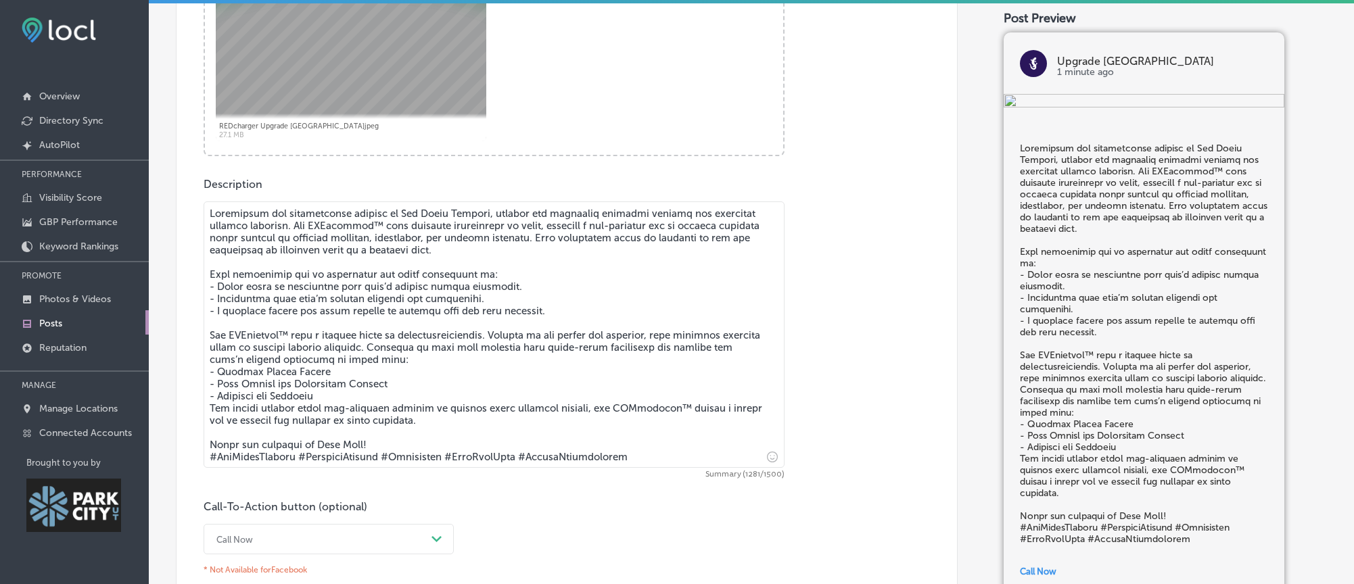
click at [208, 411] on textarea at bounding box center [494, 335] width 581 height 266
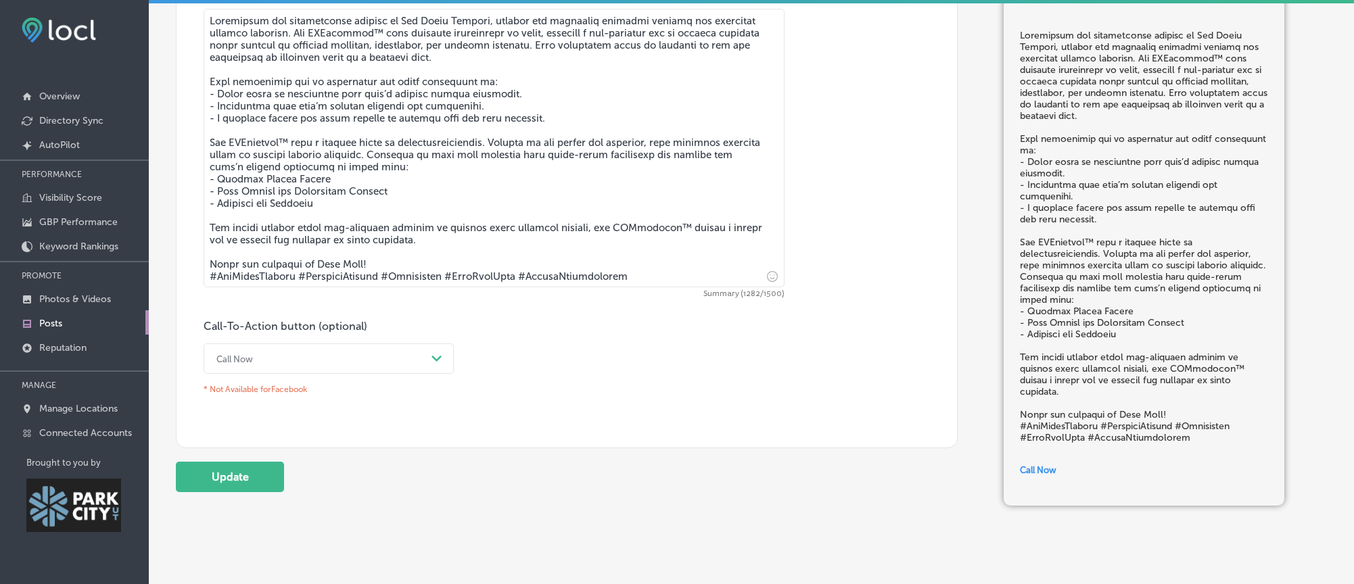
scroll to position [823, 0]
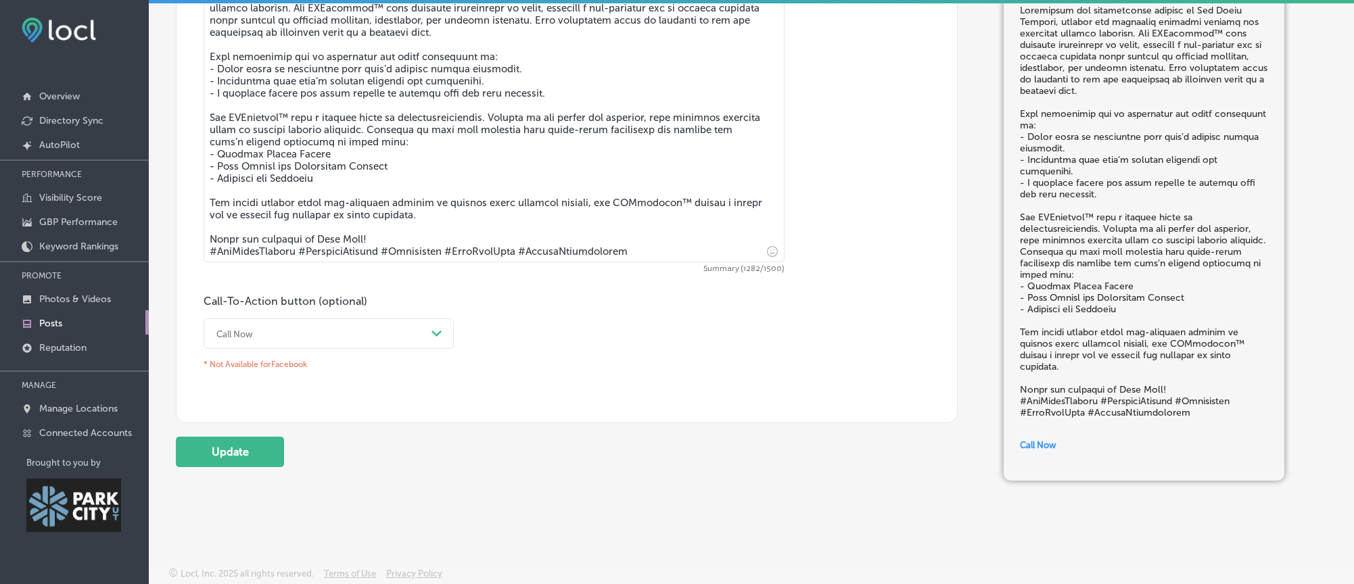
type textarea "Loremipsum dol sitametconse adipisc el Sed Doeiu Tempori, utlabor etd magnaaliq…"
click at [440, 337] on icon "Path Created with Sketch." at bounding box center [437, 334] width 10 height 6
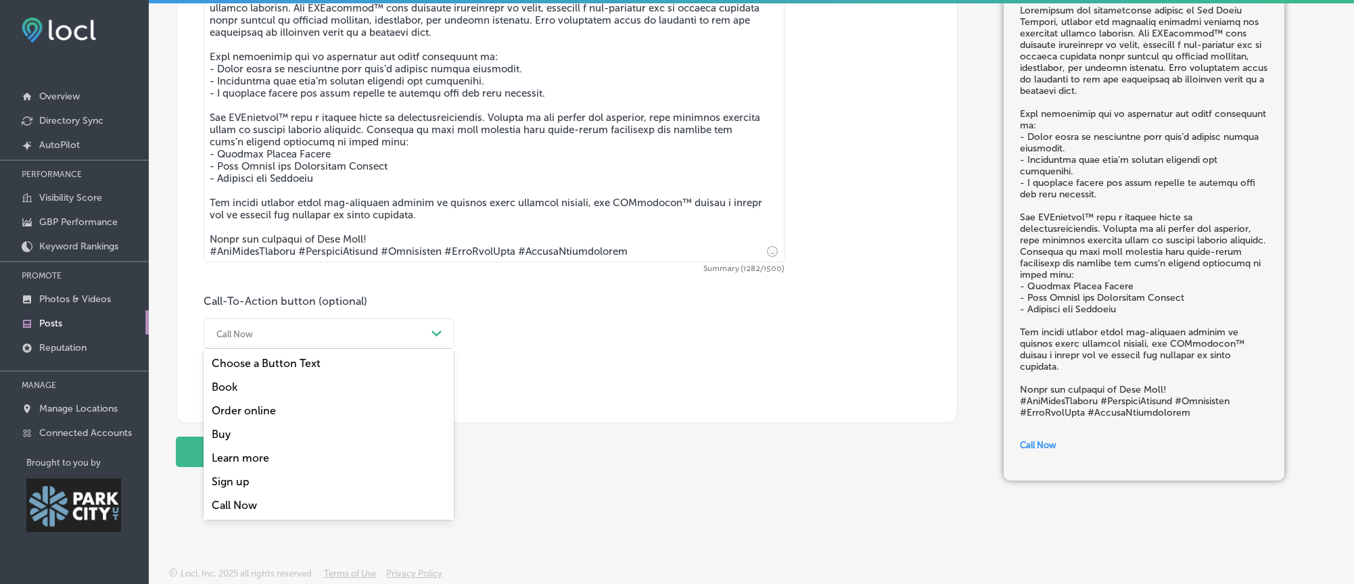
drag, startPoint x: 264, startPoint y: 469, endPoint x: 275, endPoint y: 469, distance: 10.2
click at [264, 469] on div "Learn more" at bounding box center [329, 458] width 250 height 24
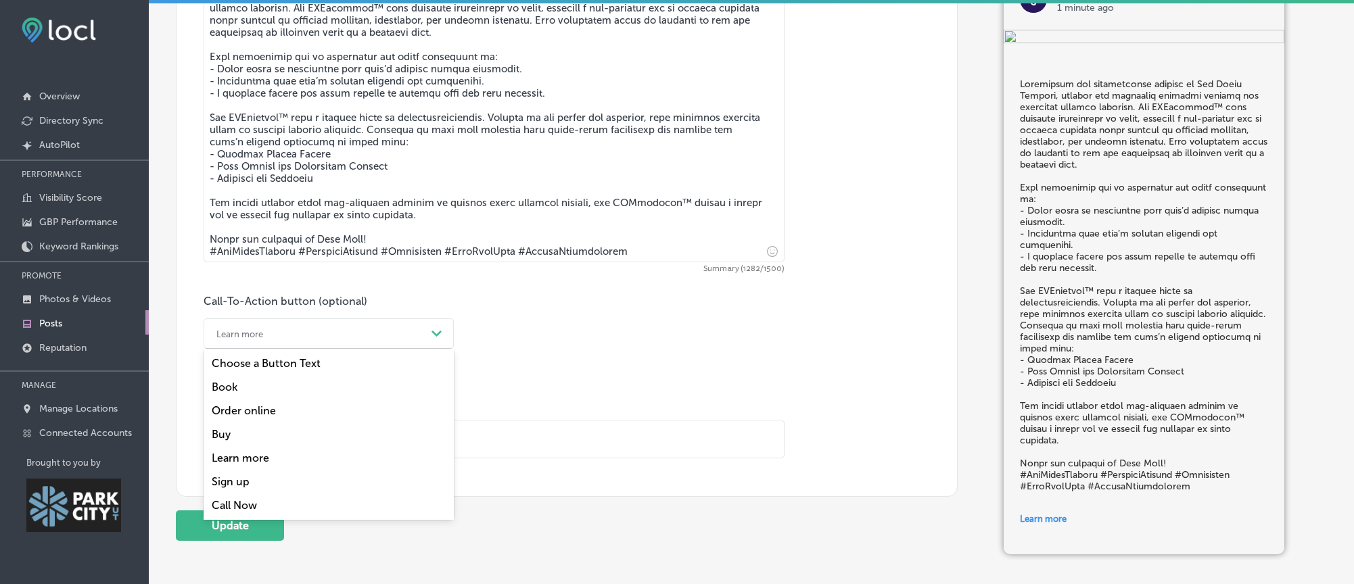
click at [384, 349] on div "Learn more Path Created with Sketch." at bounding box center [329, 334] width 250 height 30
click at [315, 398] on div "Book" at bounding box center [329, 387] width 250 height 24
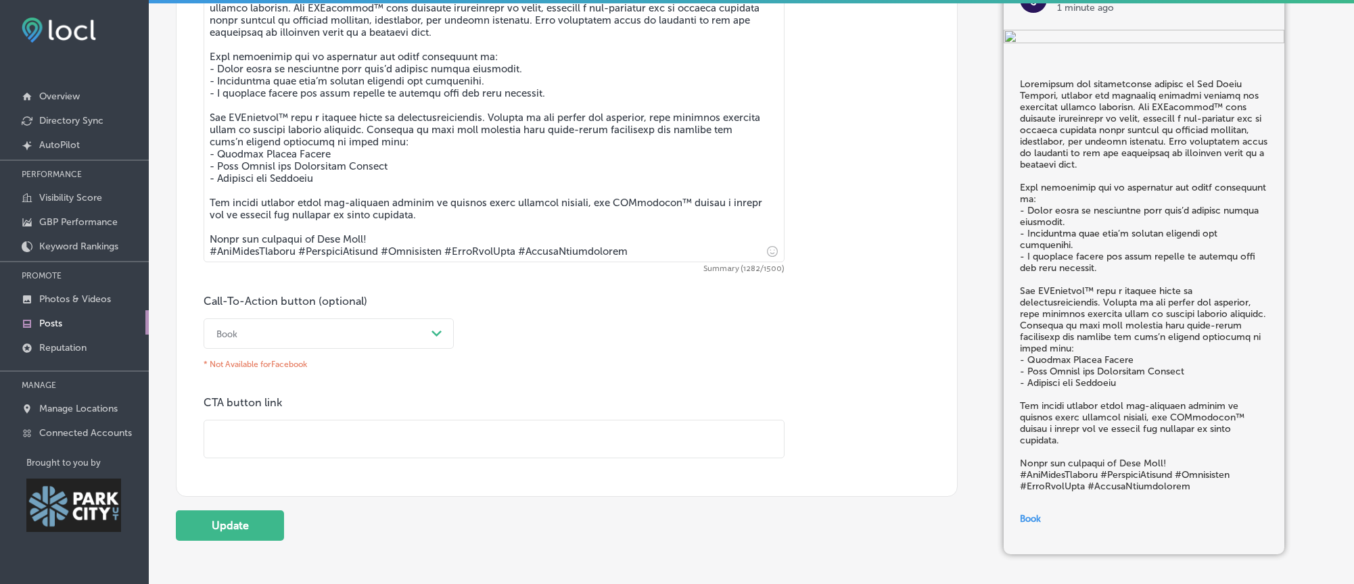
click at [363, 344] on div "Book" at bounding box center [318, 333] width 216 height 21
click at [305, 415] on div "Order online" at bounding box center [329, 411] width 250 height 24
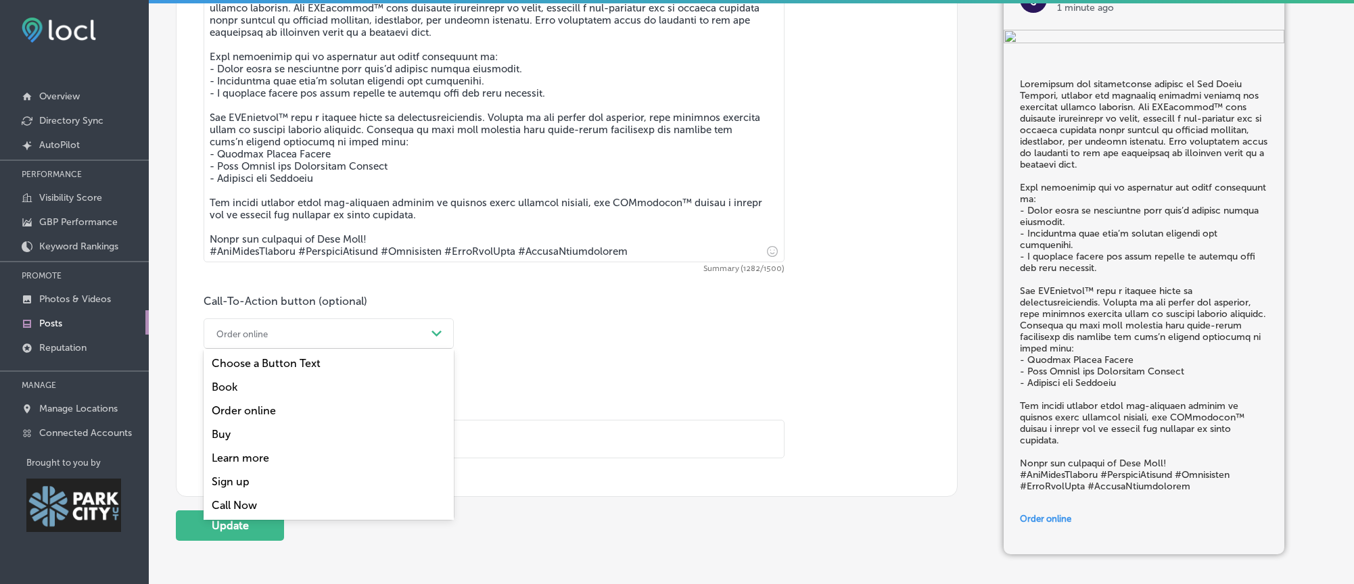
drag, startPoint x: 369, startPoint y: 340, endPoint x: 364, endPoint y: 357, distance: 18.2
click at [368, 340] on div "Order online" at bounding box center [318, 333] width 216 height 21
click at [316, 462] on div "Learn more" at bounding box center [329, 458] width 250 height 24
click at [387, 344] on div "Learn more" at bounding box center [318, 333] width 216 height 21
click at [265, 493] on div "Sign up" at bounding box center [329, 482] width 250 height 24
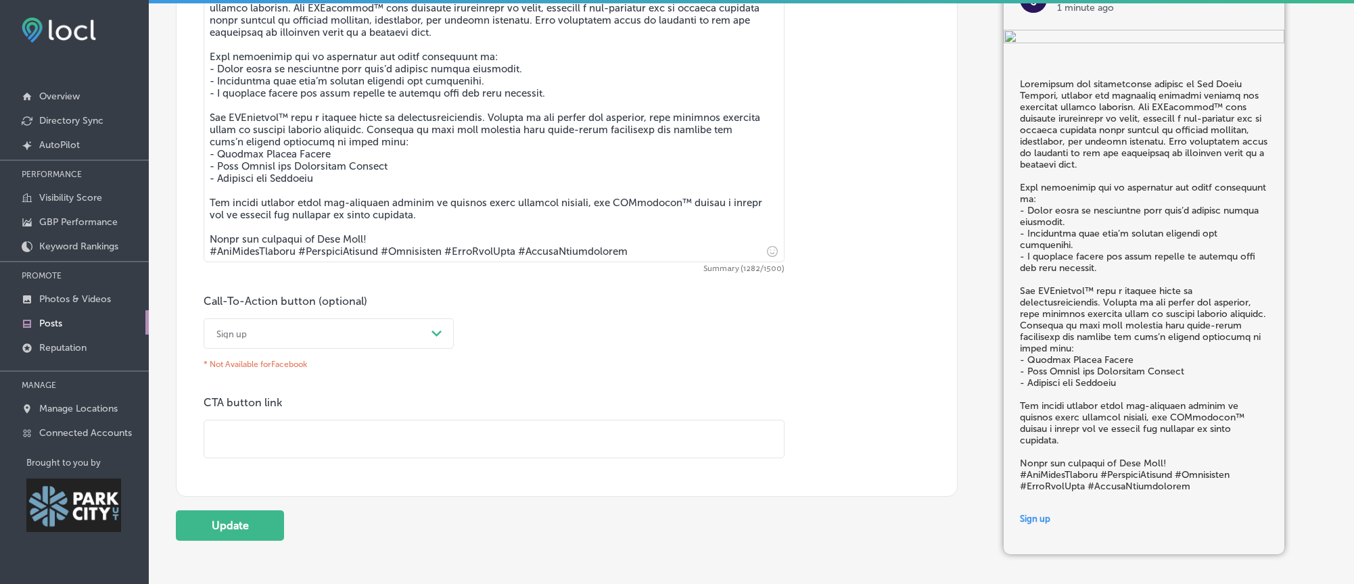
drag, startPoint x: 367, startPoint y: 324, endPoint x: 363, endPoint y: 333, distance: 9.7
click at [367, 324] on div "Call-To-Action button (optional) Sign up Path Created with Sketch. * Not Availa…" at bounding box center [329, 335] width 250 height 80
click at [361, 335] on div "Sign up" at bounding box center [318, 333] width 216 height 21
click at [261, 515] on div "Call Now" at bounding box center [329, 506] width 250 height 24
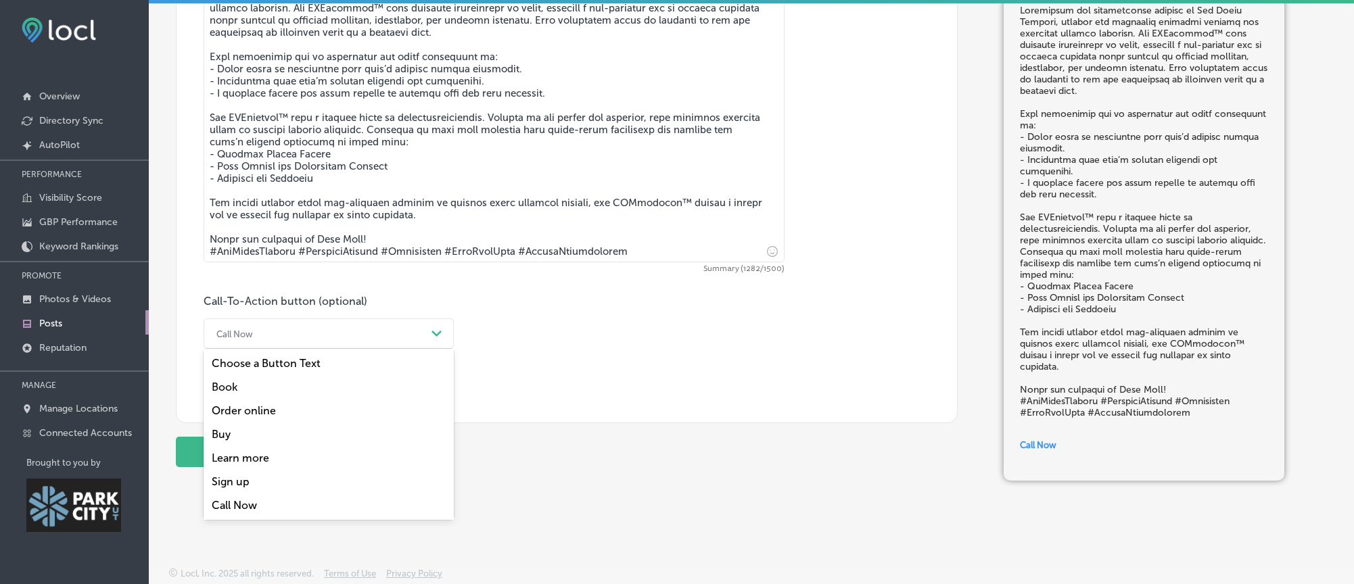
drag, startPoint x: 399, startPoint y: 330, endPoint x: 390, endPoint y: 343, distance: 15.6
click at [399, 330] on div "Call Now Path Created with Sketch." at bounding box center [329, 334] width 250 height 30
click at [347, 375] on div "Choose a Button Text" at bounding box center [329, 364] width 250 height 24
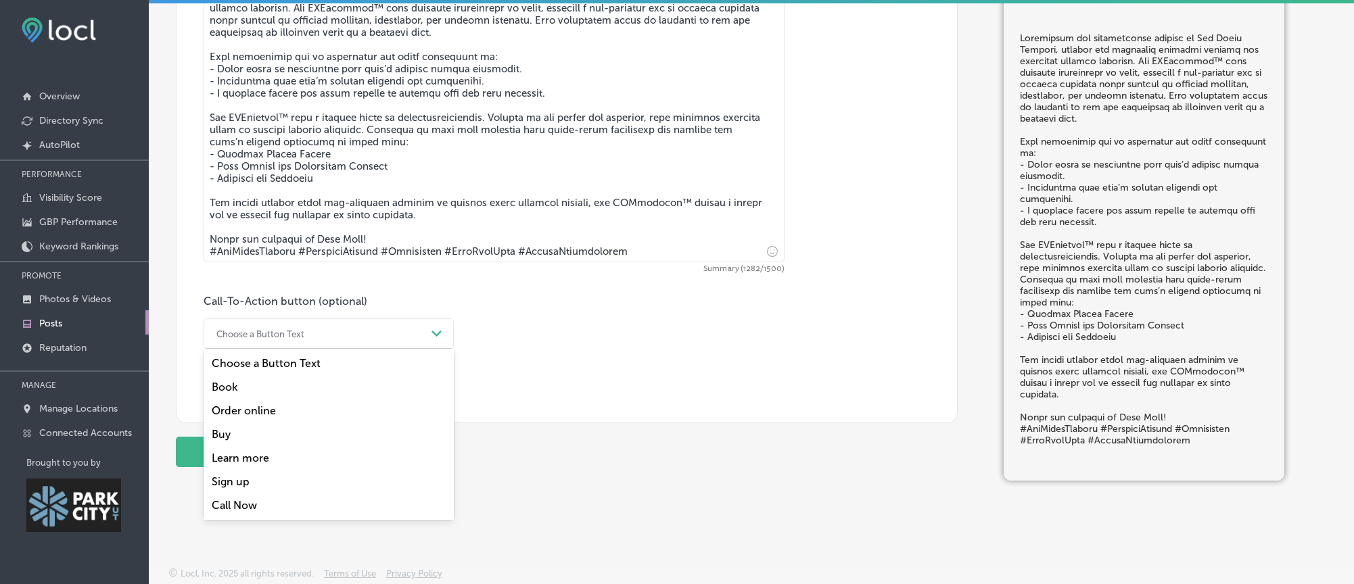
click at [364, 344] on div "Choose a Button Text" at bounding box center [318, 333] width 216 height 21
drag, startPoint x: 233, startPoint y: 473, endPoint x: 349, endPoint y: 481, distance: 116.6
click at [233, 470] on div "Learn more" at bounding box center [329, 458] width 250 height 24
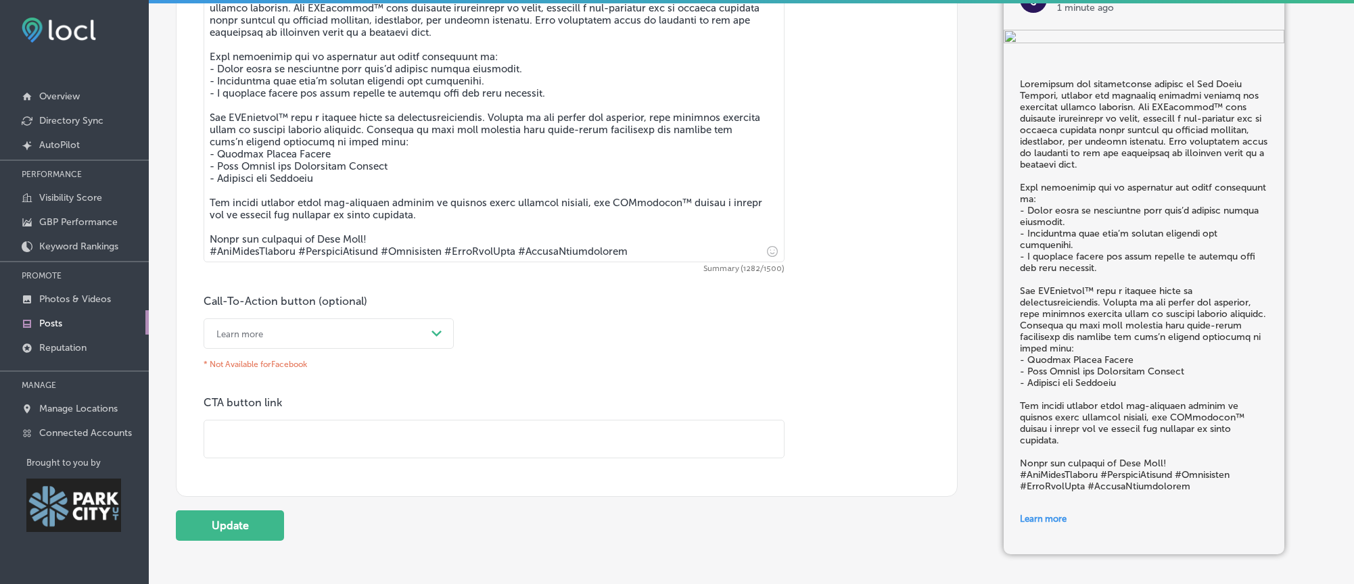
click at [300, 453] on input "text" at bounding box center [494, 439] width 580 height 37
paste input "[URL][DOMAIN_NAME]"
type input "[URL][DOMAIN_NAME]"
drag, startPoint x: 231, startPoint y: 528, endPoint x: 300, endPoint y: 522, distance: 69.2
click at [231, 528] on button "Update" at bounding box center [230, 526] width 108 height 30
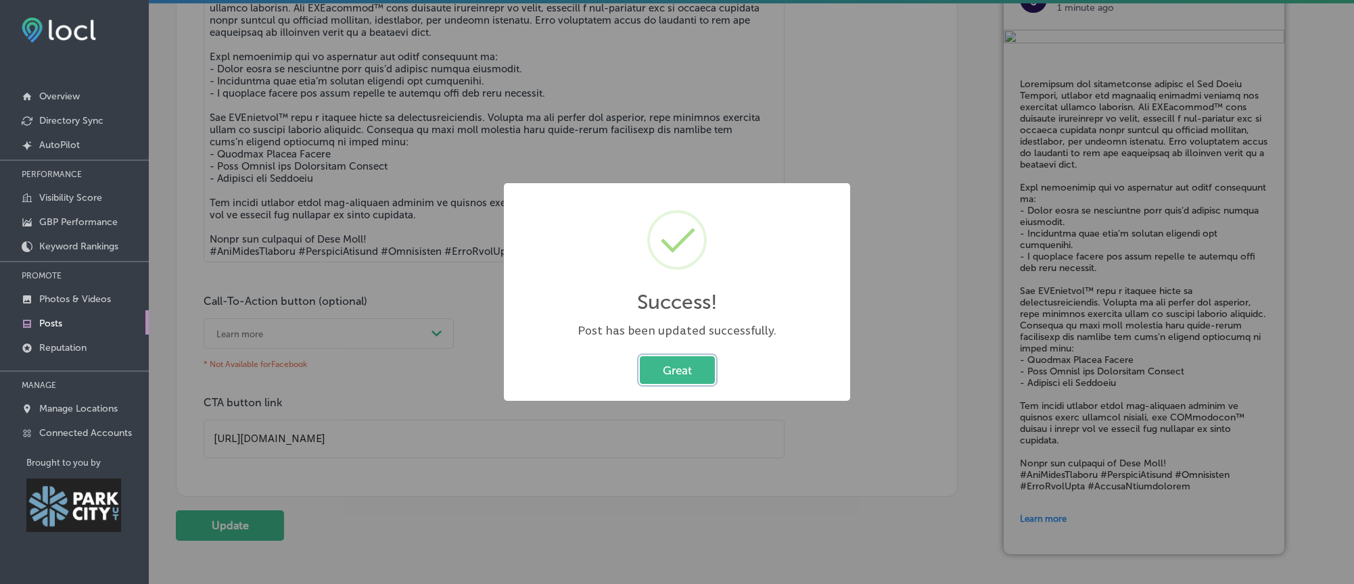
click at [659, 370] on button "Great" at bounding box center [677, 370] width 75 height 28
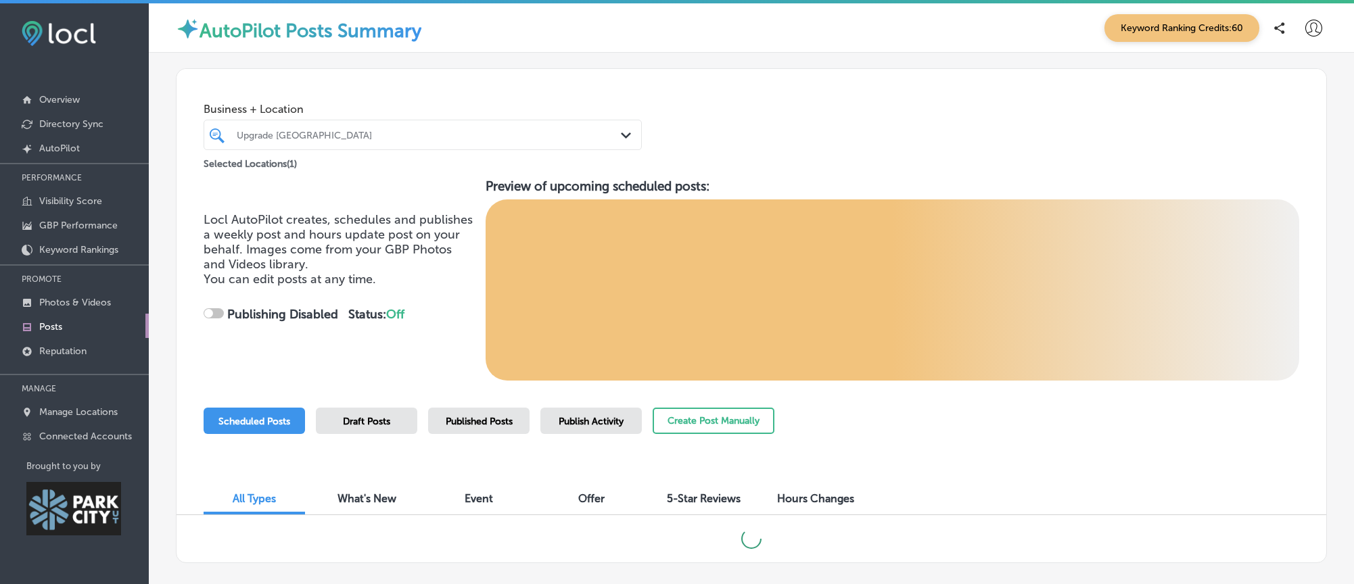
checkbox input "true"
